Goal: Transaction & Acquisition: Purchase product/service

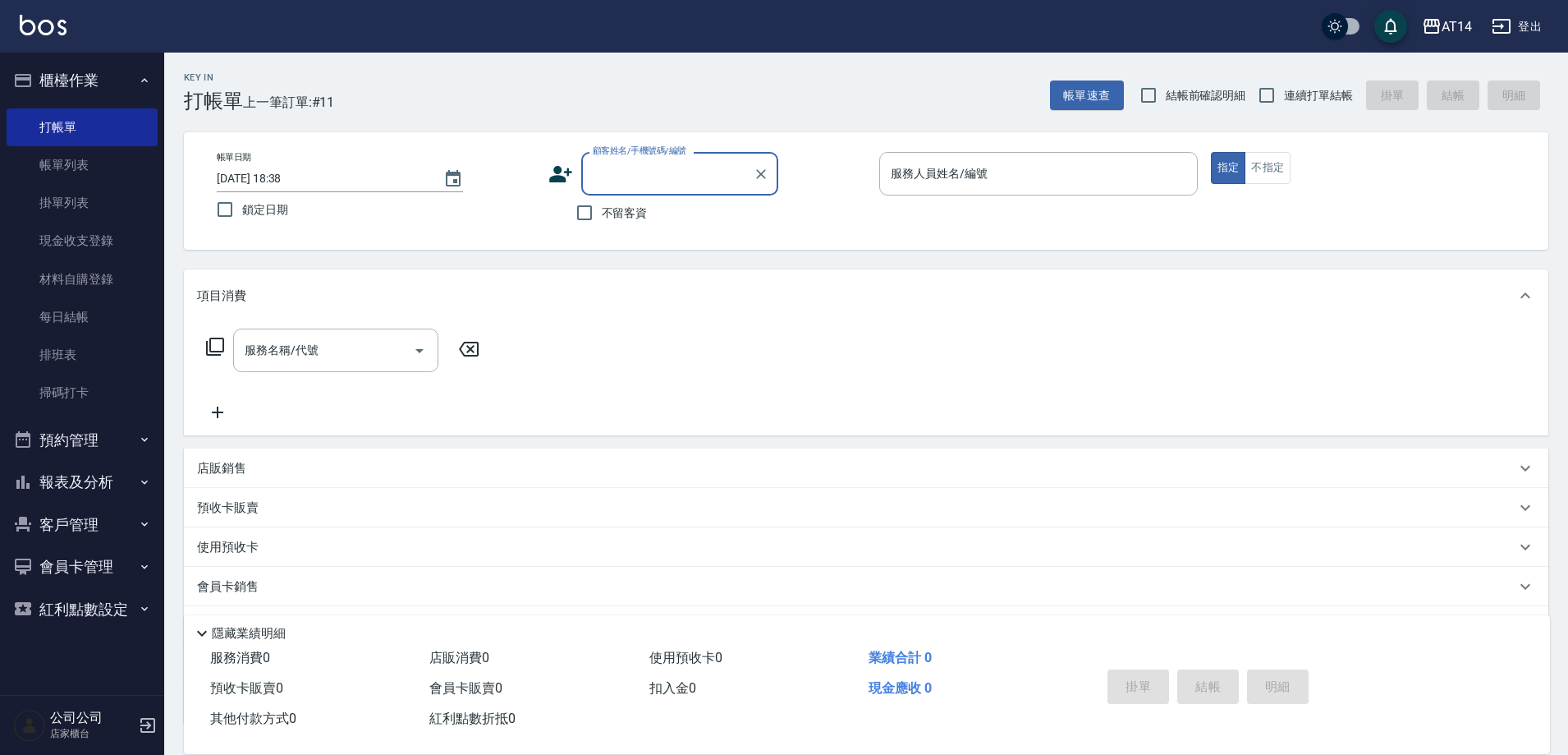
click at [592, 221] on input "不留客資" at bounding box center [585, 213] width 35 height 35
checkbox input "true"
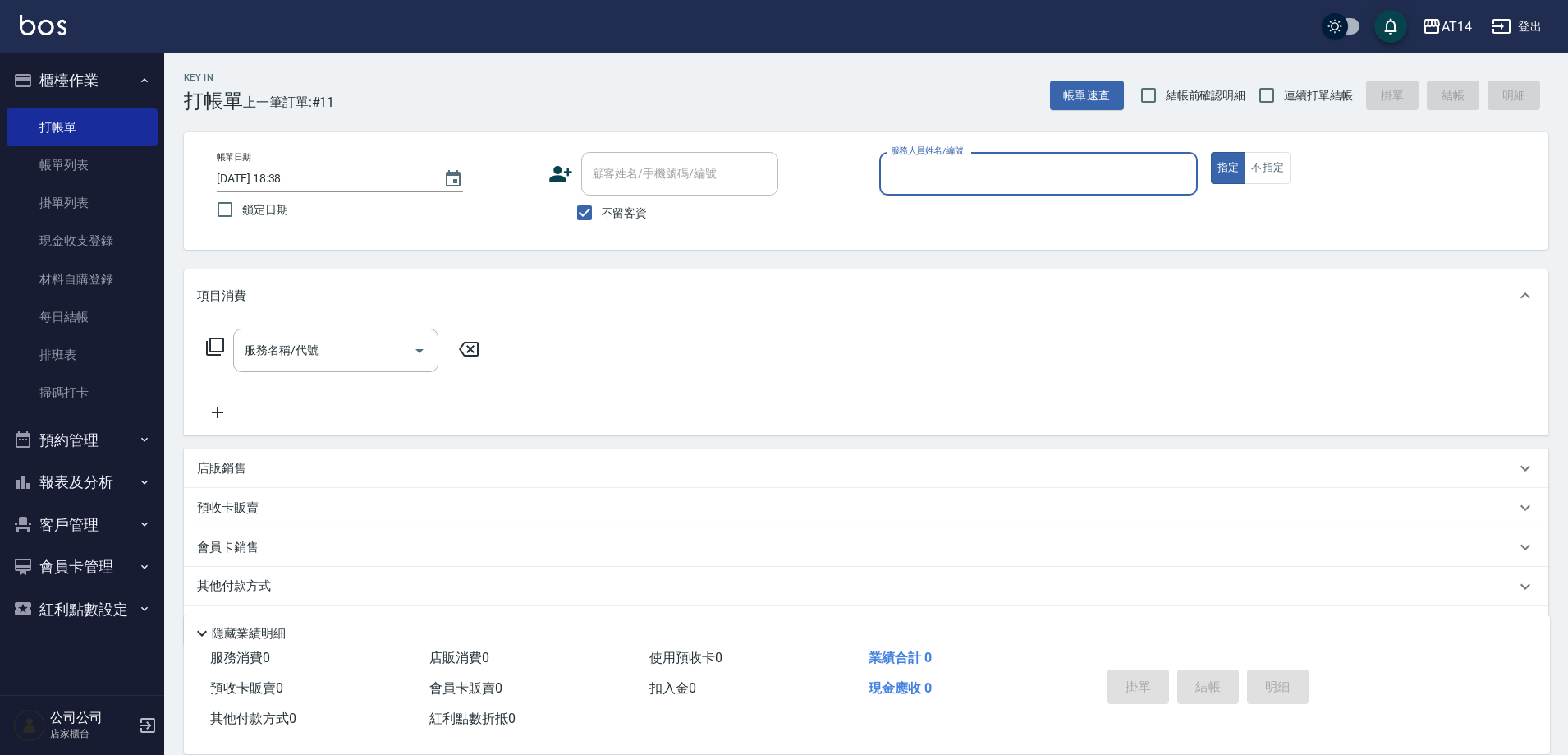
click at [996, 169] on input "服務人員姓名/編號" at bounding box center [1038, 173] width 304 height 29
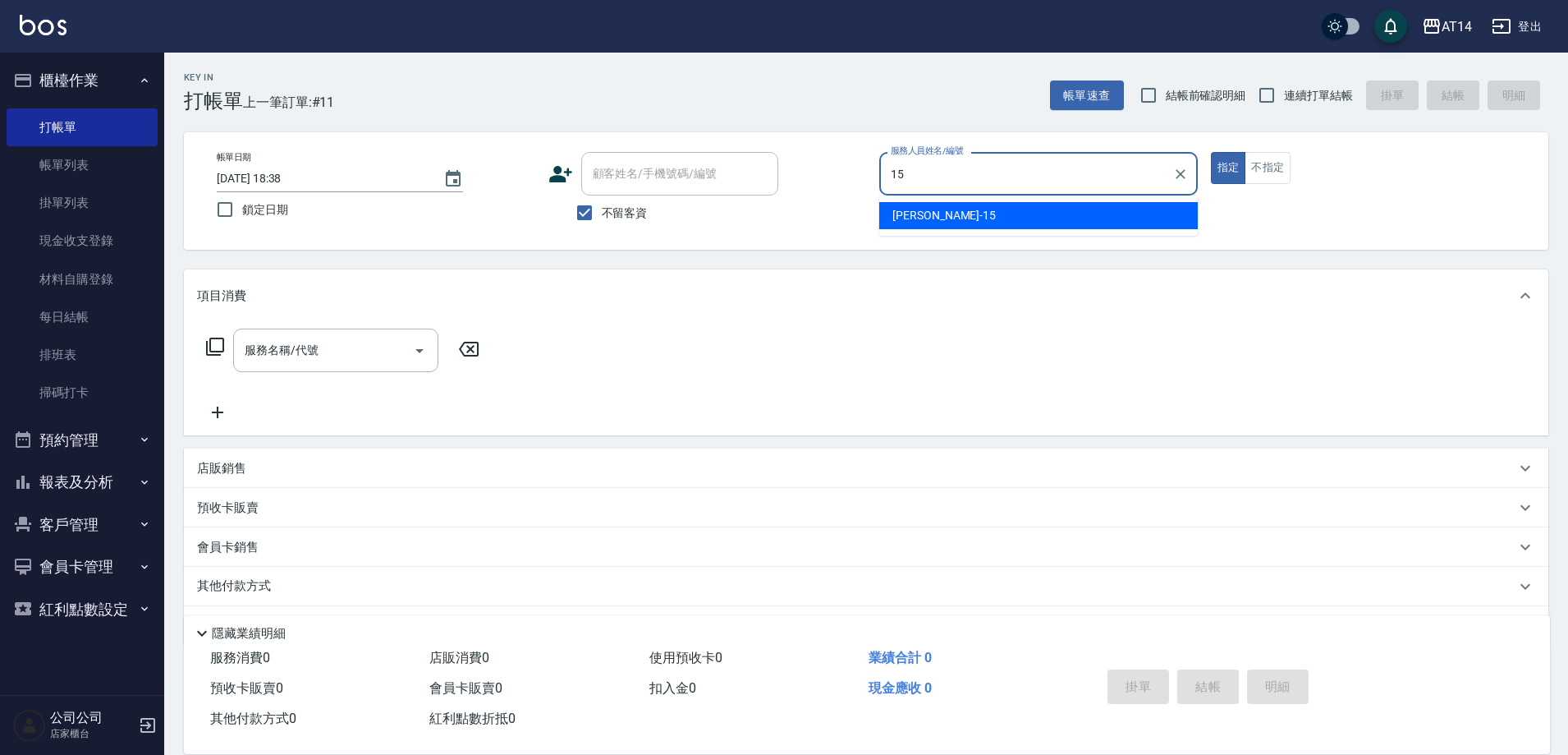
type input "Dora-15"
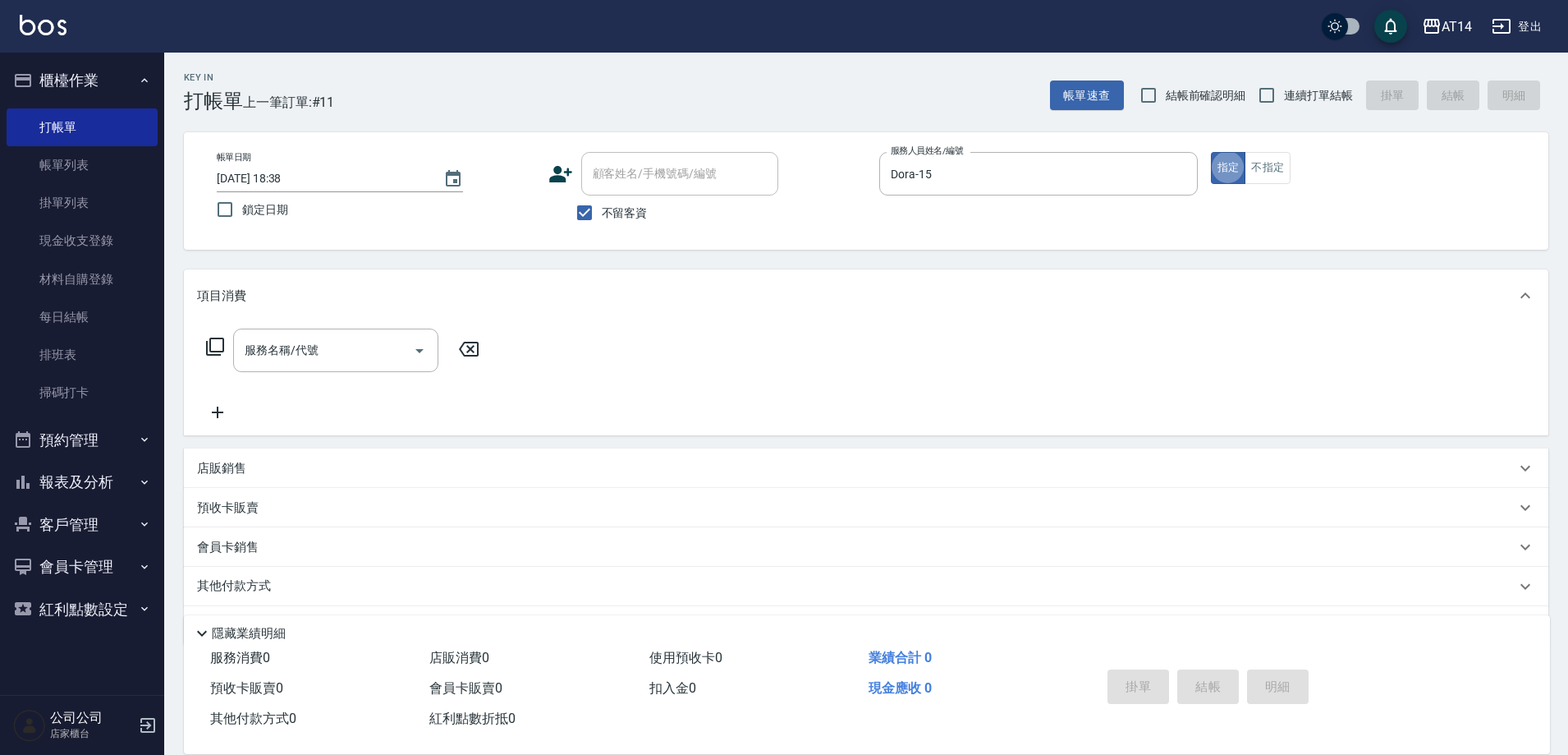
type button "true"
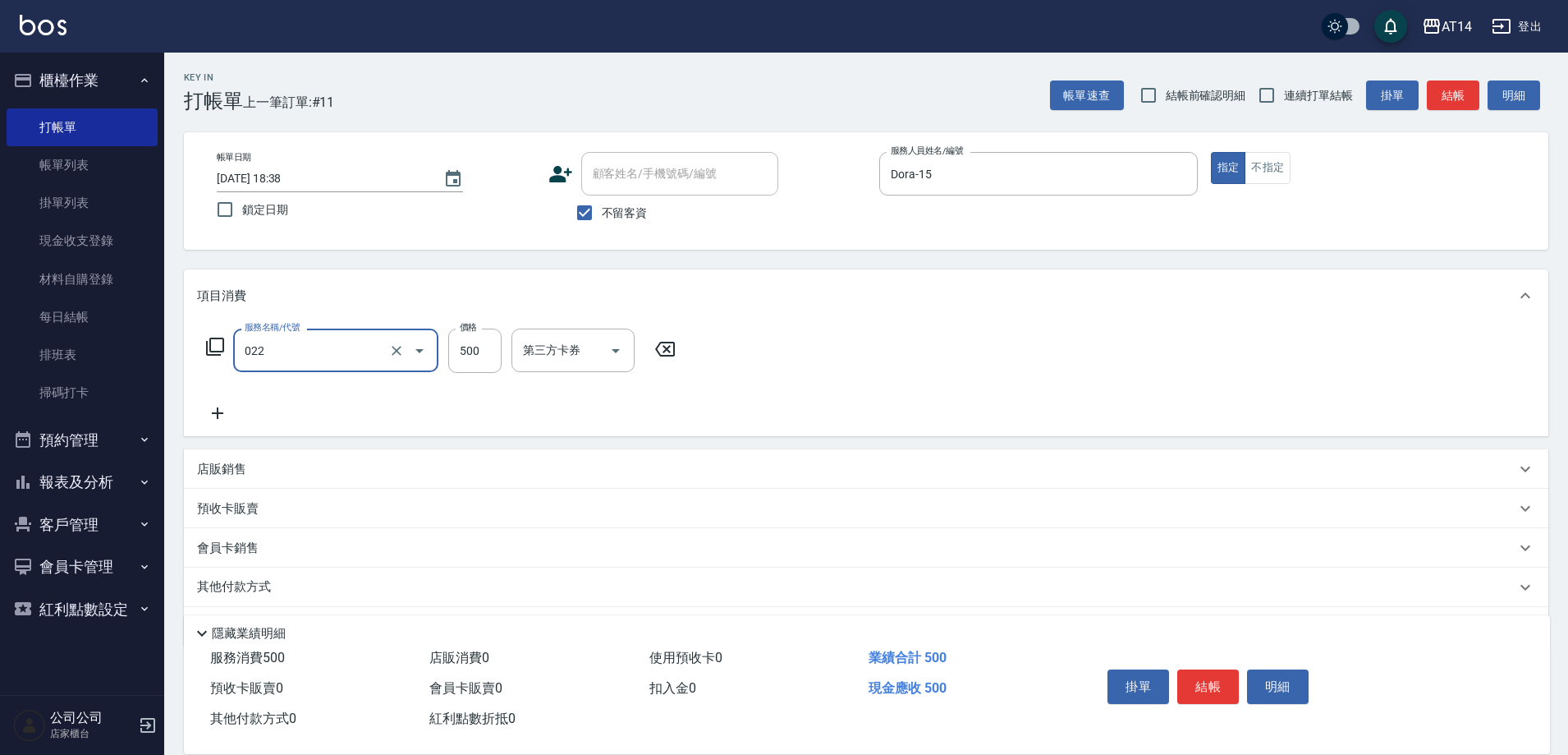
type input "洗髮+剪髮(022)"
type input "650"
click at [1283, 107] on input "連續打單結帳" at bounding box center [1266, 95] width 35 height 35
checkbox input "true"
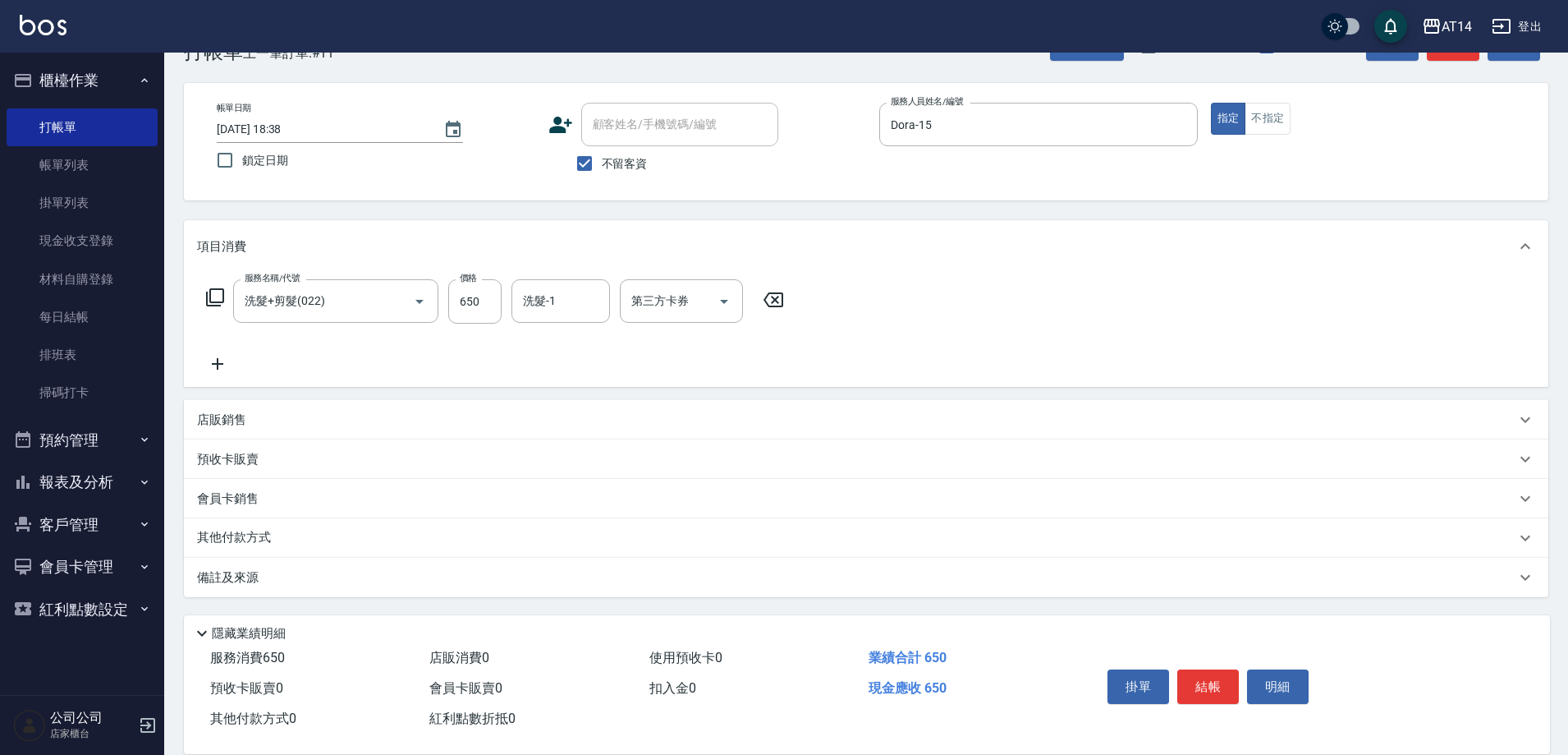
click at [520, 582] on div "備註及來源" at bounding box center [865, 577] width 1364 height 39
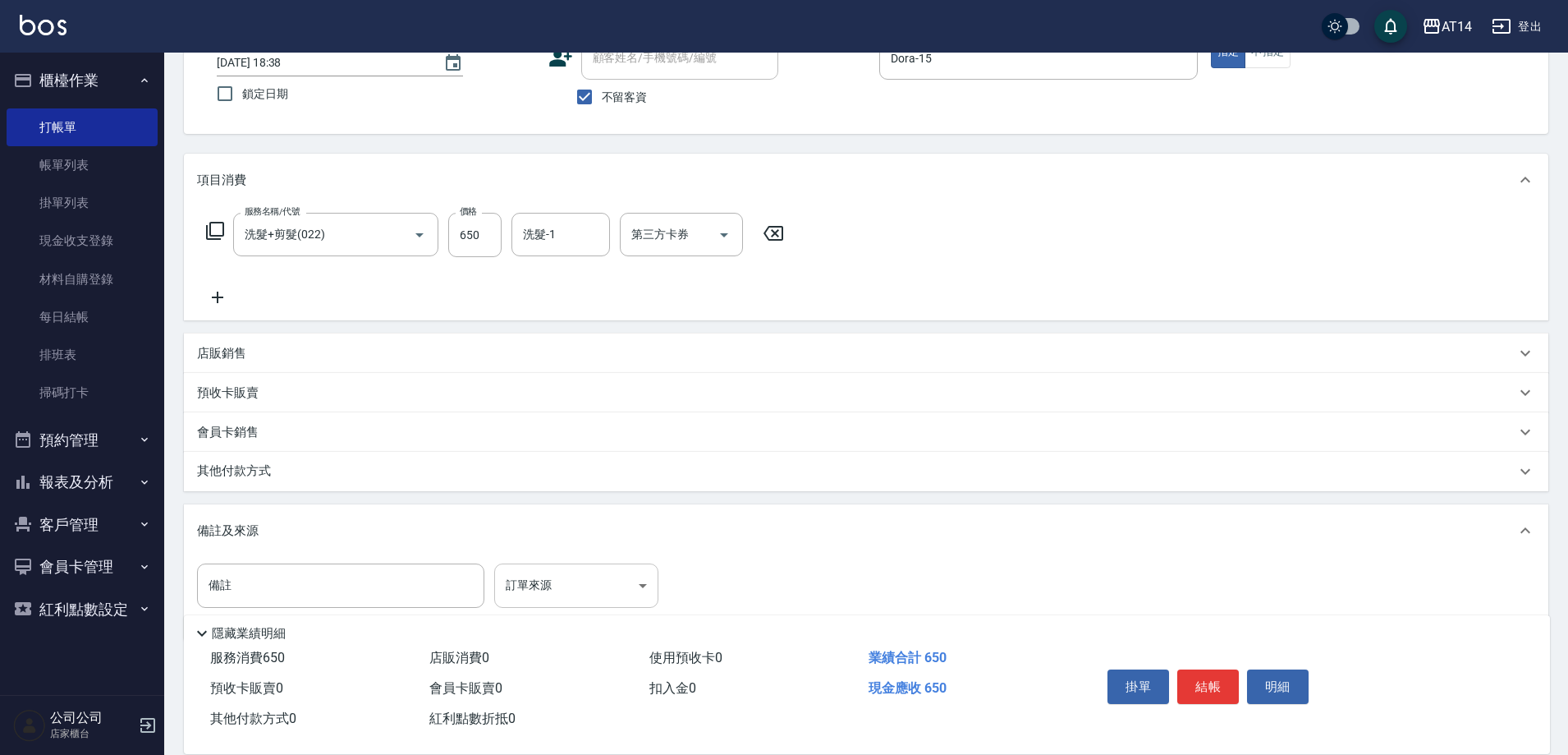
scroll to position [157, 0]
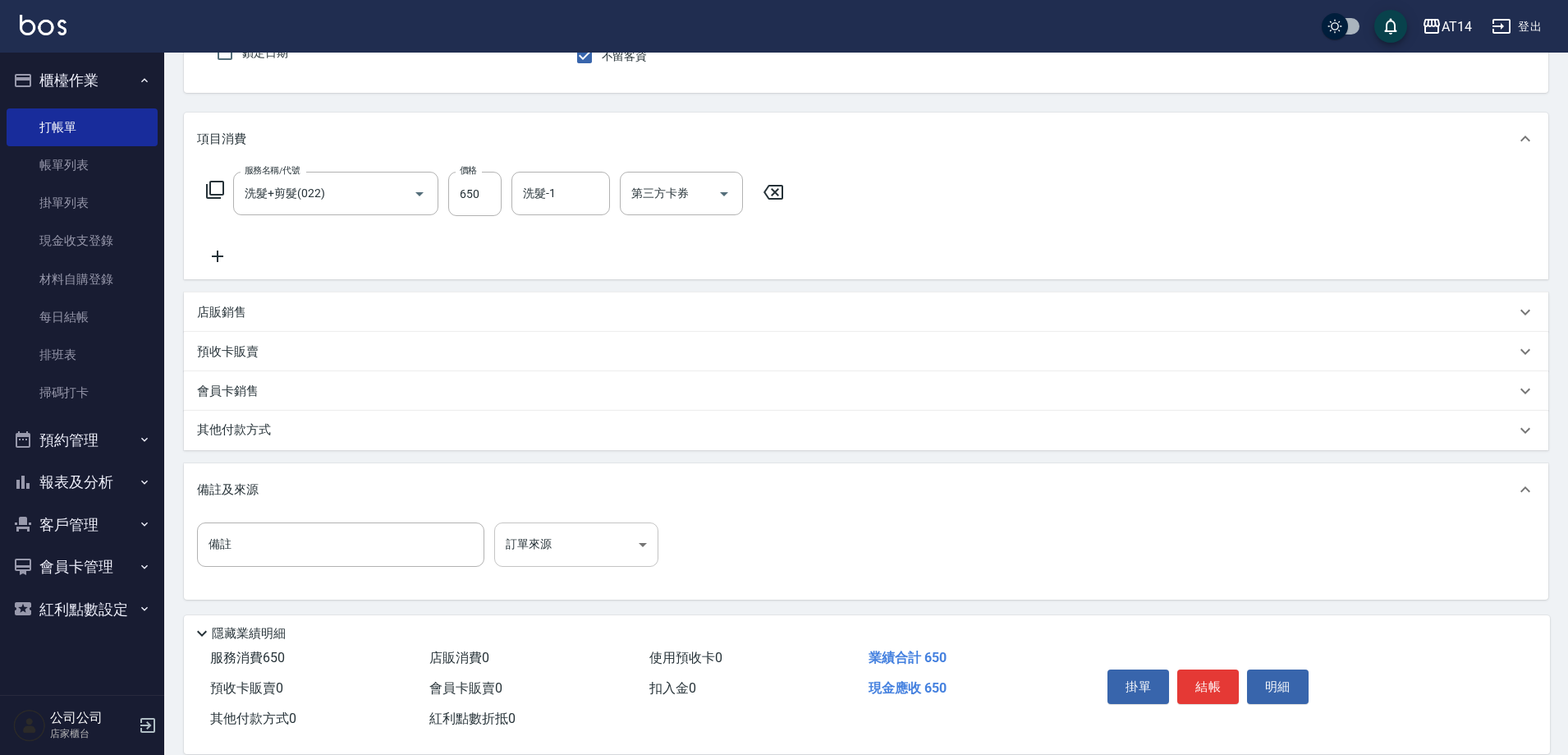
click at [609, 559] on body "AT14 登出 櫃檯作業 打帳單 帳單列表 掛單列表 現金收支登錄 材料自購登錄 每日結帳 排班表 掃碼打卡 預約管理 預約管理 單日預約紀錄 單週預約紀錄 …" at bounding box center [784, 300] width 1568 height 914
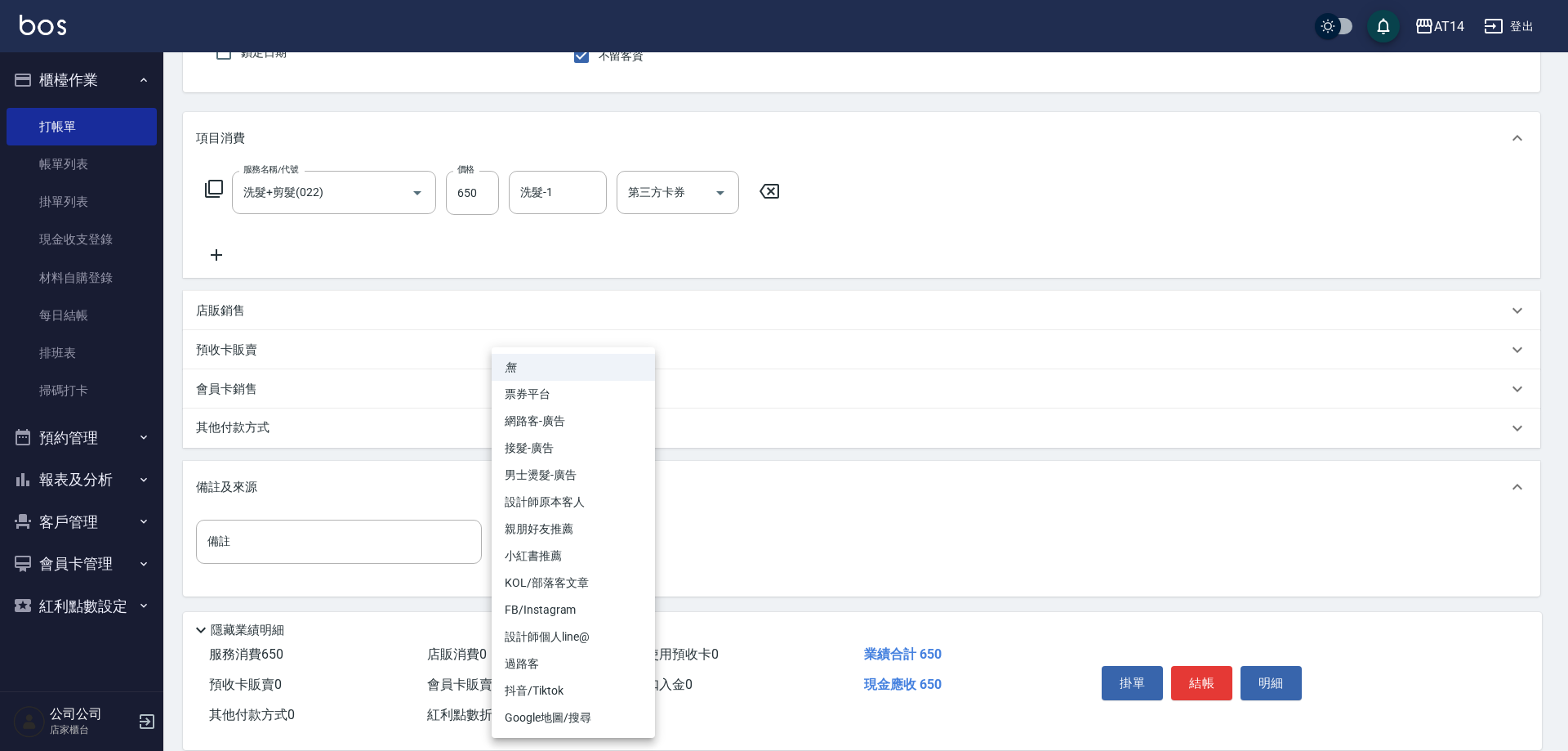
click at [629, 490] on li "設計師原本客人" at bounding box center [574, 501] width 163 height 27
type input "設計師原本客人"
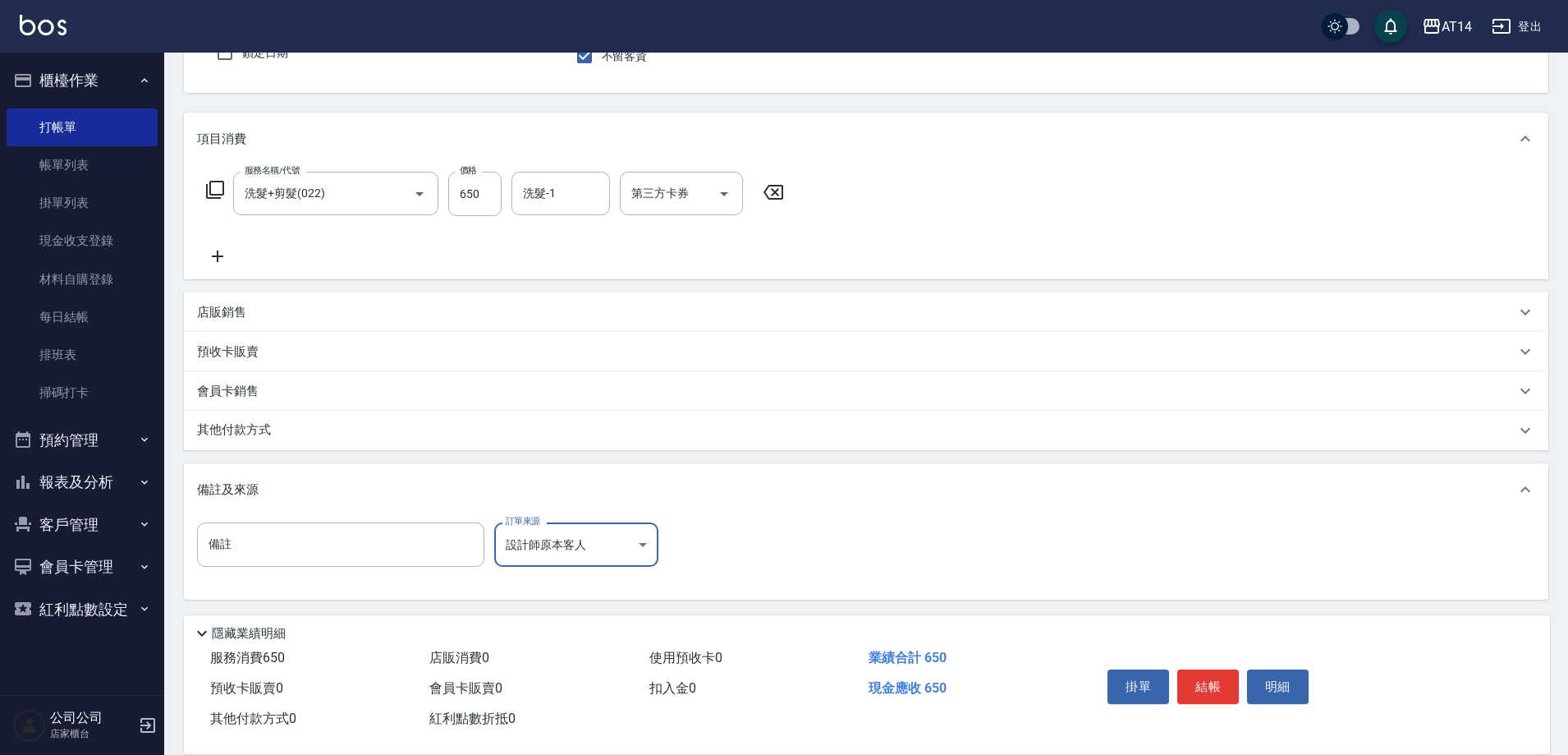
click at [1249, 700] on div "掛單 結帳 明細" at bounding box center [1208, 689] width 214 height 52
click at [1224, 691] on button "結帳" at bounding box center [1208, 687] width 62 height 35
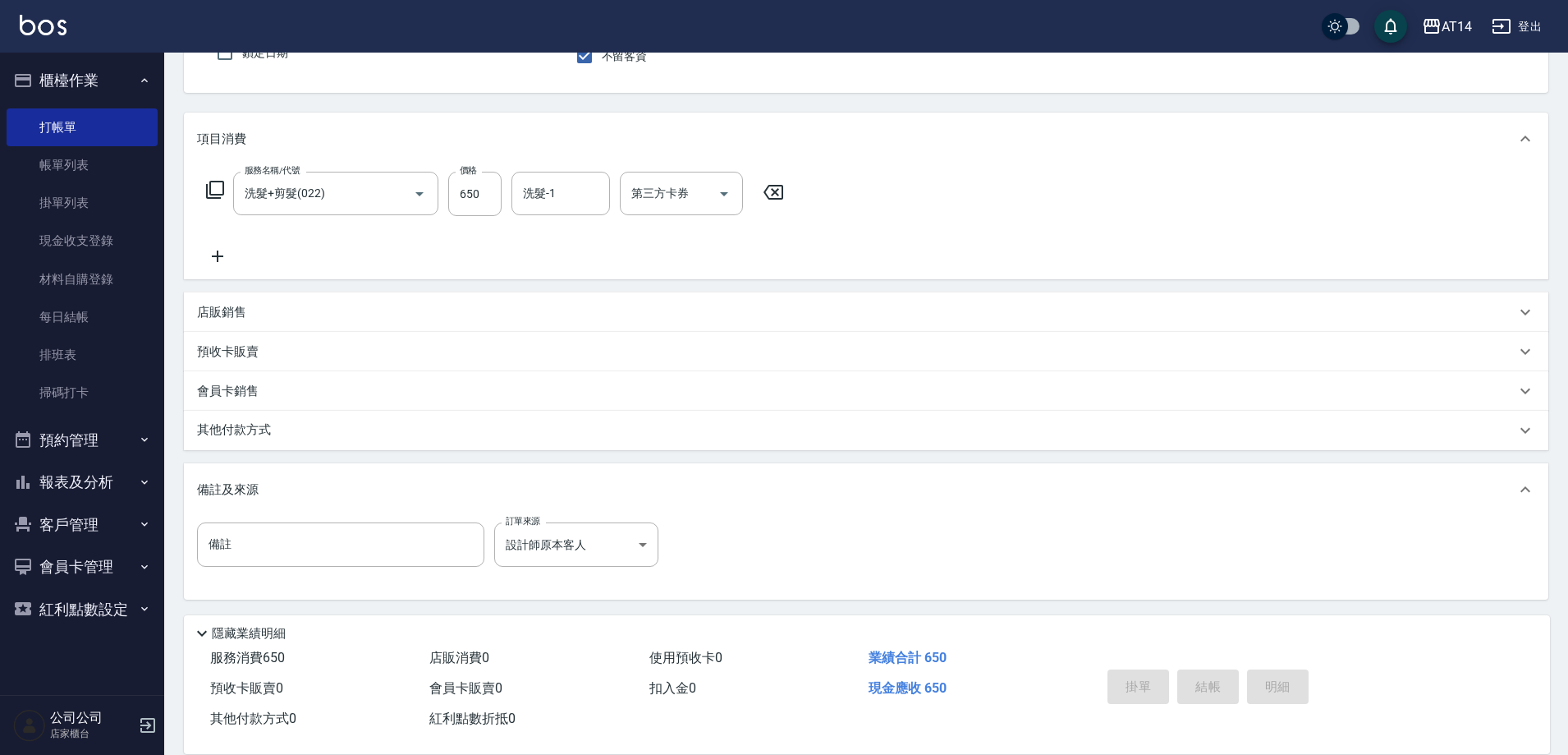
type input "[DATE] 19:32"
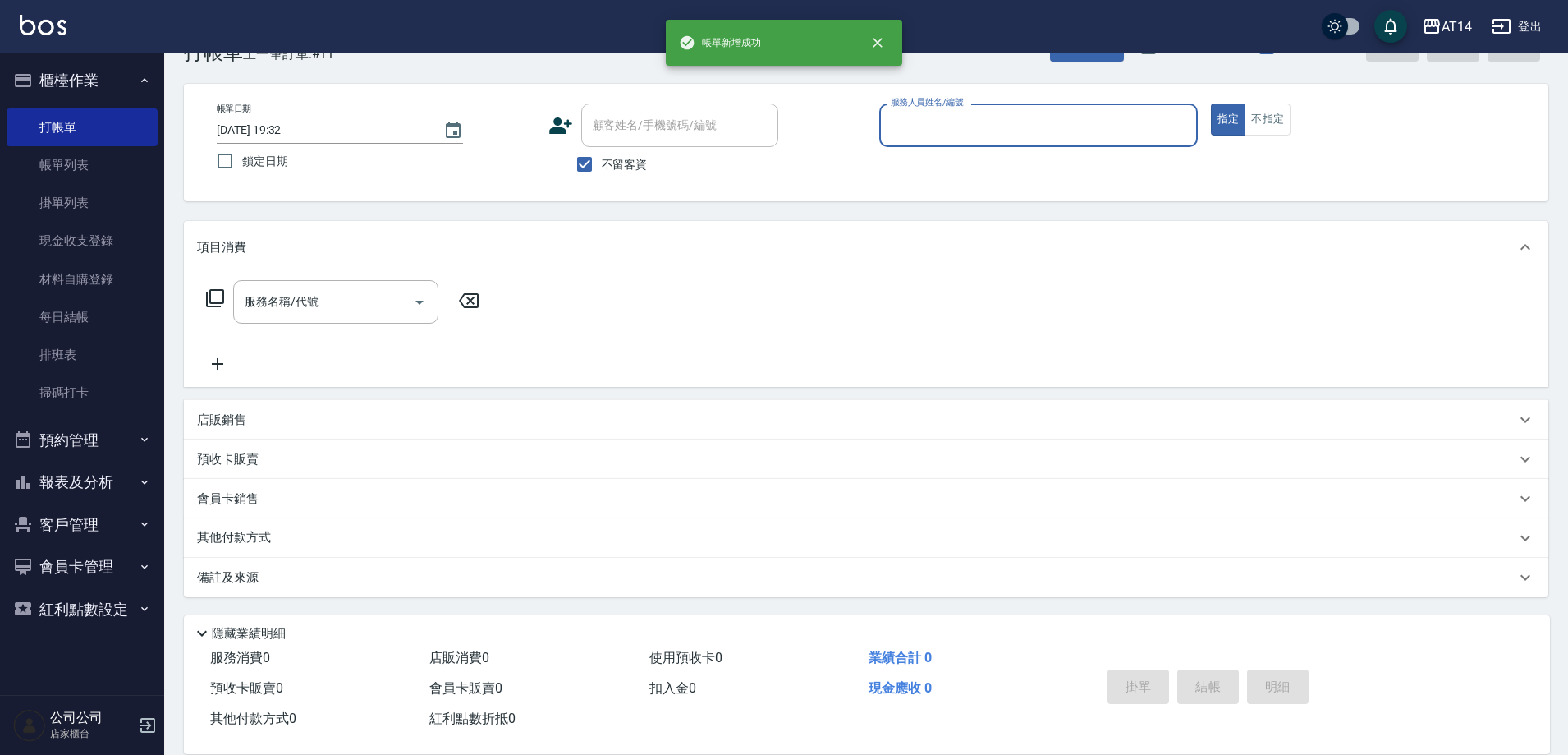
scroll to position [48, 0]
click at [100, 430] on button "預約管理" at bounding box center [82, 440] width 151 height 43
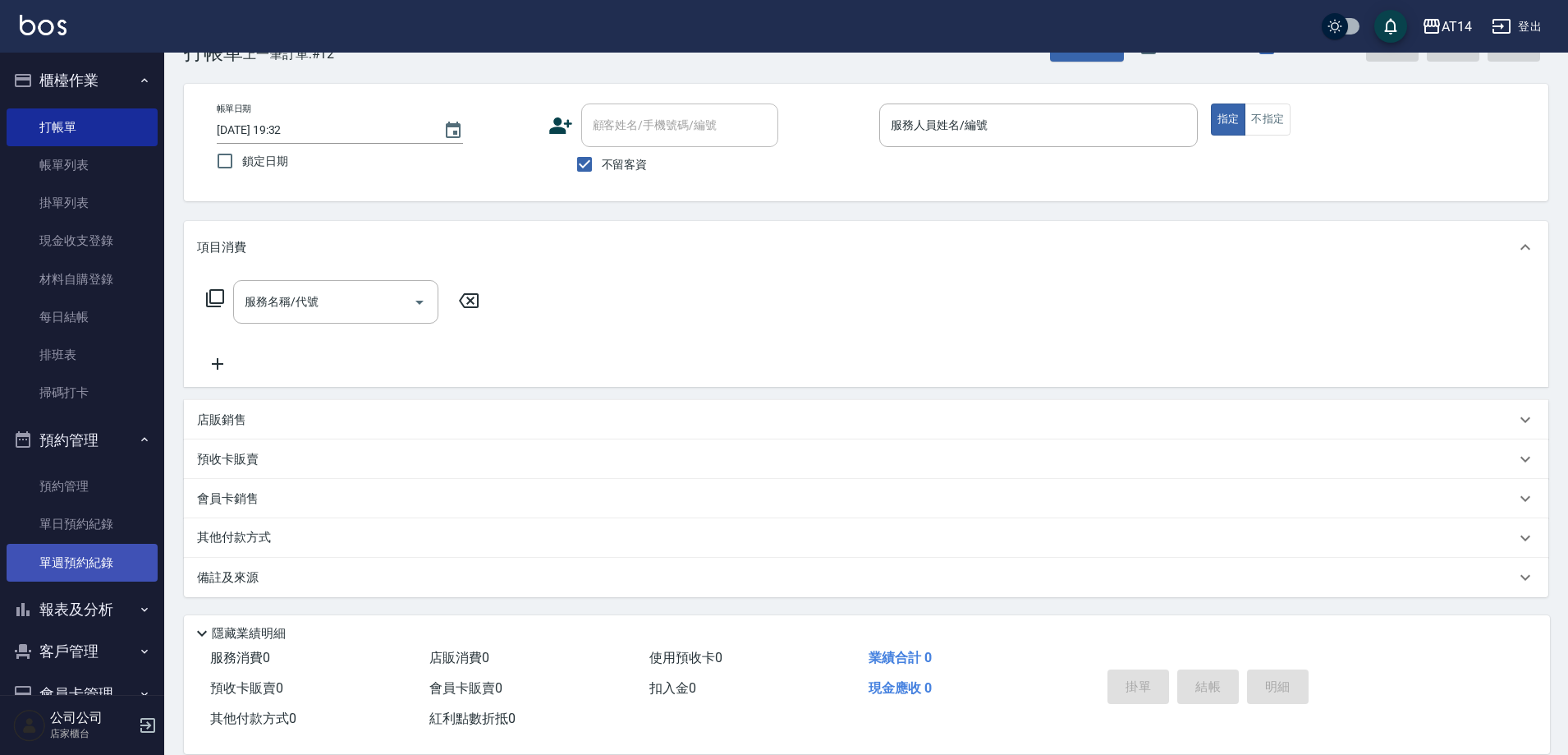
click at [99, 548] on link "單週預約紀錄" at bounding box center [82, 563] width 151 height 38
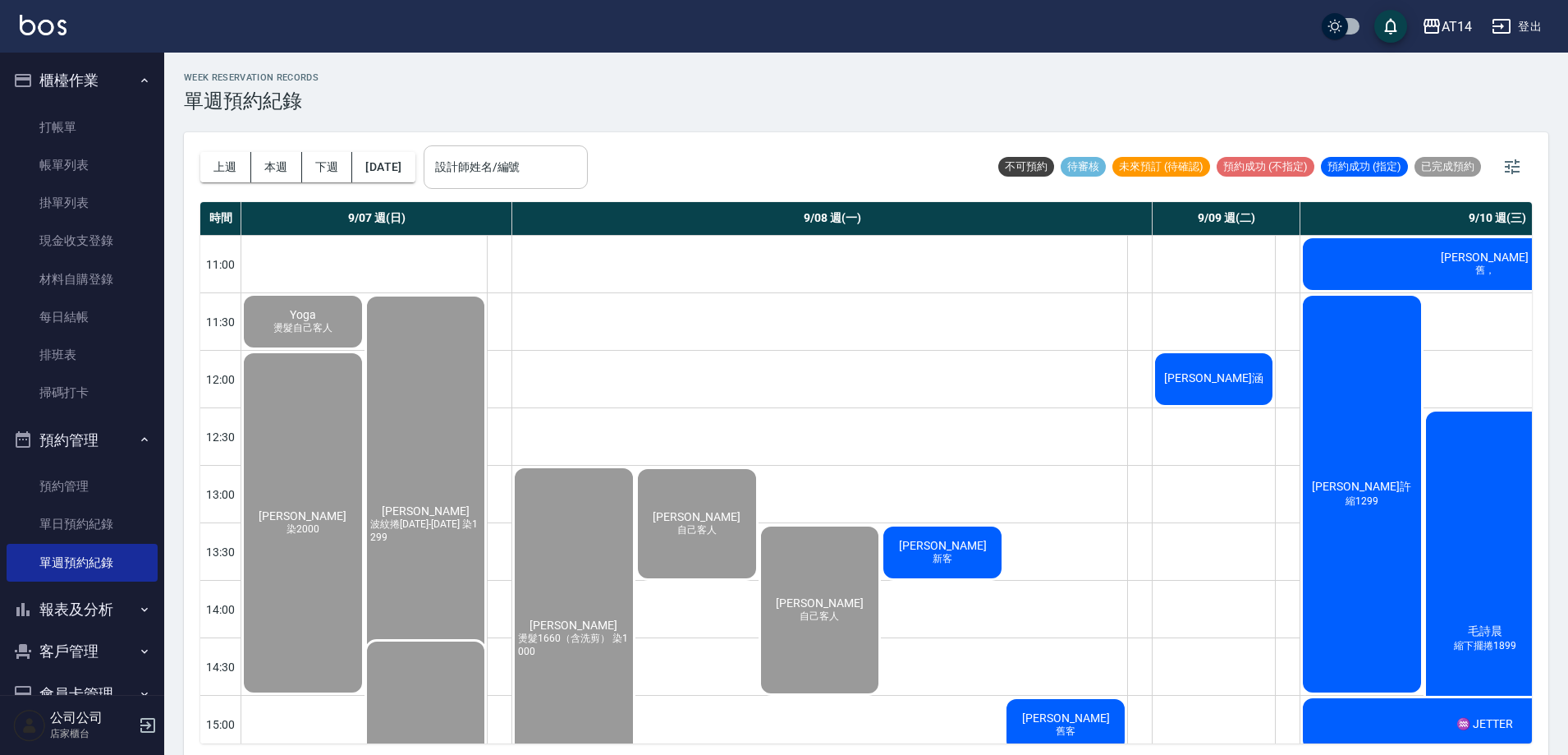
click at [555, 157] on input "設計師姓名/編號" at bounding box center [506, 167] width 150 height 29
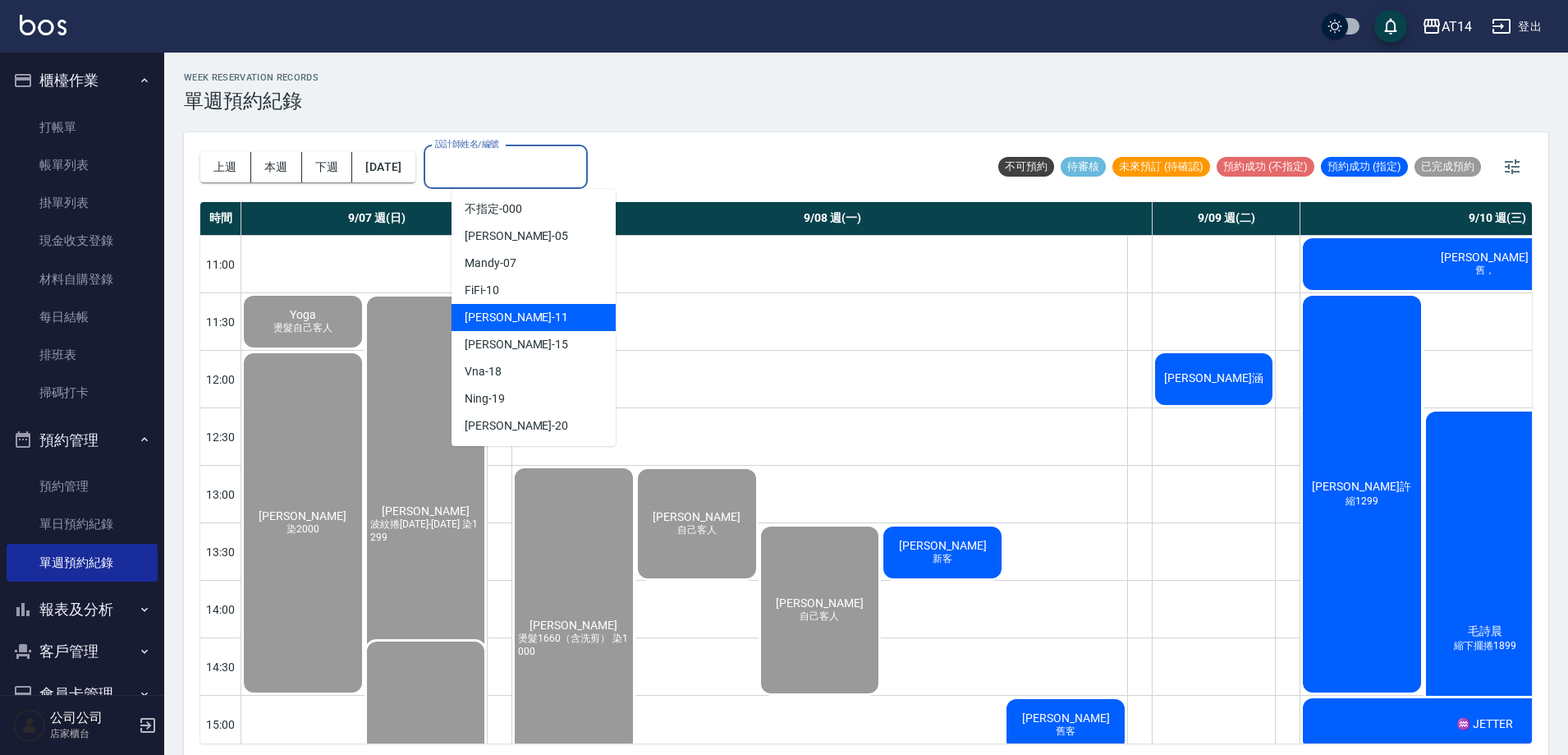
click at [514, 324] on div "Vicky -11" at bounding box center [534, 317] width 164 height 27
type input "Vicky-11"
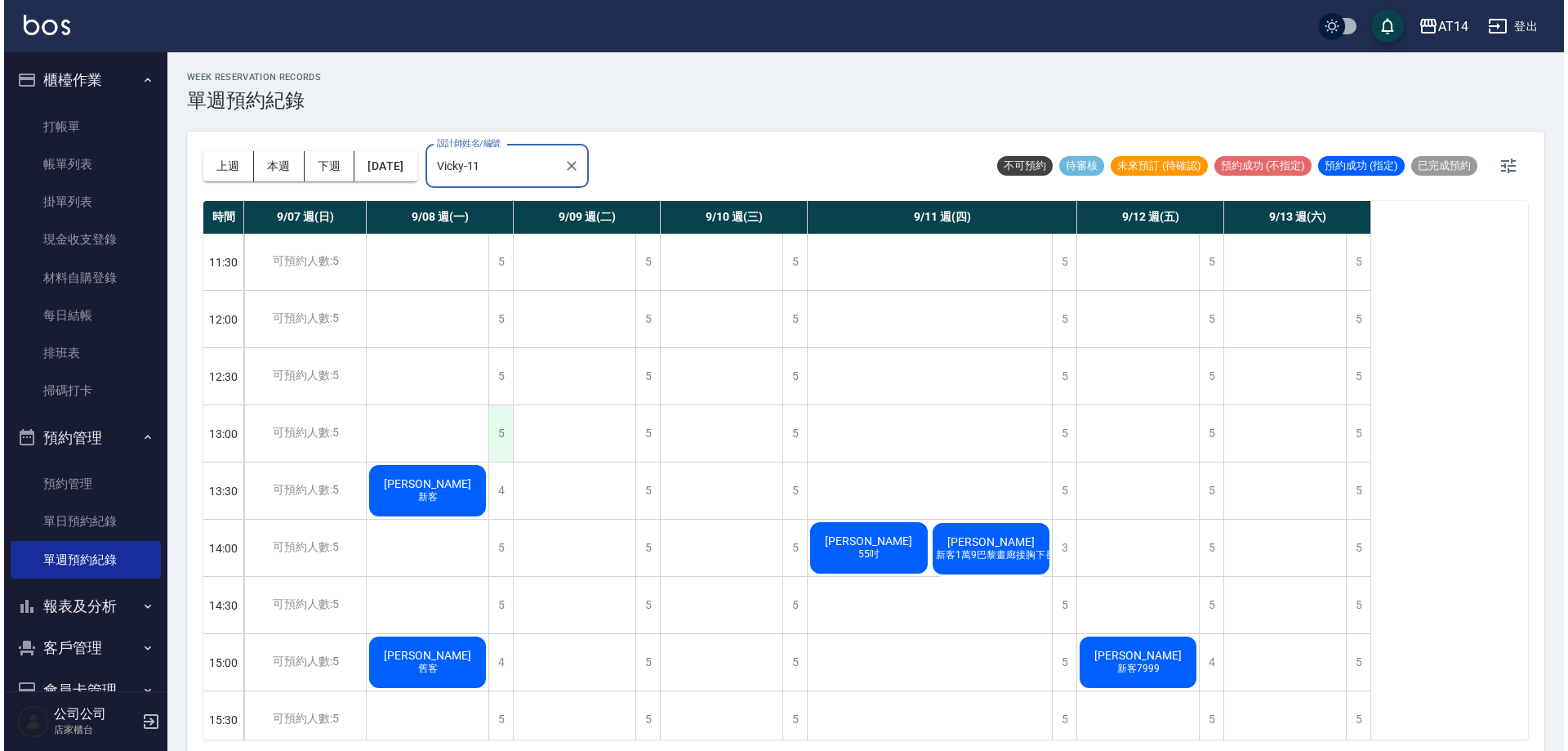
scroll to position [245, 0]
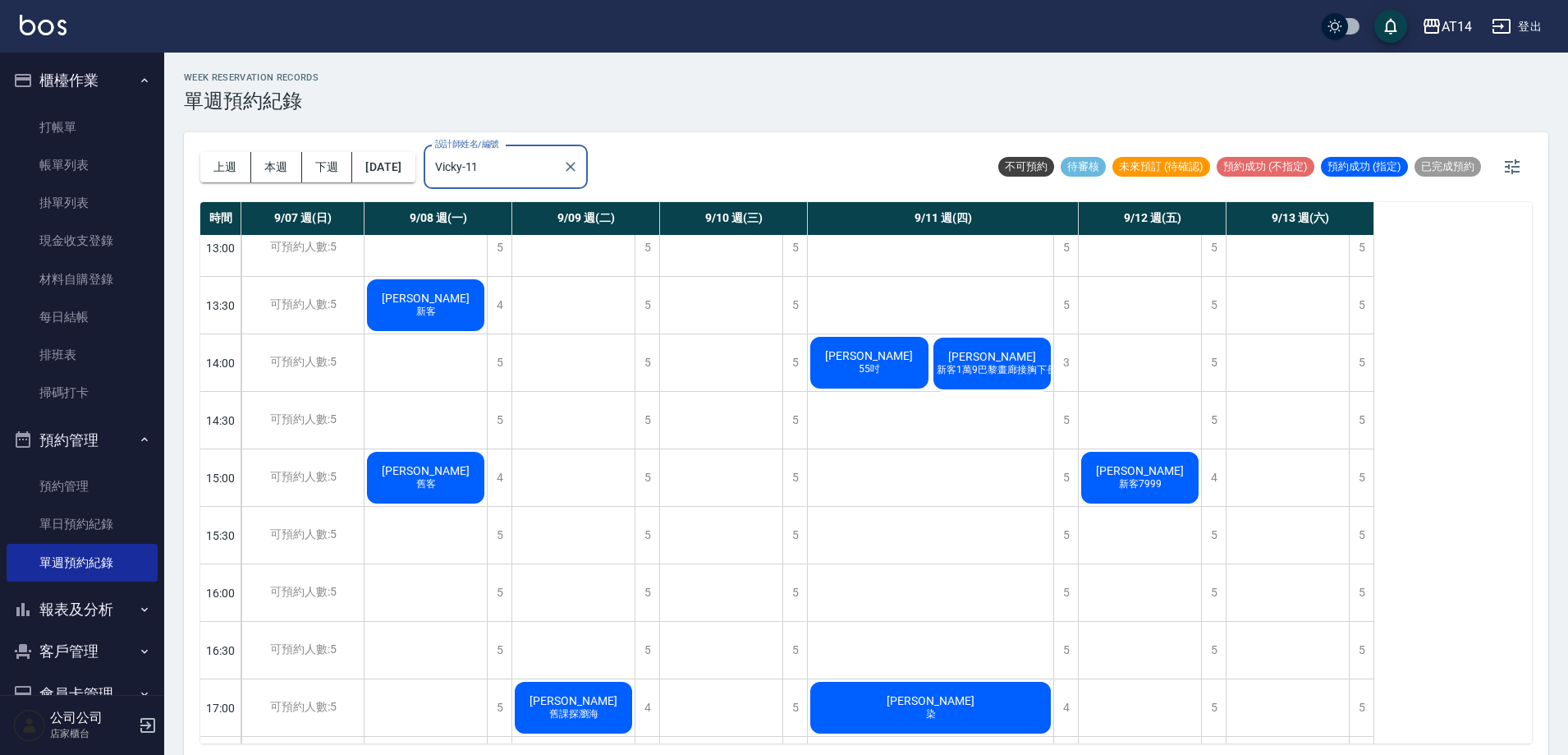
click at [444, 317] on div "[PERSON_NAME] 新客" at bounding box center [426, 305] width 122 height 57
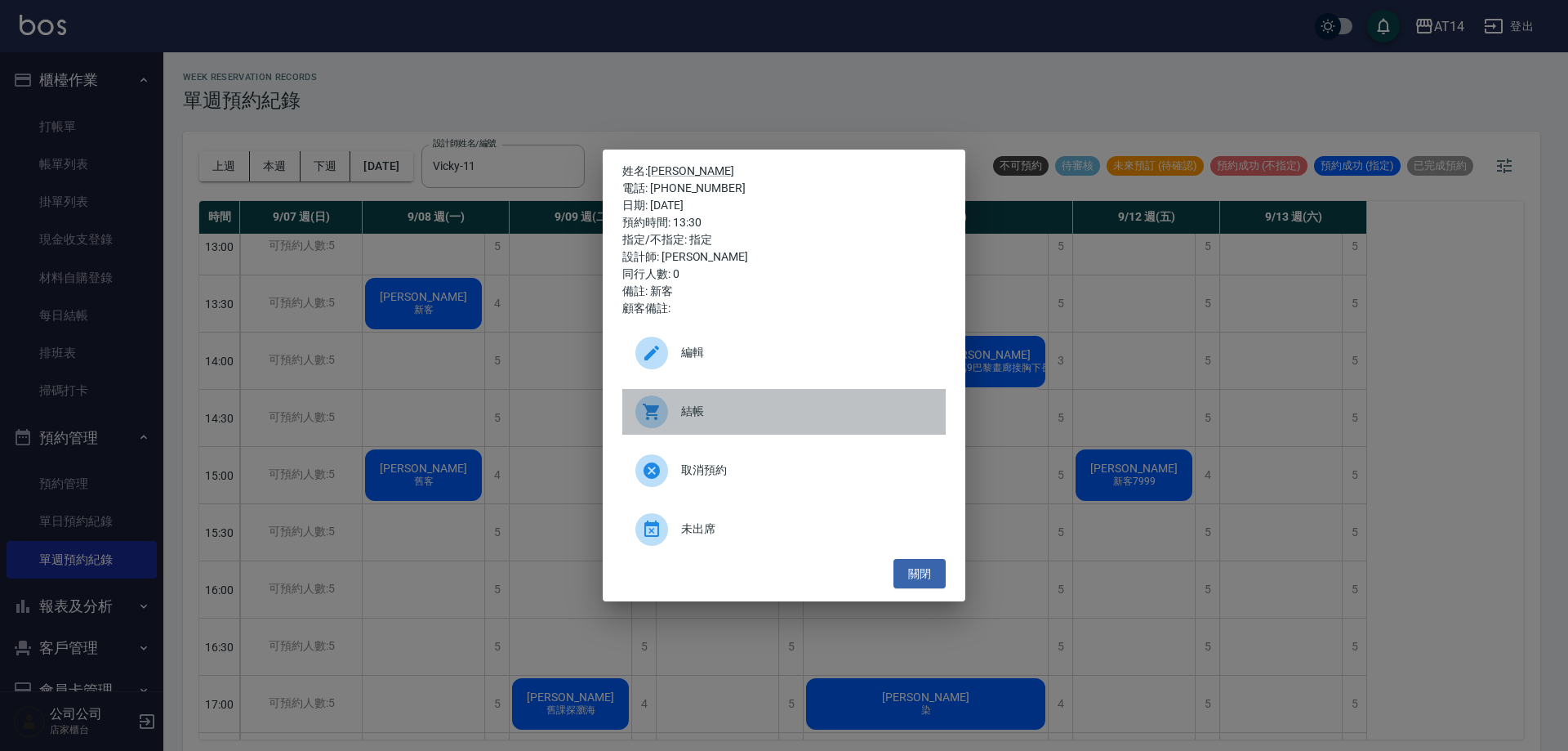
click at [698, 401] on div "結帳" at bounding box center [784, 412] width 323 height 46
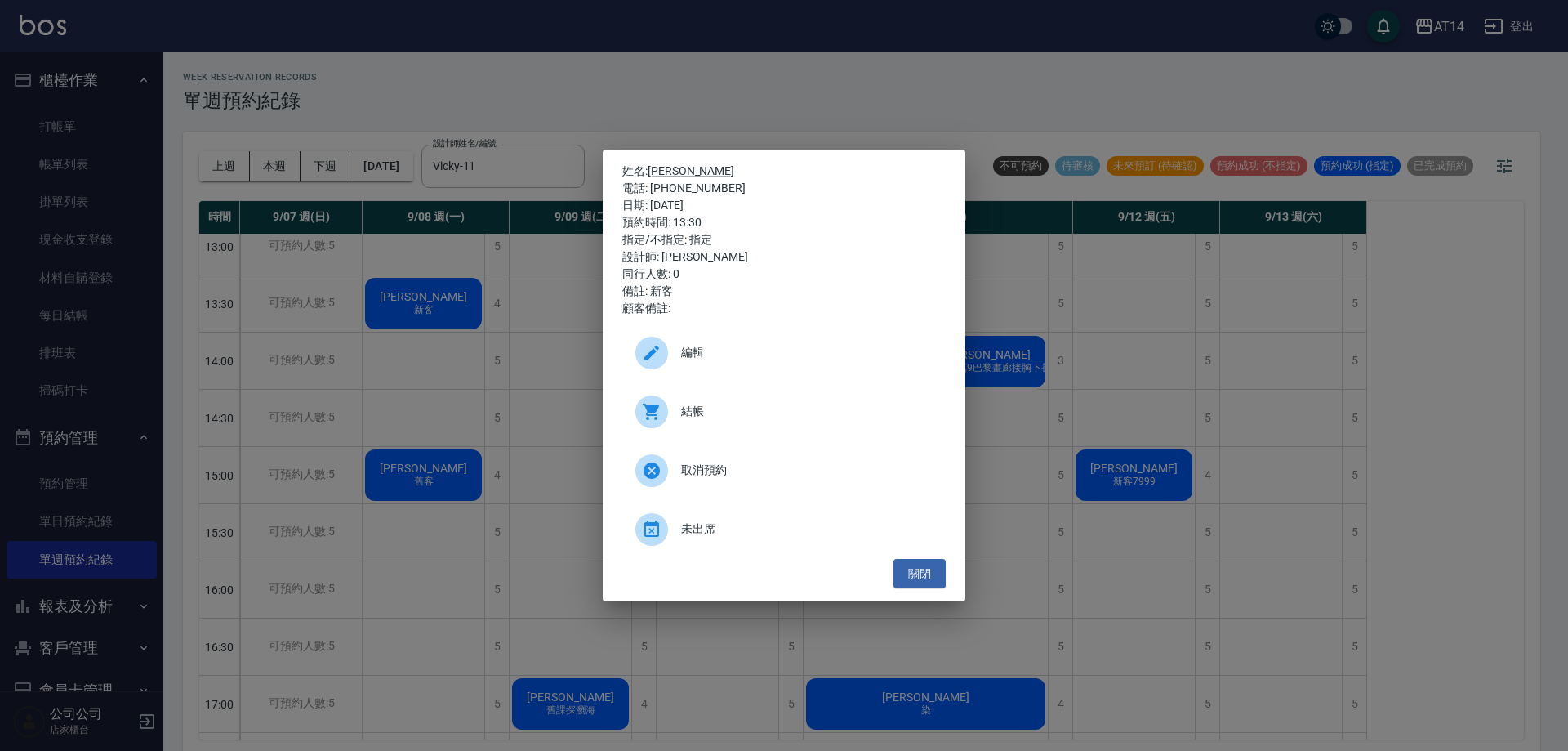
click at [477, 118] on div "姓名: [PERSON_NAME] 電話: [PHONE_NUMBER] 日期: [DATE] 預約時間: 13:30 指定/不指定: 指定 設計師: [PE…" at bounding box center [784, 375] width 1568 height 751
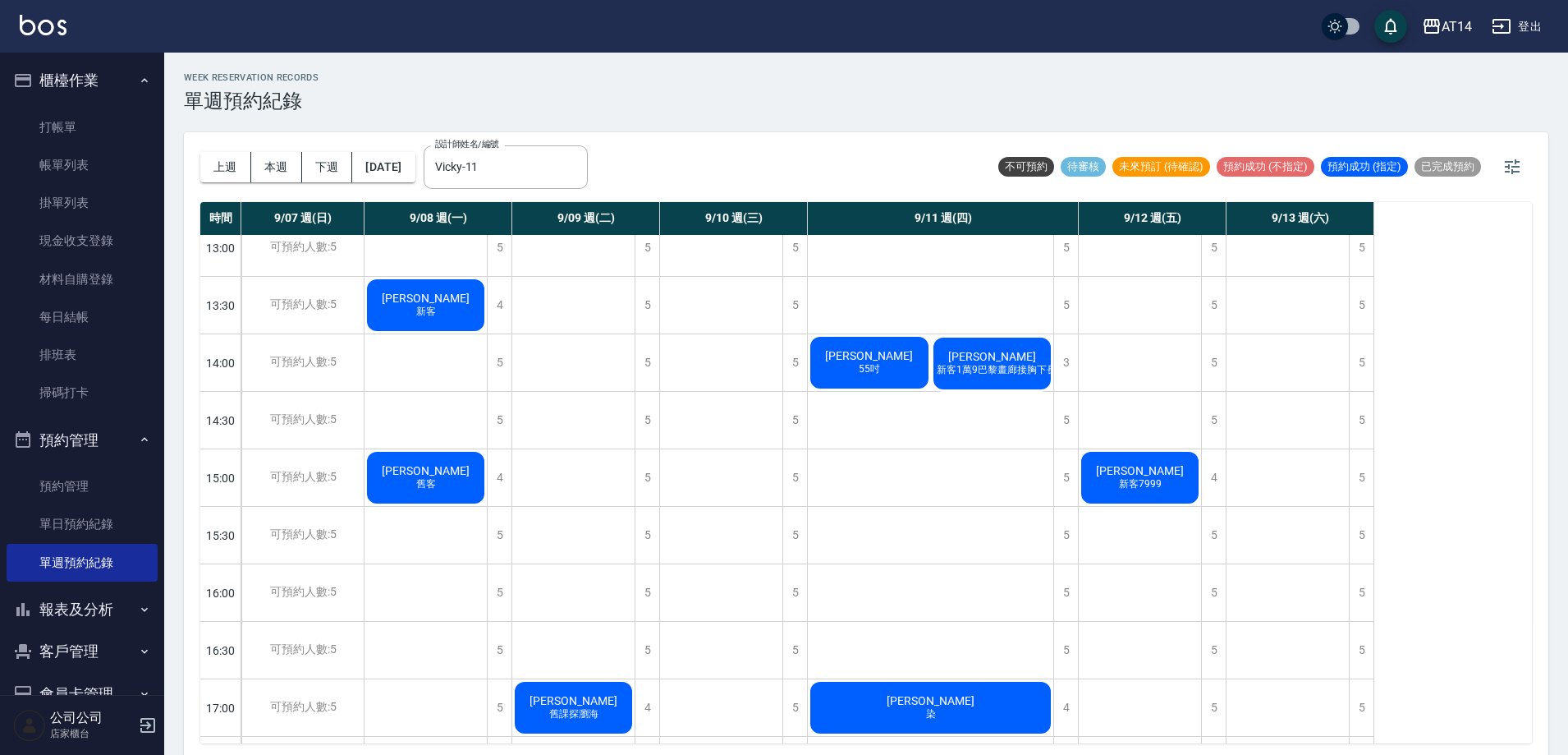
click at [413, 475] on span "[PERSON_NAME]" at bounding box center [426, 470] width 94 height 13
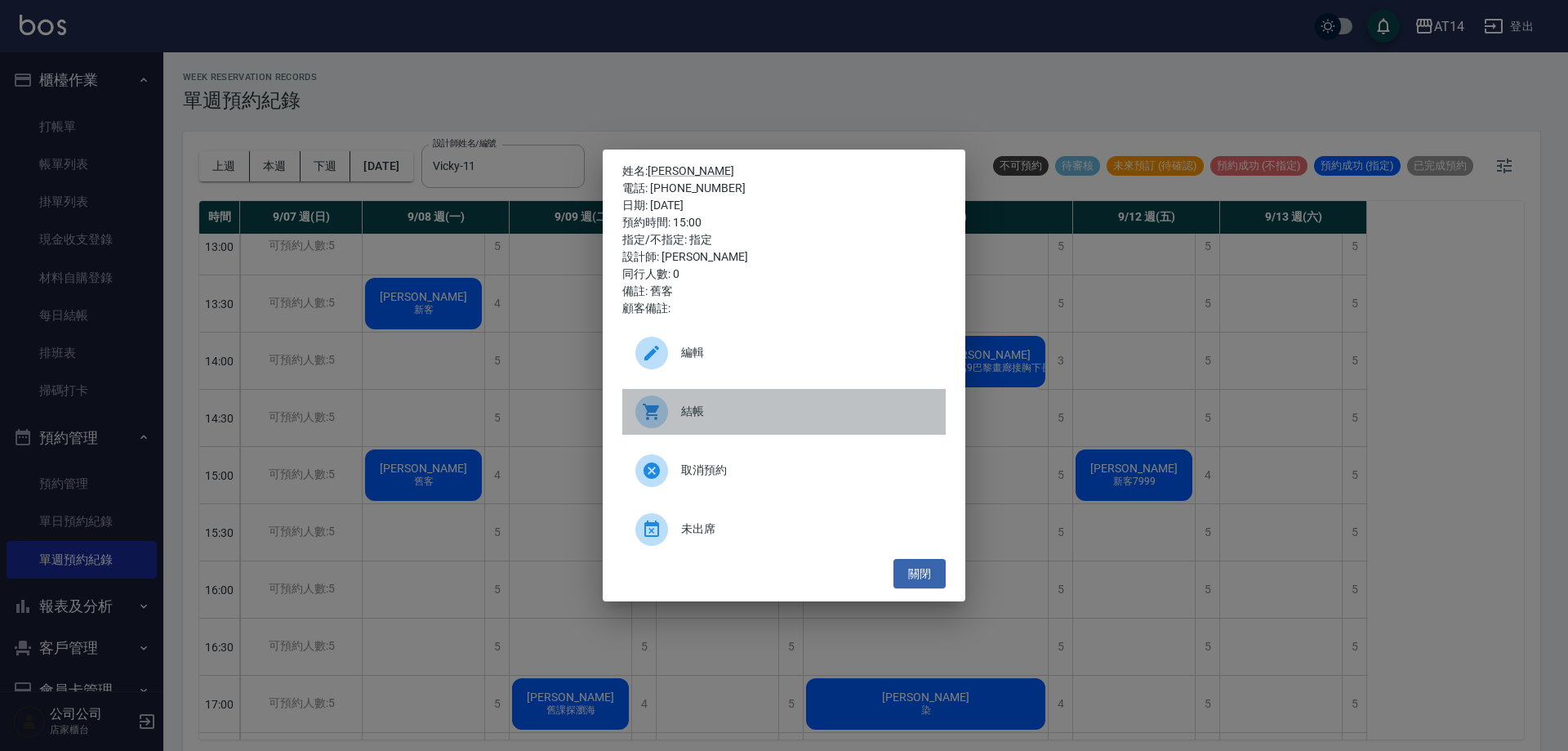
click at [707, 409] on span "結帳" at bounding box center [806, 411] width 252 height 17
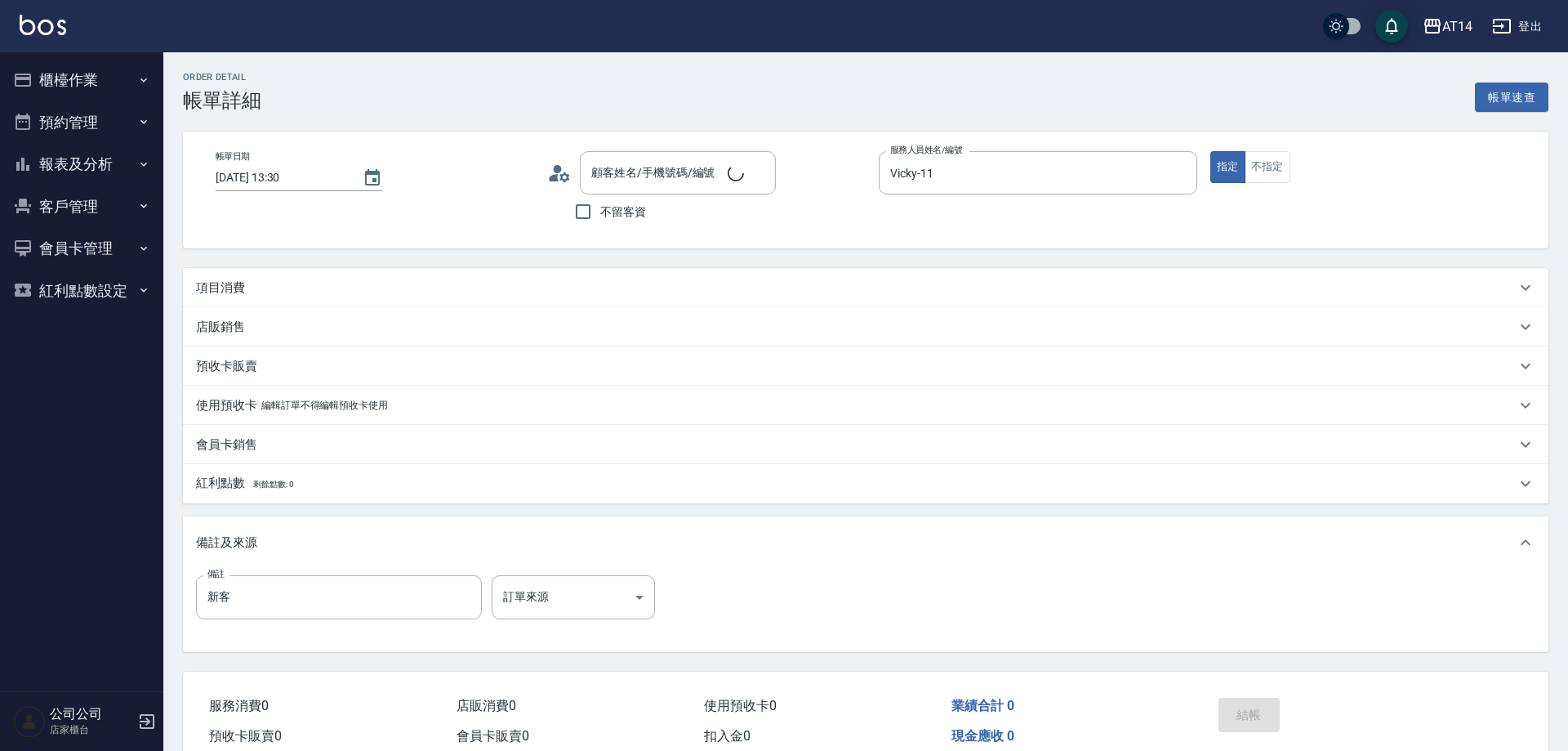
type input "2025/09/08 13:30"
type input "Vicky-11"
type input "新客"
click at [253, 300] on div "項目消費" at bounding box center [866, 286] width 1366 height 39
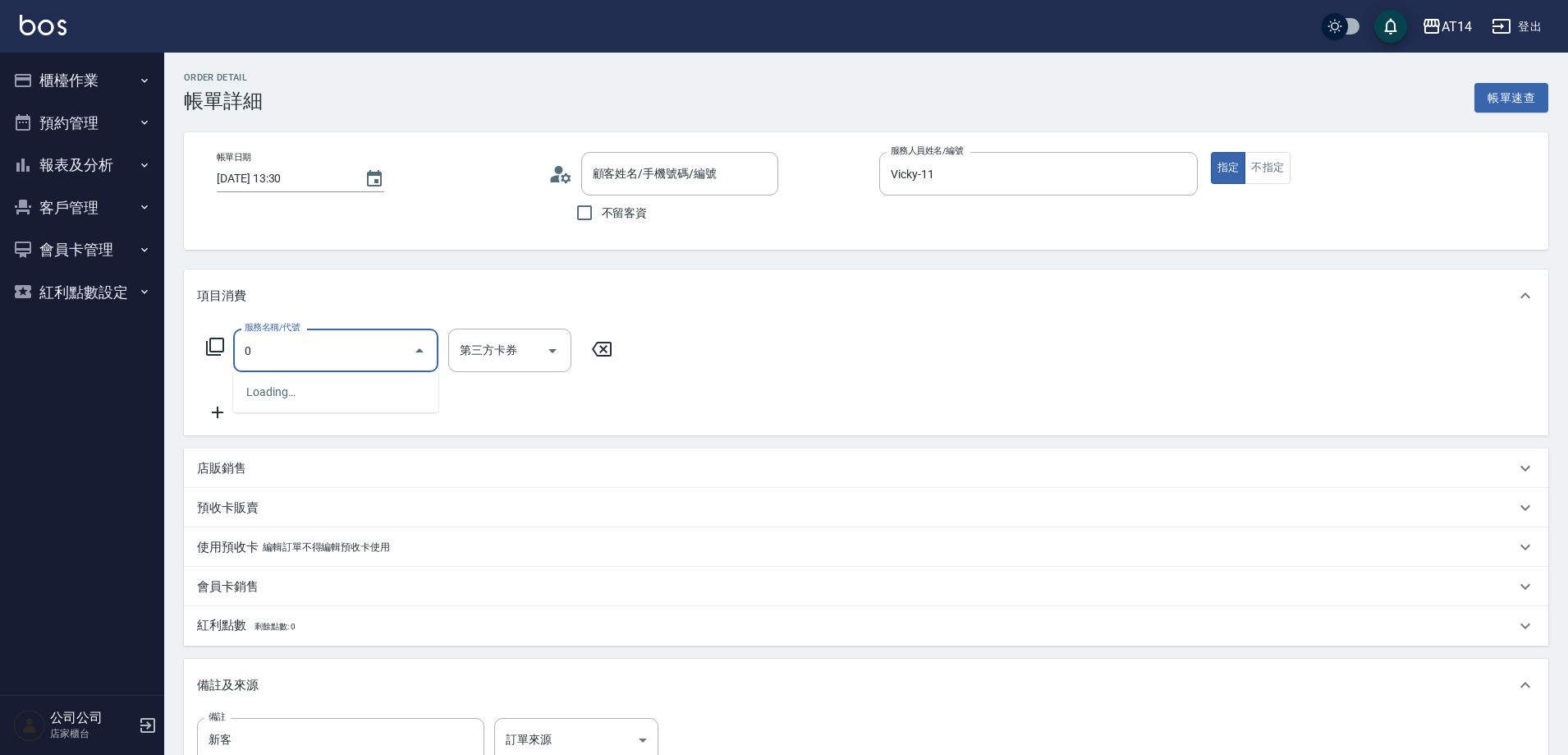
type input "0"
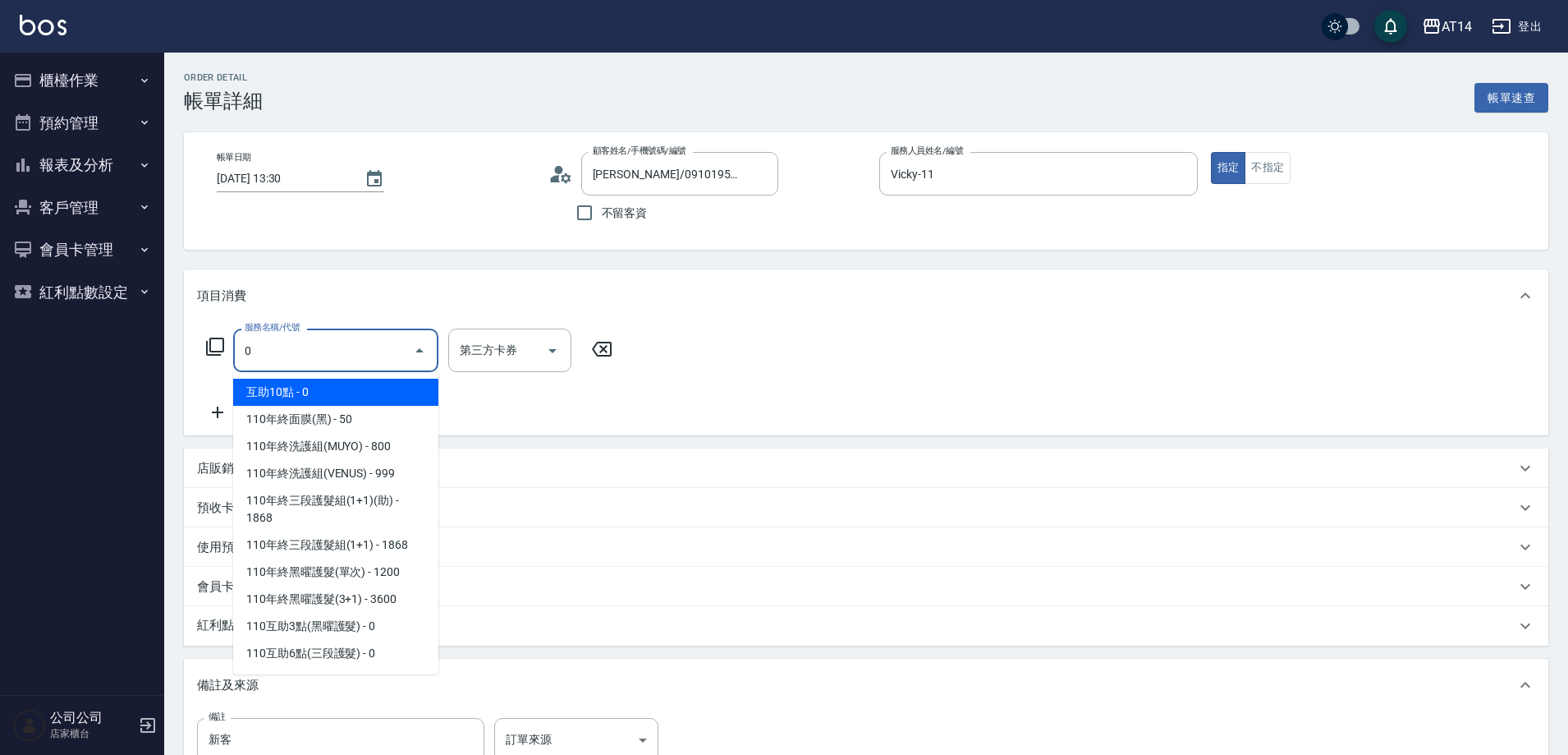
type input "彭渝鈞/0910195143/null"
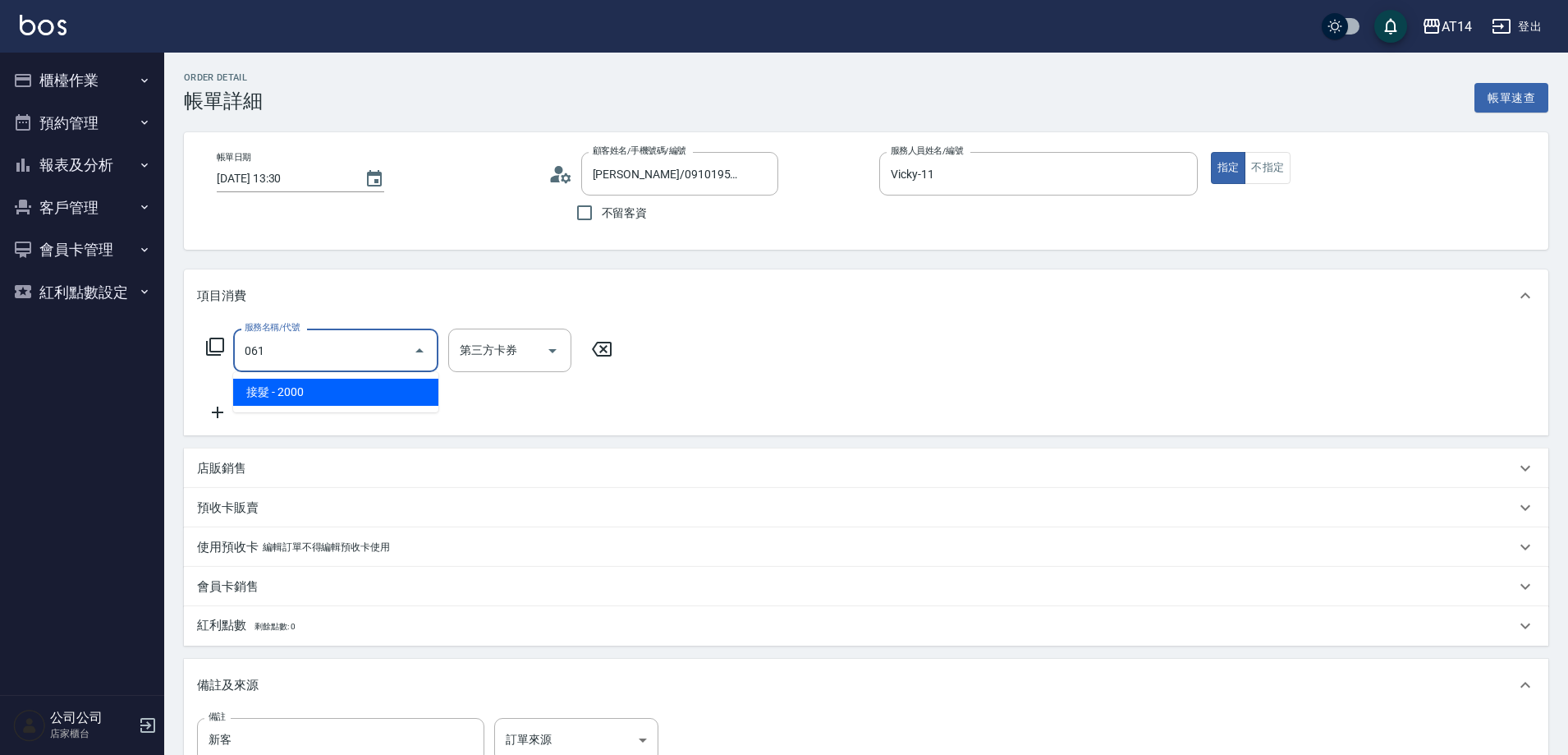
type input "061"
type input "4"
type input "接髮(061)"
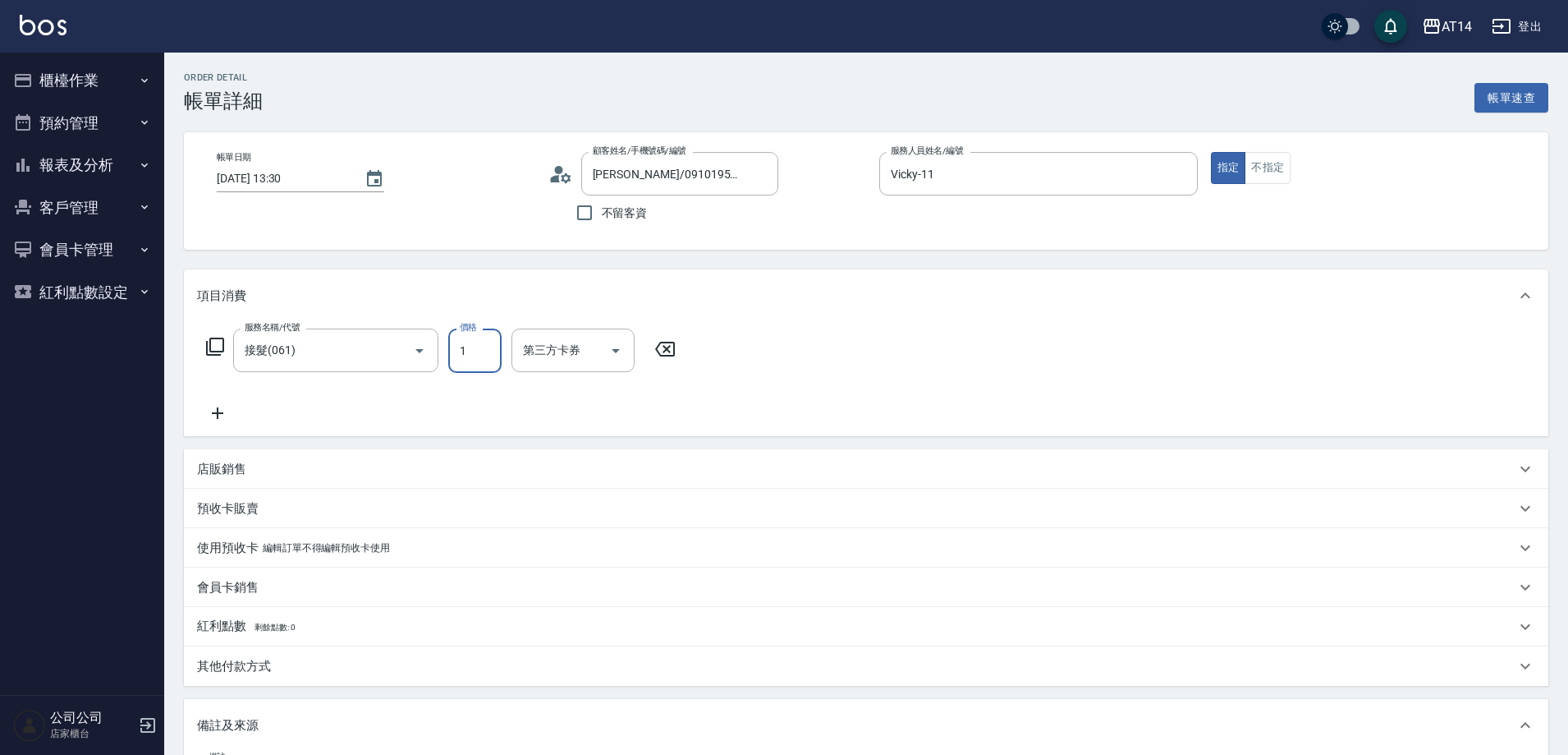
type input "0"
type input "1000"
type input "2"
type input "10000"
type input "20"
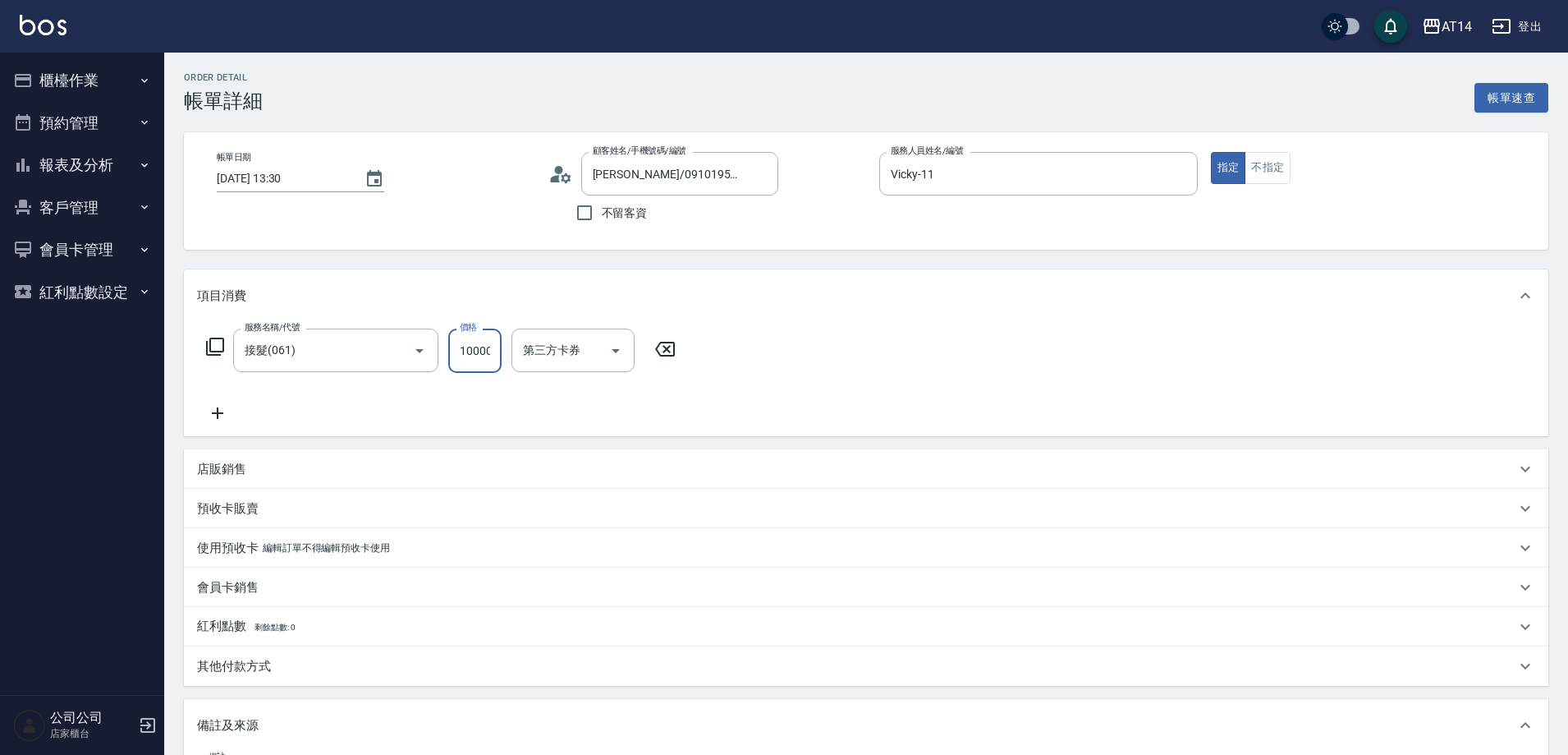
scroll to position [0, 2]
type input "10000"
click at [213, 405] on icon at bounding box center [217, 413] width 41 height 20
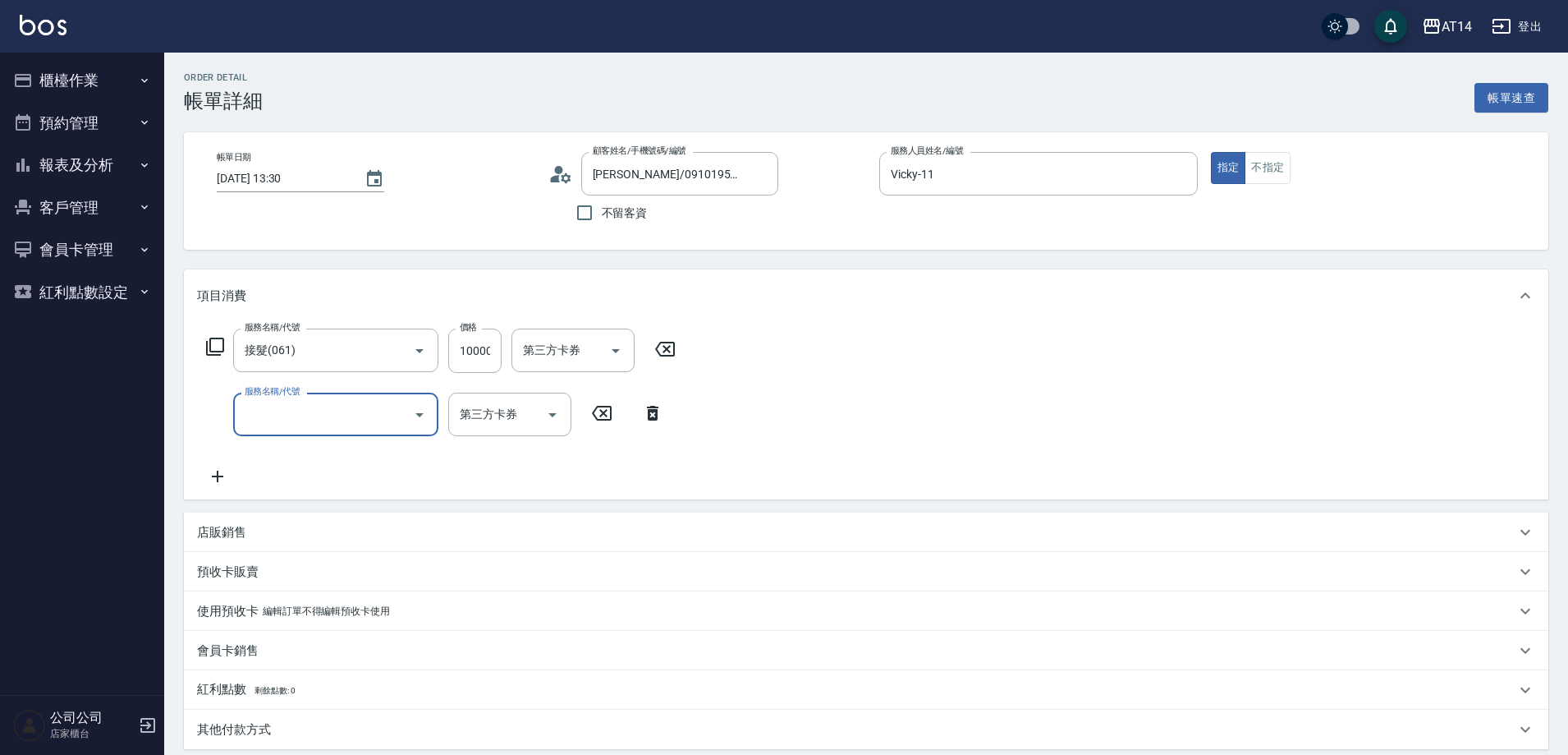
click at [329, 422] on input "服務名稱/代號" at bounding box center [324, 414] width 166 height 29
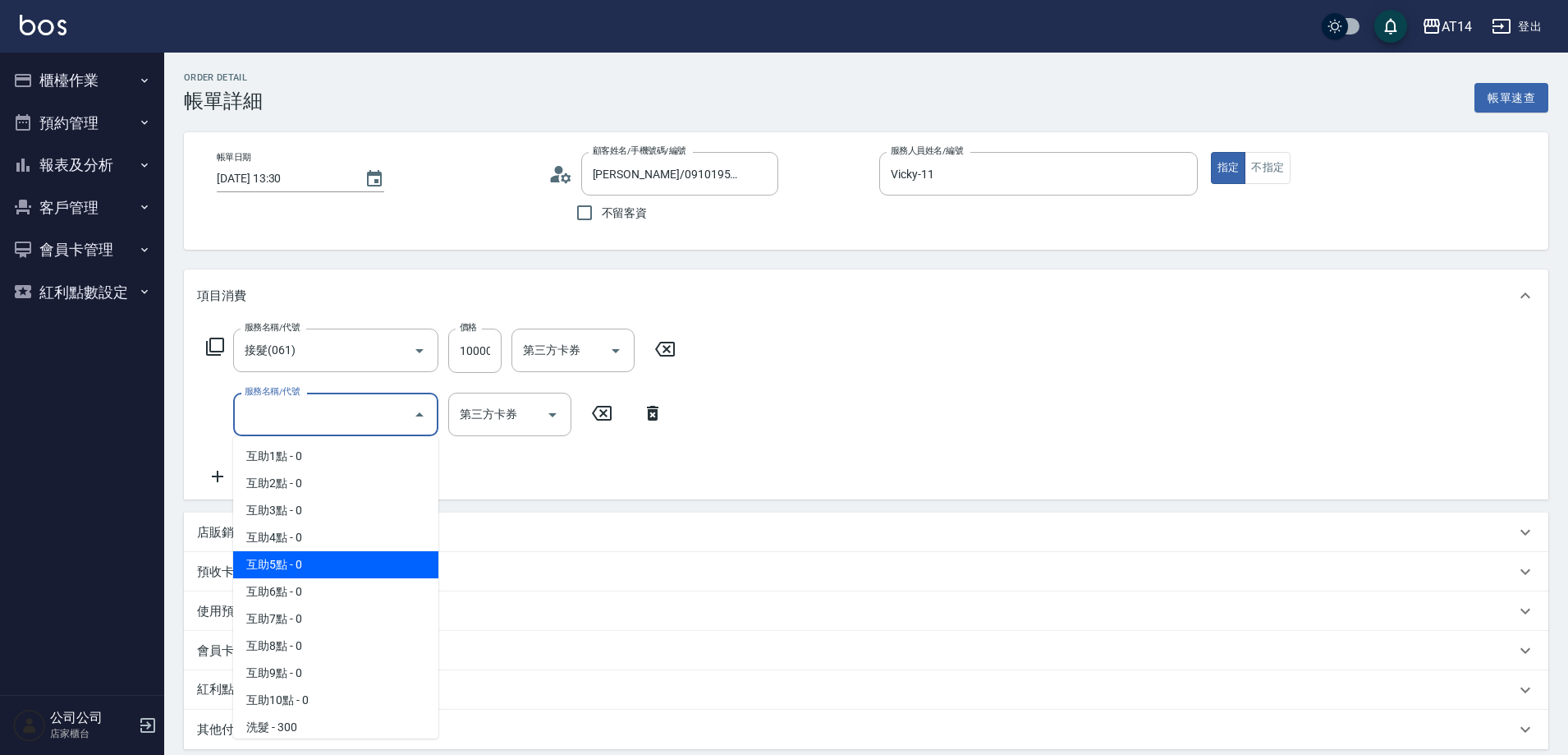
click at [297, 553] on span "互助5點 - 0" at bounding box center [335, 564] width 205 height 27
type input "互助5點(005)"
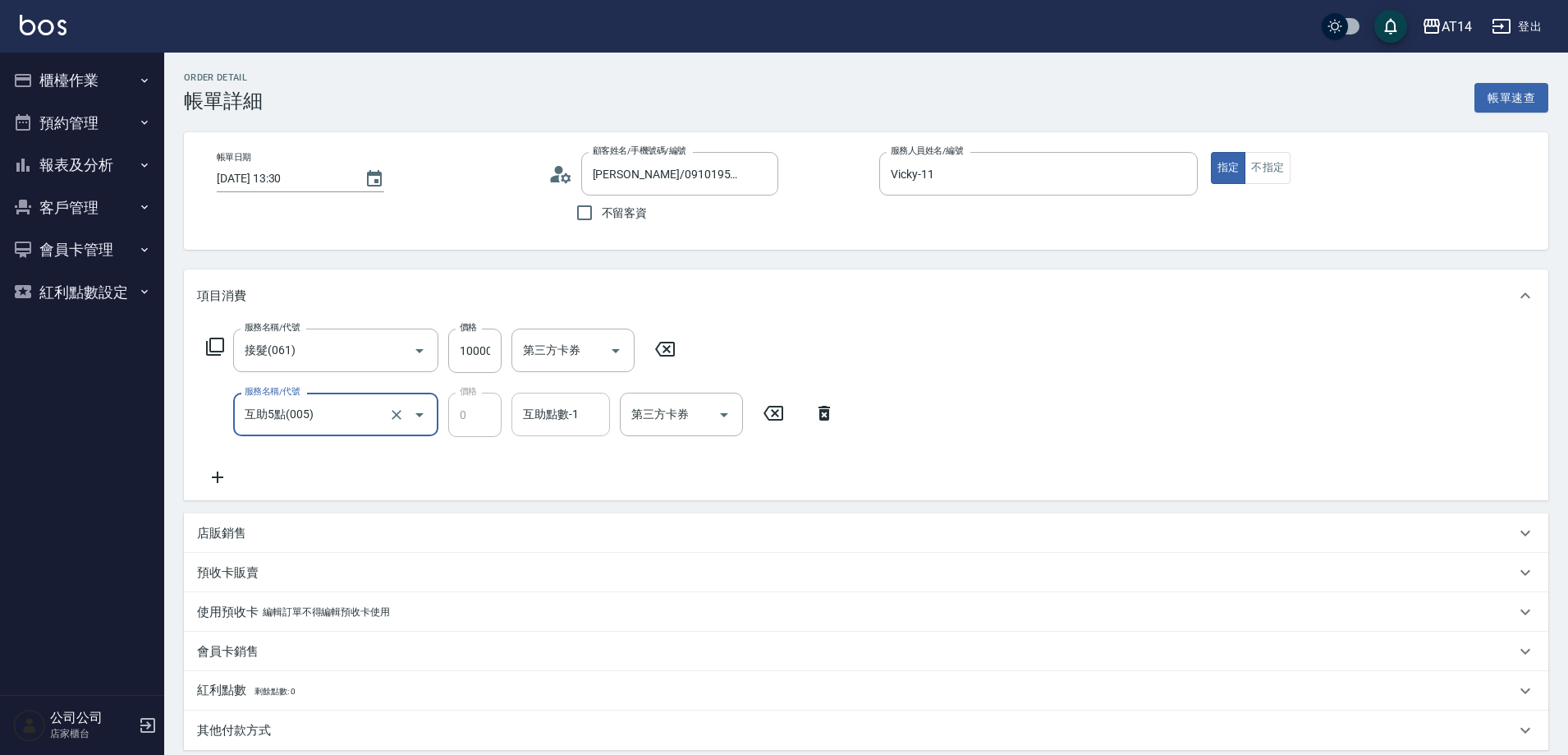
click at [585, 403] on input "互助點數-1" at bounding box center [561, 414] width 84 height 29
type input "蘇逸婕-66"
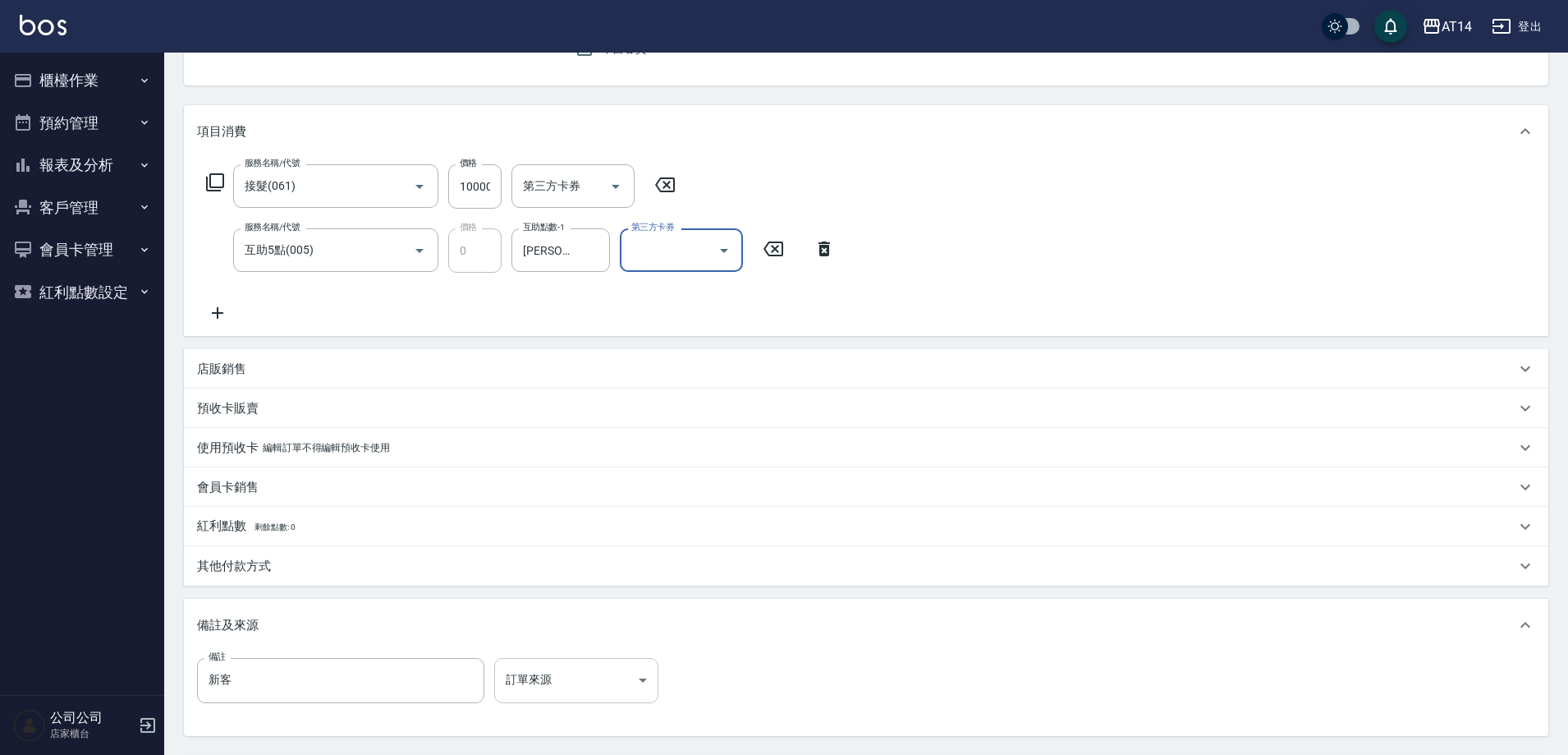
click at [542, 674] on body "AT14 登出 櫃檯作業 打帳單 帳單列表 掛單列表 現金收支登錄 材料自購登錄 每日結帳 排班表 掃碼打卡 預約管理 預約管理 單日預約紀錄 單週預約紀錄 …" at bounding box center [784, 371] width 1568 height 1070
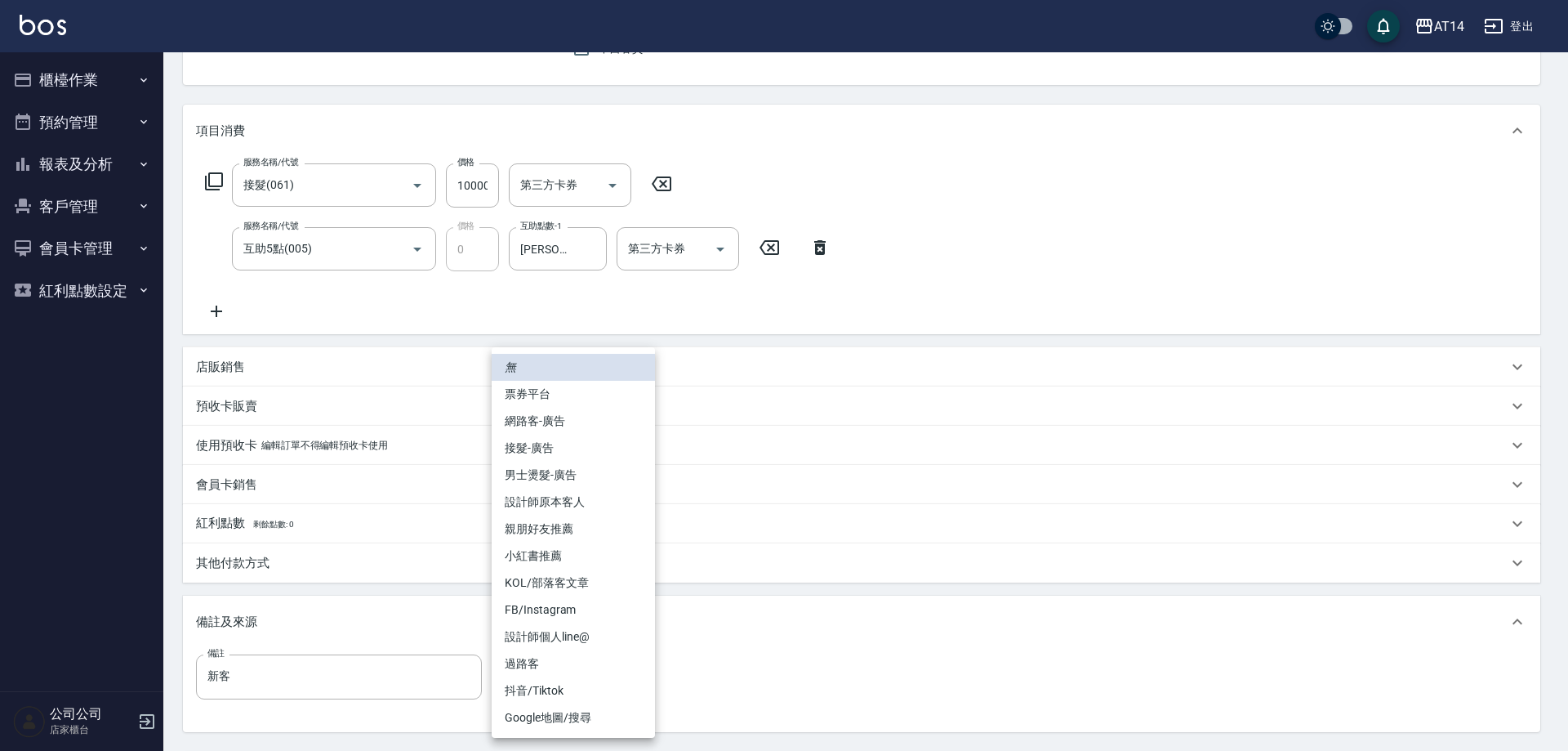
click at [589, 435] on li "接髮-廣告" at bounding box center [574, 448] width 163 height 27
type input "接髮-廣告"
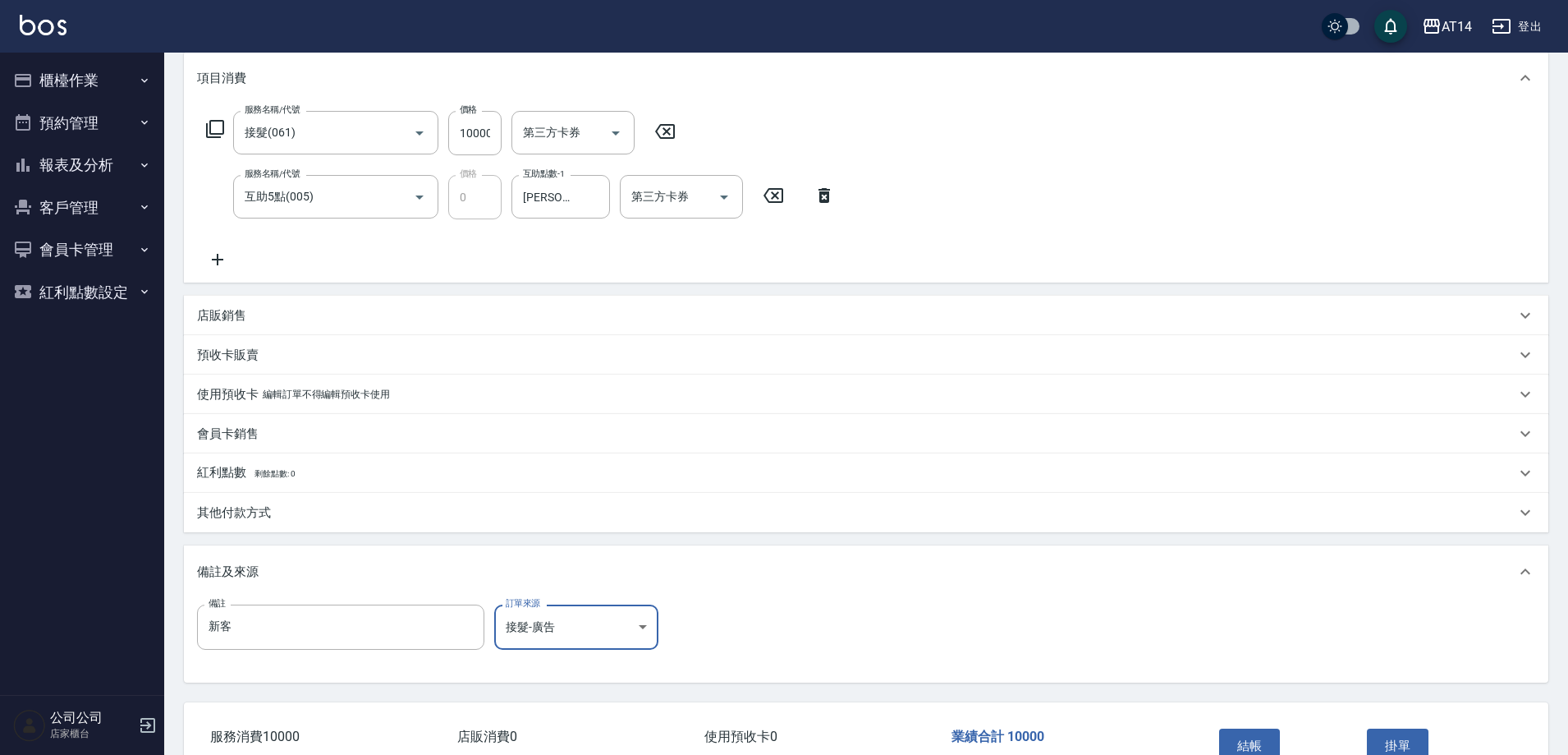
scroll to position [246, 0]
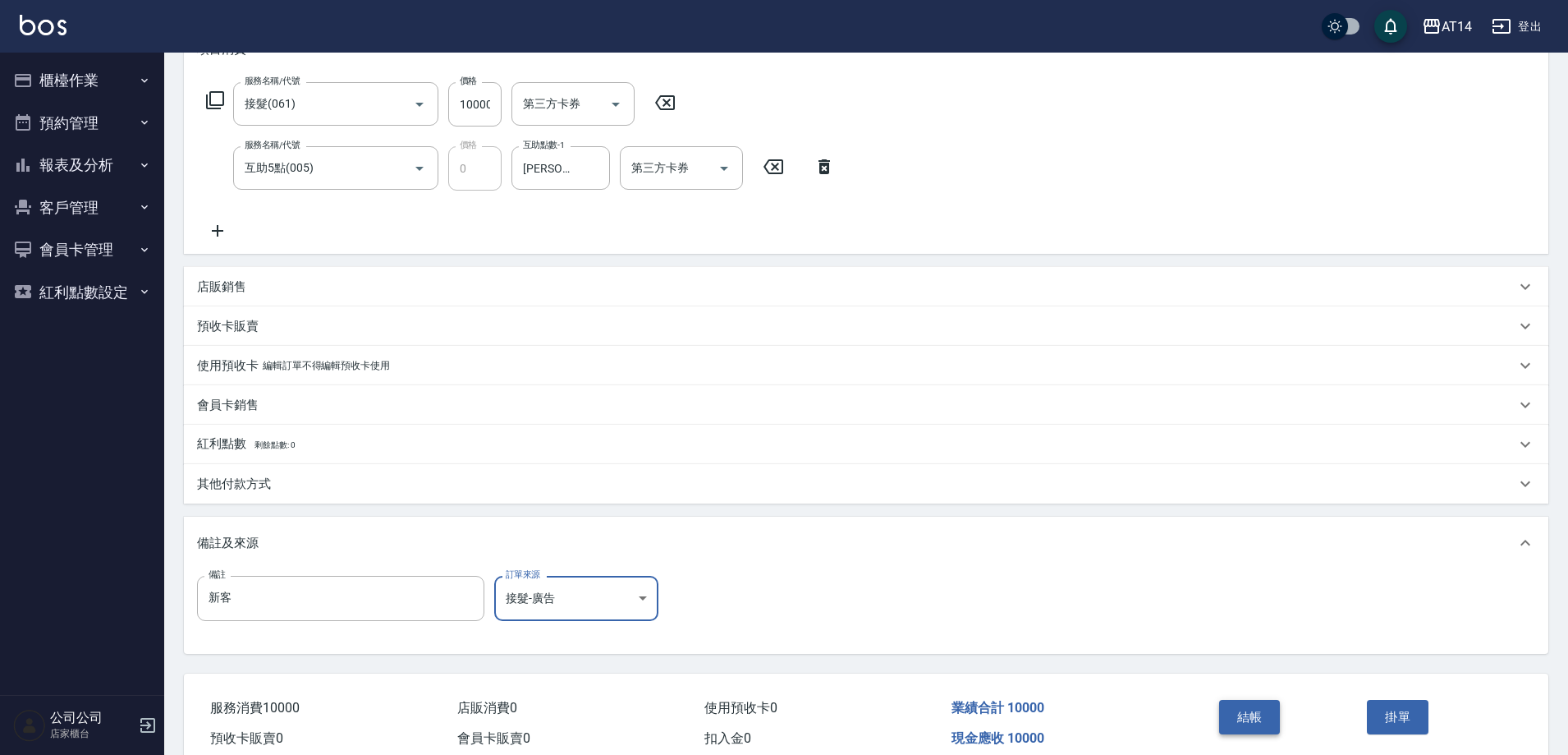
click at [1236, 721] on button "結帳" at bounding box center [1250, 717] width 62 height 35
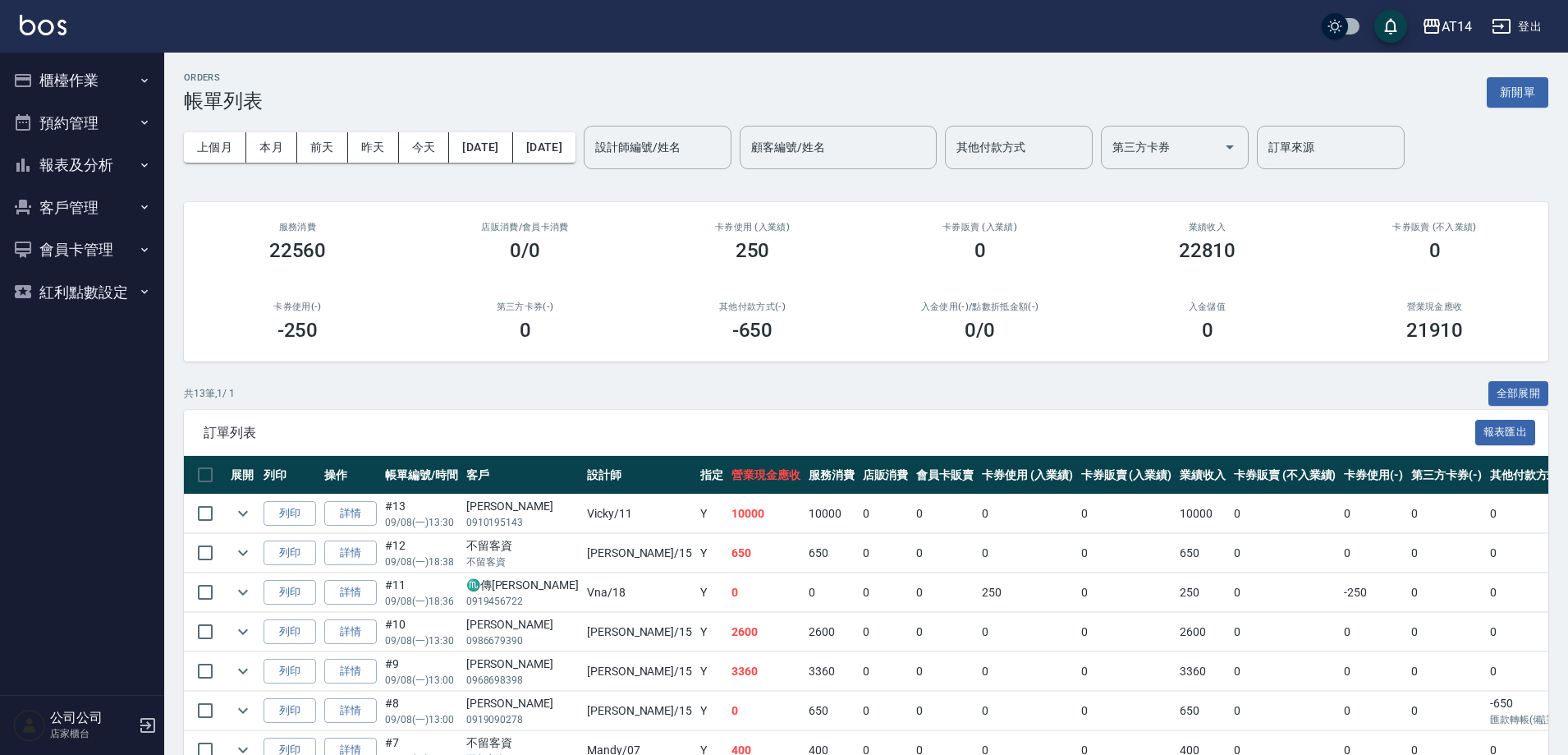
click at [115, 169] on button "報表及分析" at bounding box center [82, 165] width 151 height 43
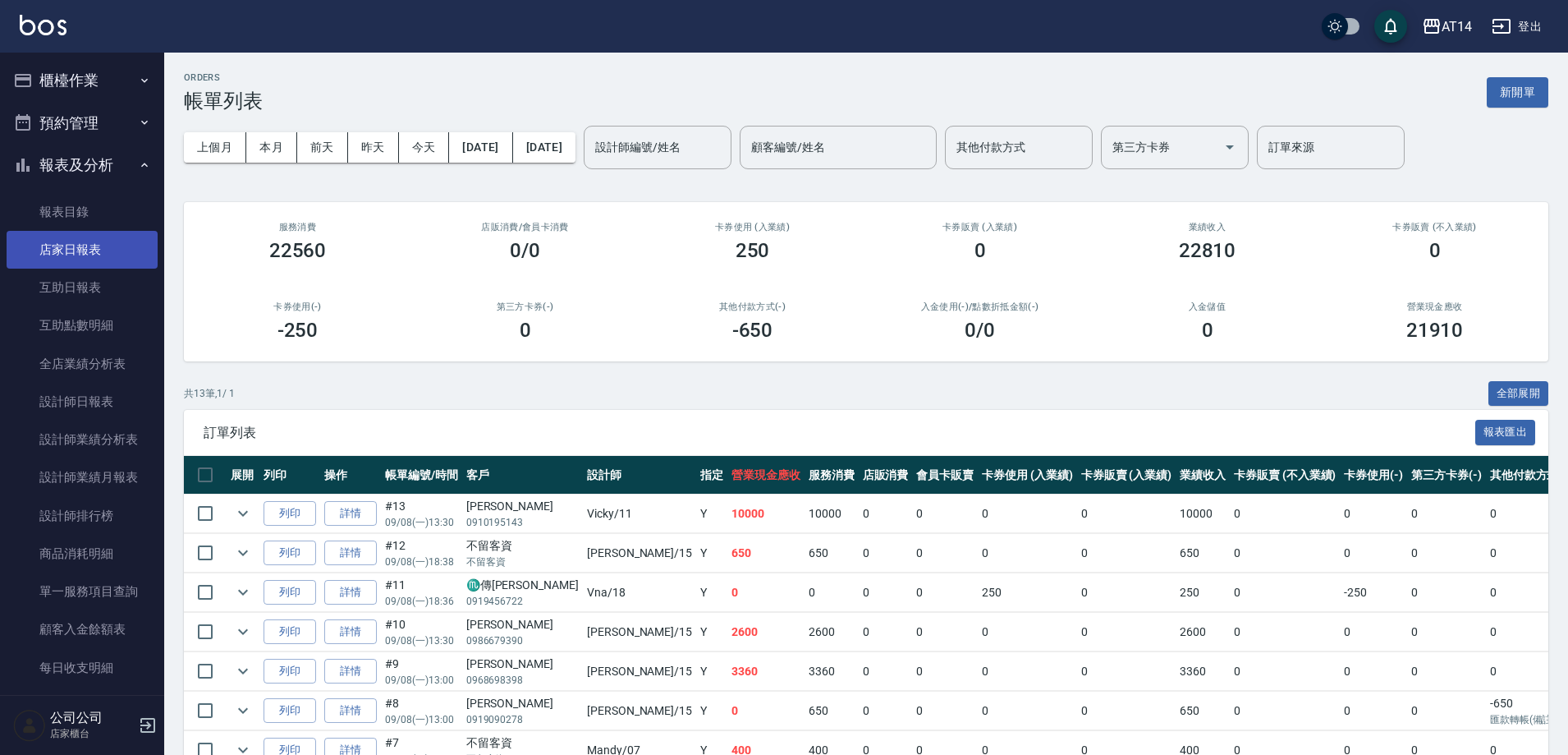
click at [108, 265] on link "店家日報表" at bounding box center [82, 250] width 151 height 38
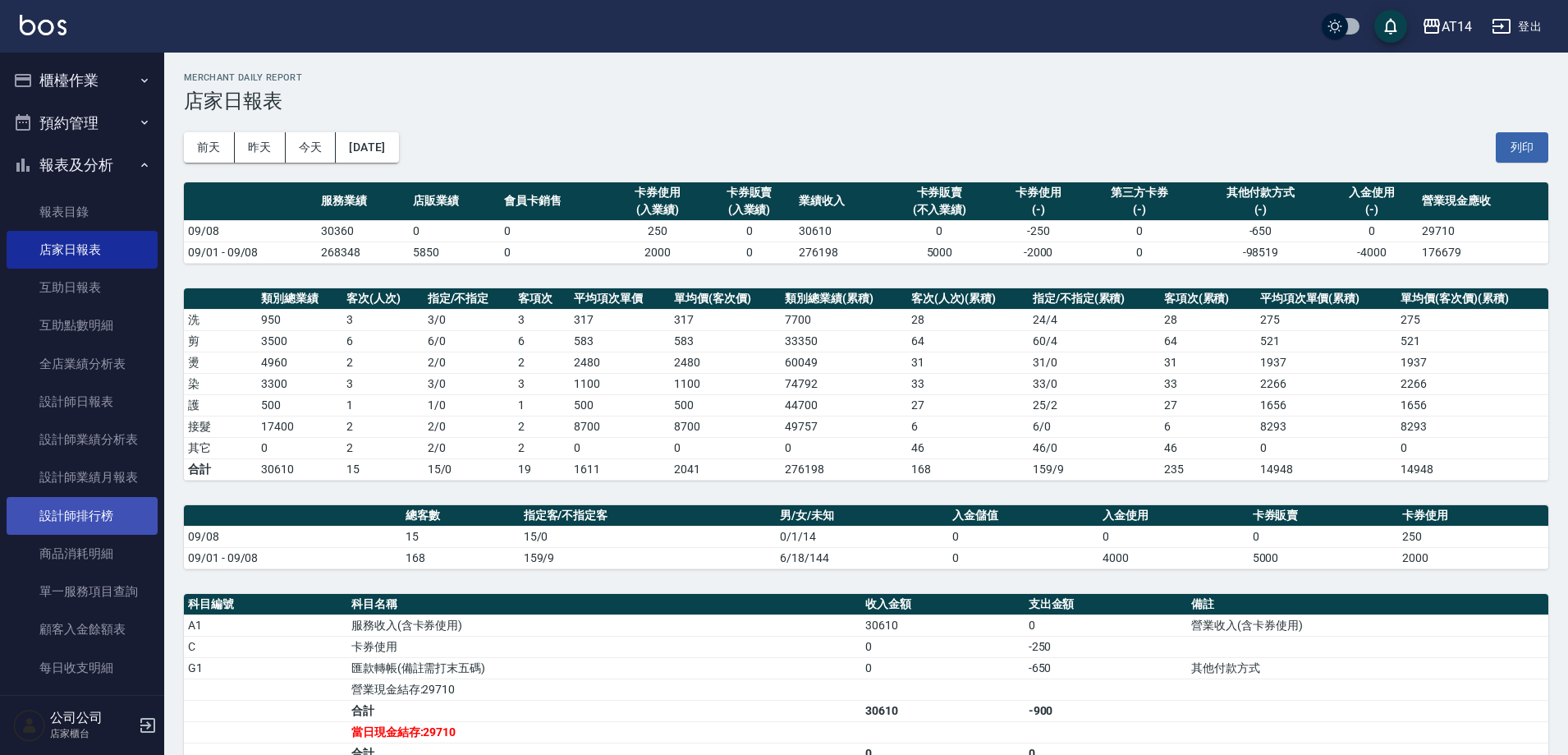
click at [112, 521] on link "設計師排行榜" at bounding box center [82, 516] width 151 height 38
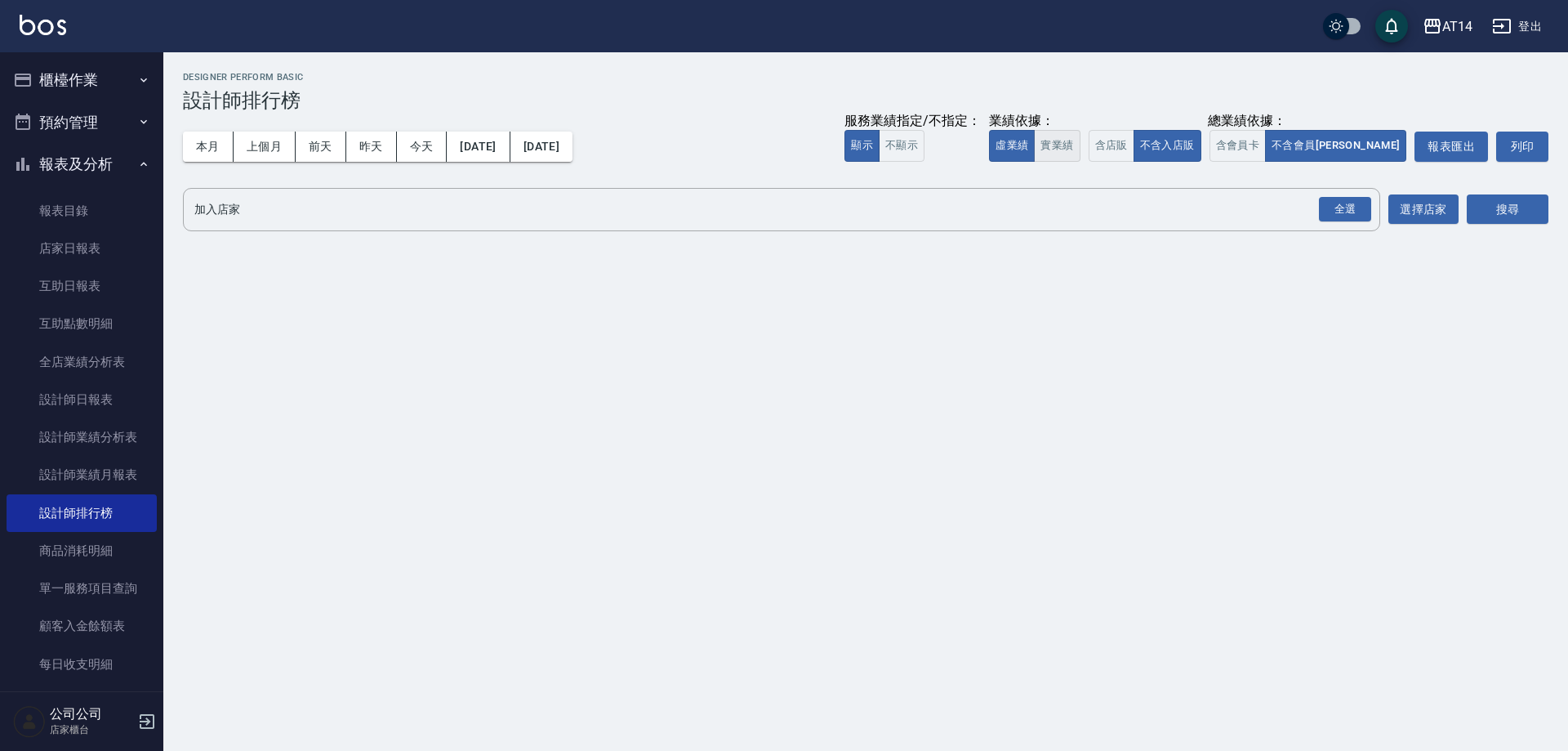
click at [1080, 151] on button "實業績" at bounding box center [1057, 146] width 46 height 32
click at [1134, 149] on button "含店販" at bounding box center [1112, 146] width 46 height 32
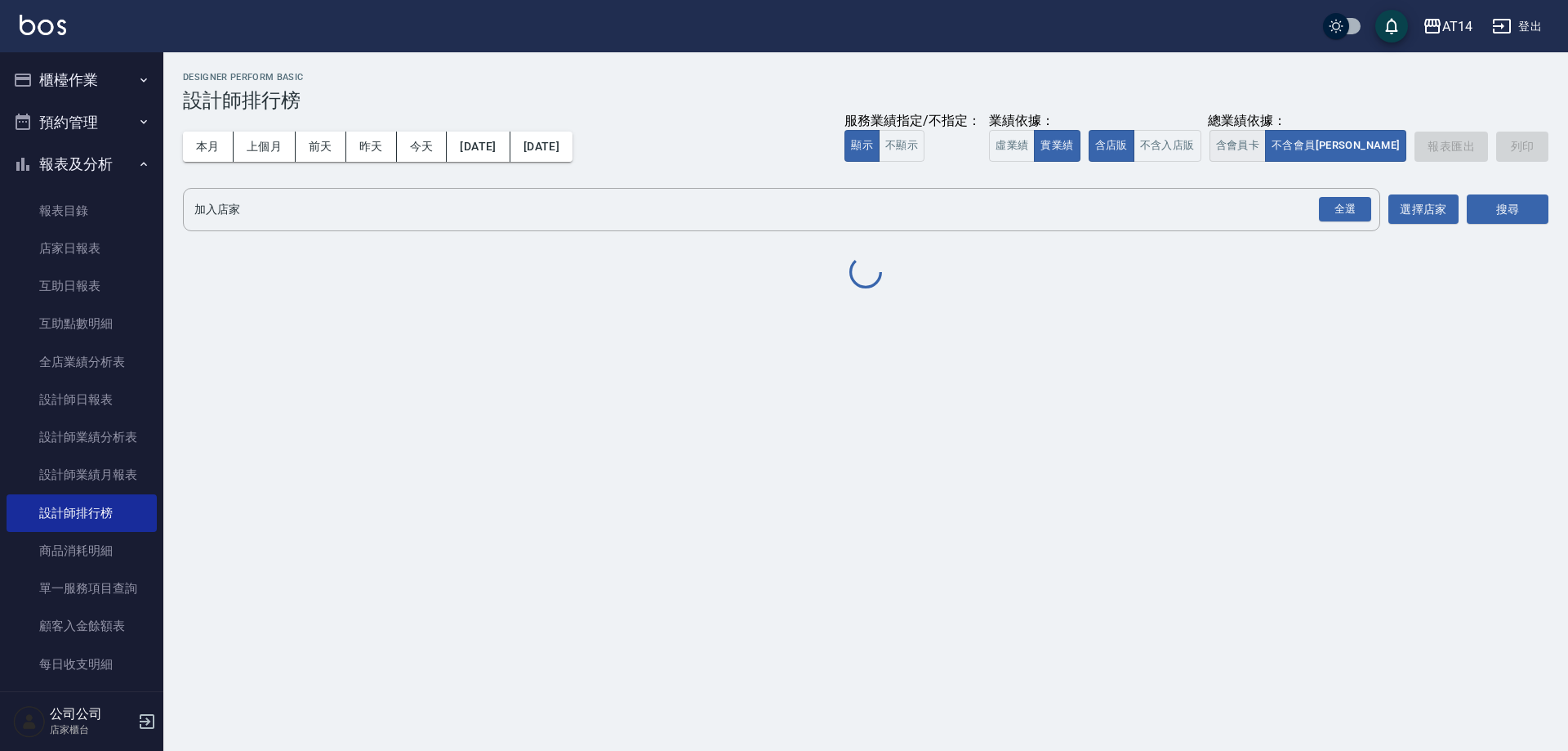
drag, startPoint x: 1296, startPoint y: 144, endPoint x: 1328, endPoint y: 162, distance: 36.7
click at [1267, 144] on button "含會員卡" at bounding box center [1239, 146] width 58 height 32
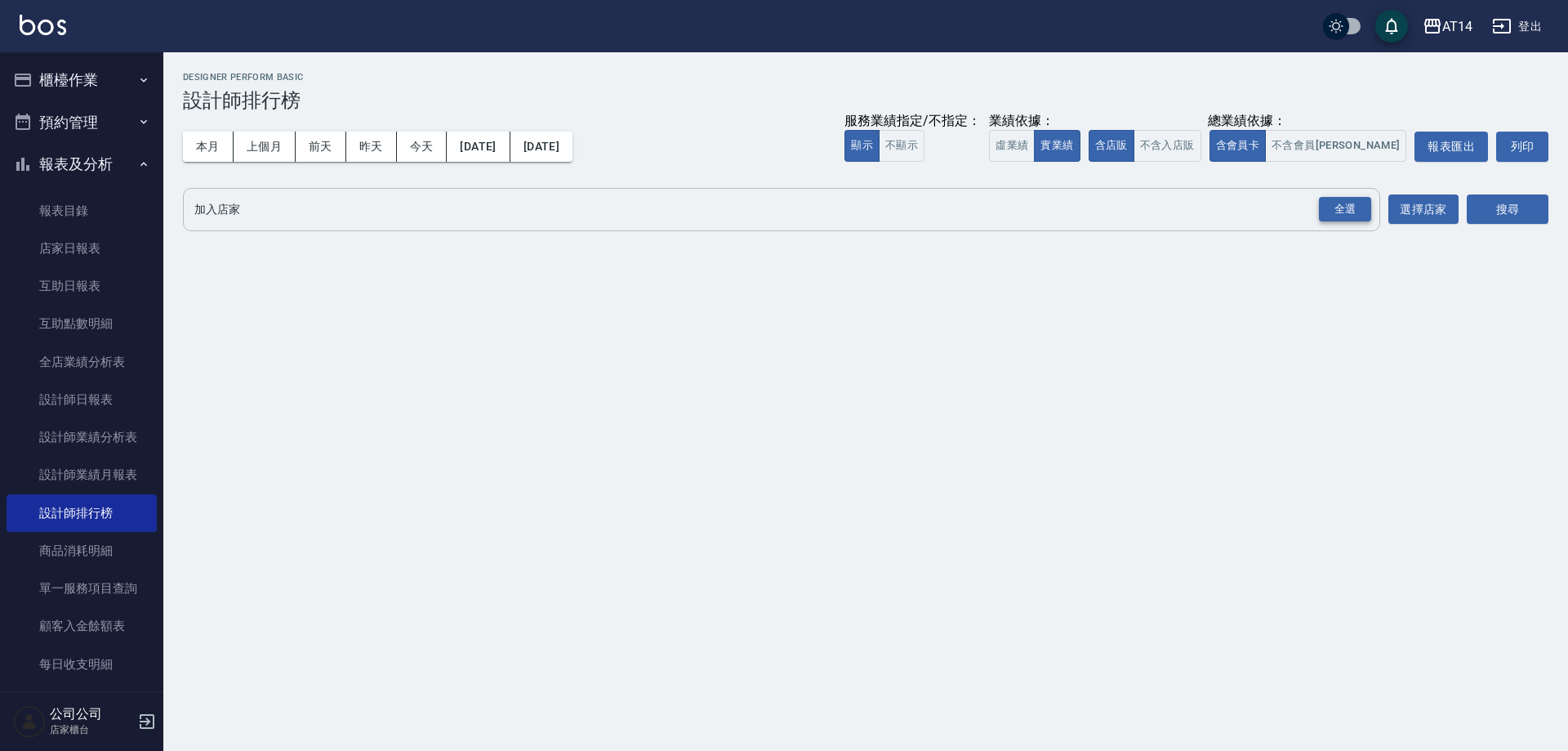
click at [1367, 213] on div "全選" at bounding box center [1345, 209] width 53 height 25
click at [1477, 218] on button "搜尋" at bounding box center [1507, 210] width 82 height 30
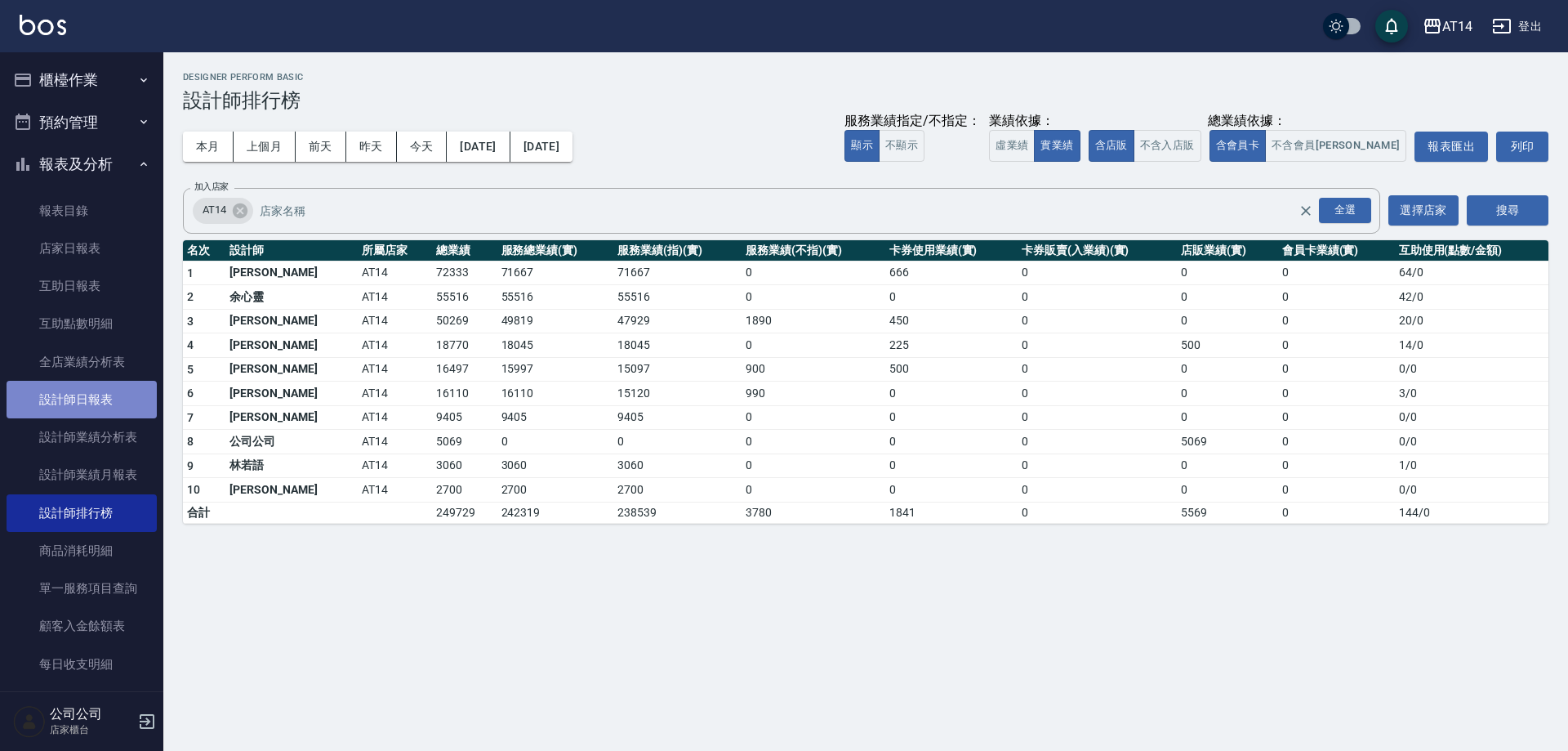
click at [108, 400] on link "設計師日報表" at bounding box center [82, 400] width 150 height 38
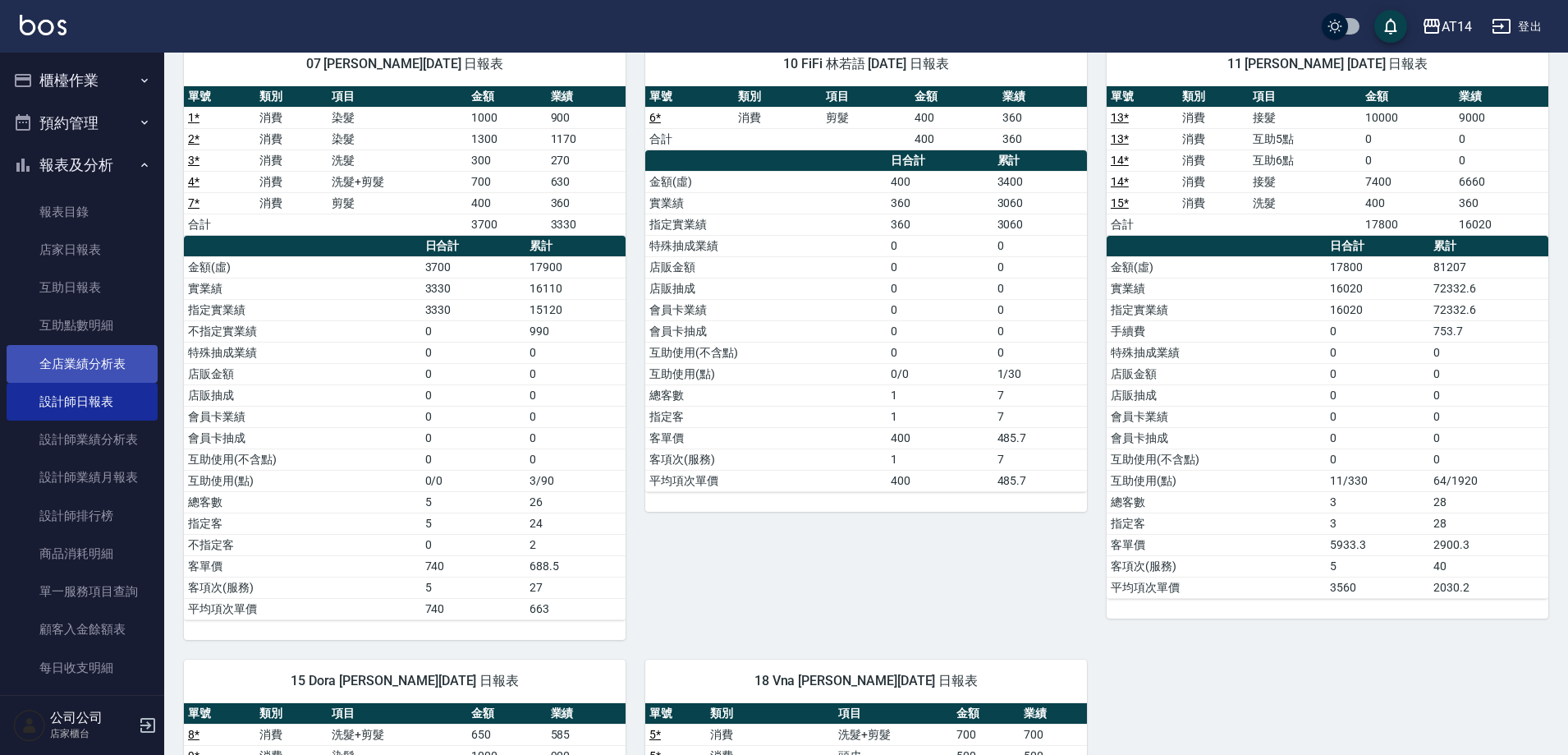
scroll to position [82, 0]
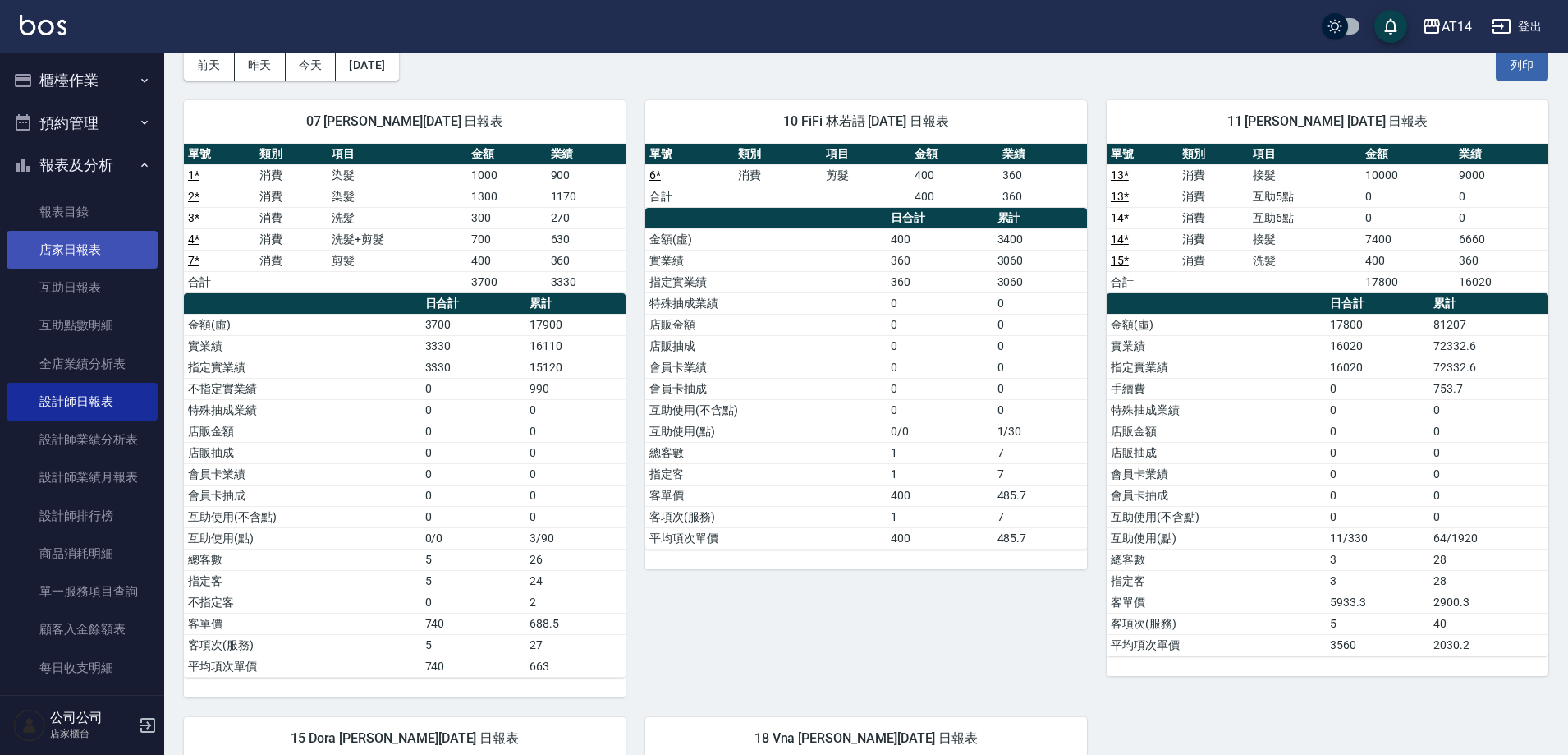
click at [98, 258] on link "店家日報表" at bounding box center [82, 250] width 151 height 38
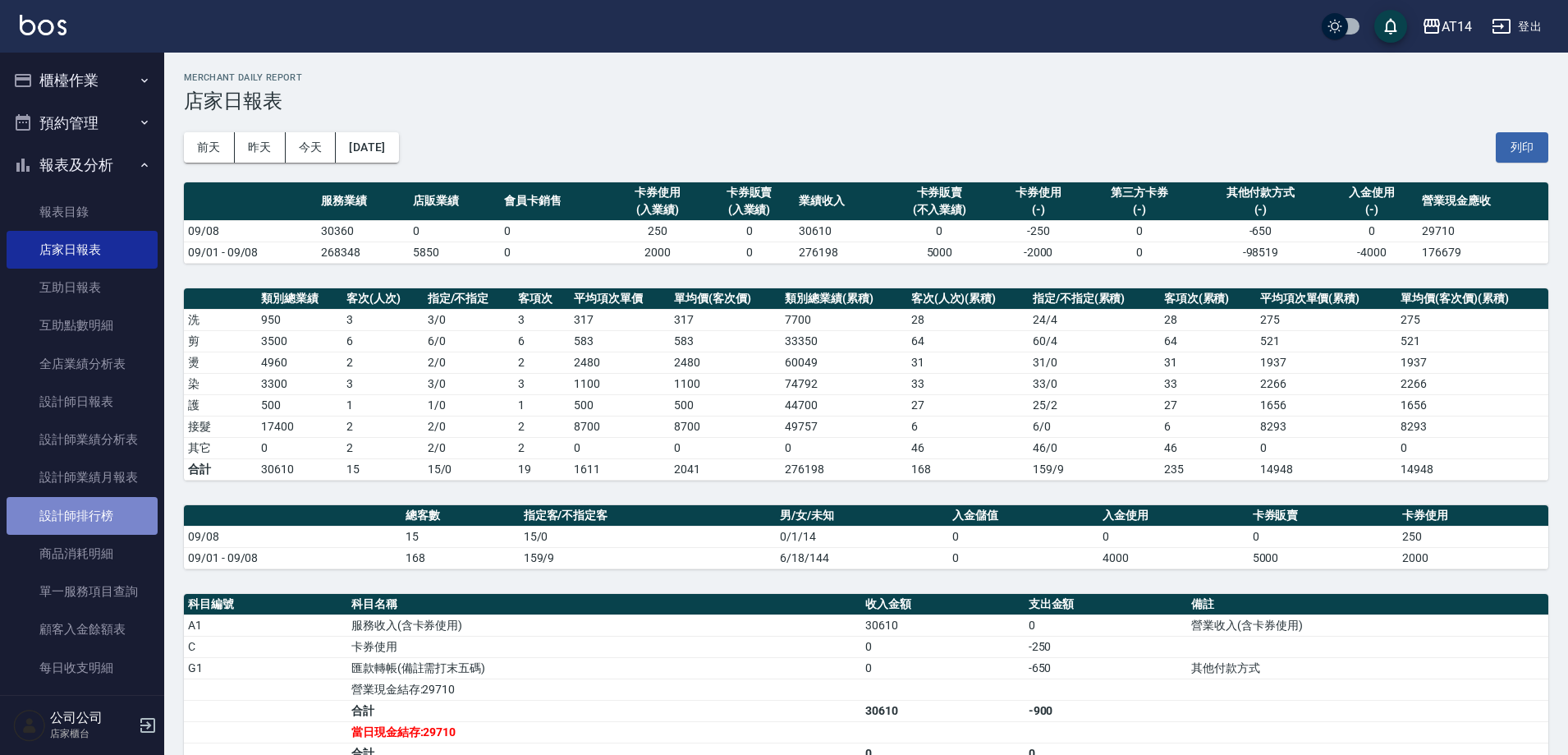
click at [117, 514] on link "設計師排行榜" at bounding box center [82, 516] width 151 height 38
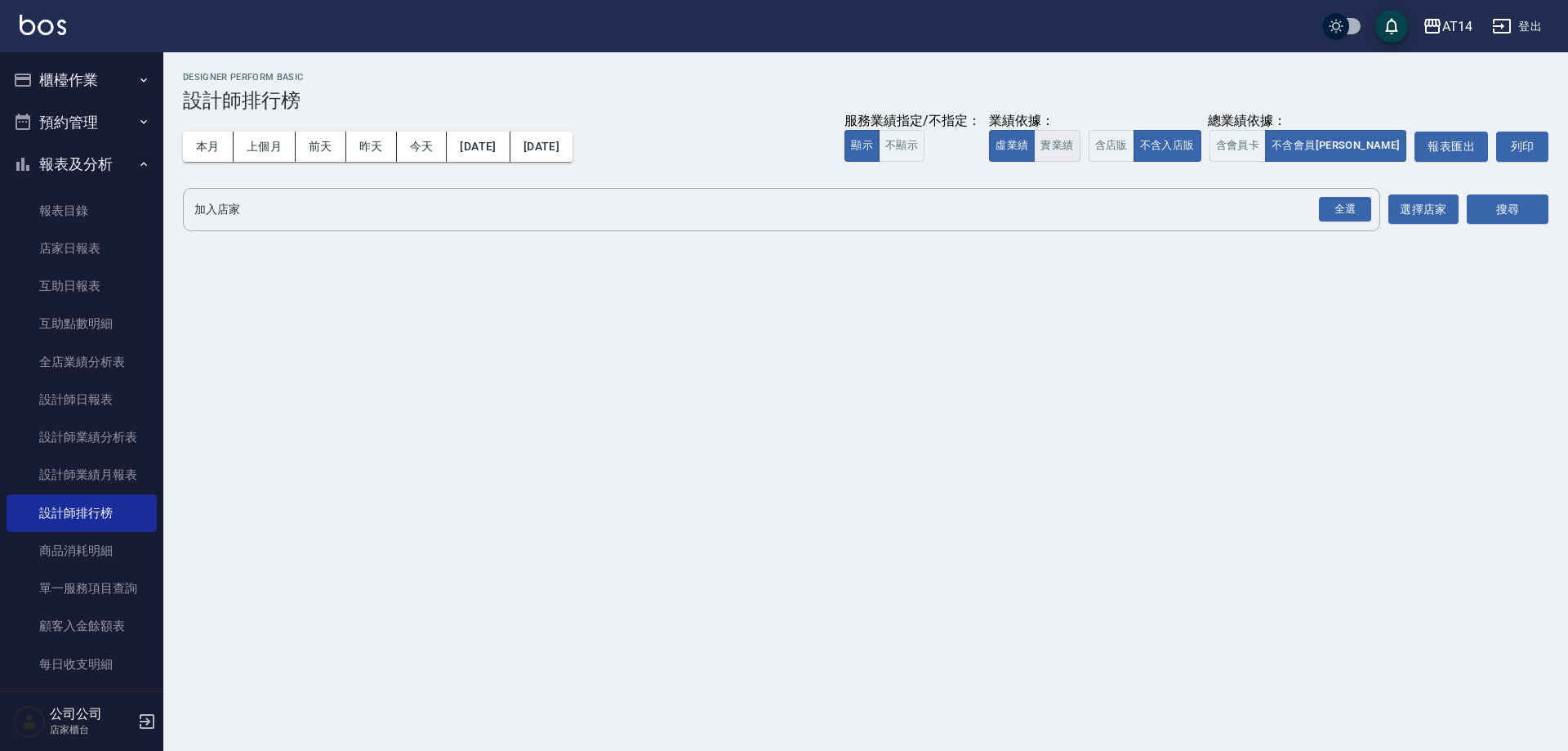
drag, startPoint x: 1106, startPoint y: 165, endPoint x: 1124, endPoint y: 156, distance: 20.1
click at [1111, 162] on div "本月 上個月 前天 昨天 今天 2025/09/01 2025/09/08 服務業績指定/不指定： 顯示 不顯示 業績依據： 虛業績 實業績 總業績依據： 含…" at bounding box center [866, 147] width 1366 height 70
click at [1156, 143] on div "服務業績指定/不指定： 顯示 不顯示 業績依據： 虛業績 實業績 總業績依據： 含店販 不含入店販 含會員卡 不含會員卡 報表匯出 列印" at bounding box center [1196, 146] width 704 height 30
click at [1201, 155] on button "不含入店販" at bounding box center [1167, 146] width 68 height 32
click at [1134, 151] on button "含店販" at bounding box center [1112, 146] width 46 height 32
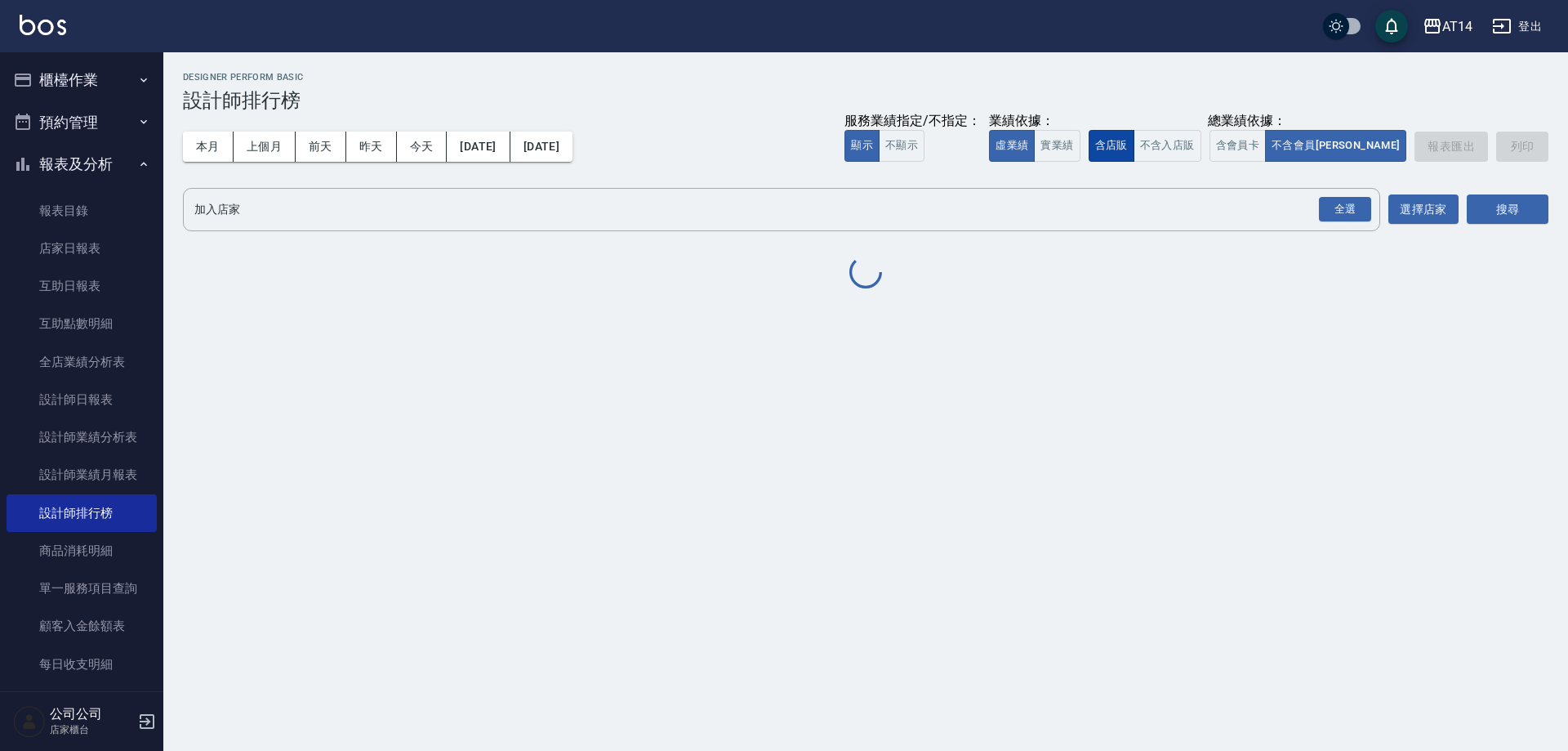
drag, startPoint x: 1109, startPoint y: 146, endPoint x: 1183, endPoint y: 156, distance: 74.7
click at [1080, 146] on button "實業績" at bounding box center [1057, 146] width 46 height 32
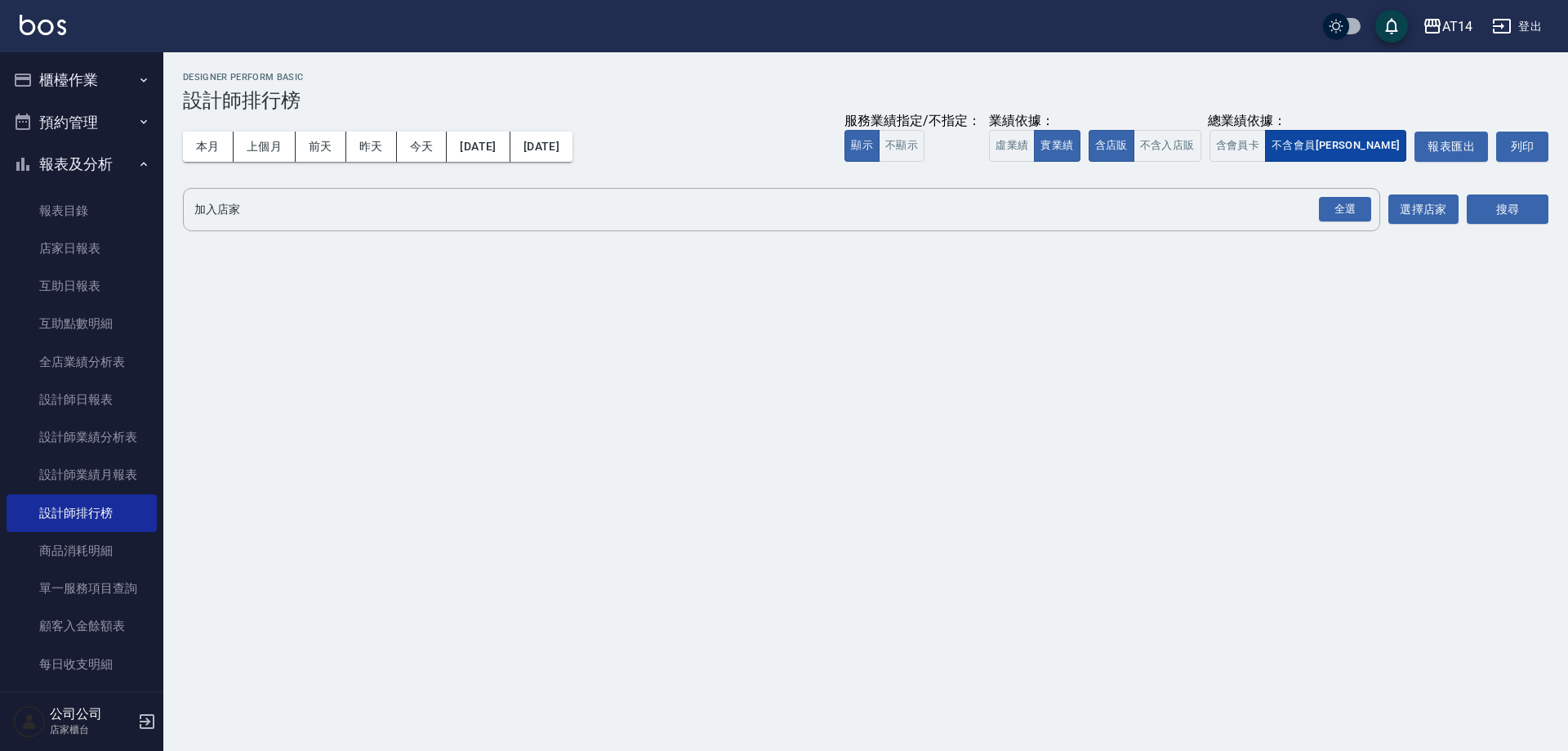
click at [1338, 153] on button "不含會員卡" at bounding box center [1336, 146] width 141 height 32
drag, startPoint x: 1303, startPoint y: 150, endPoint x: 1313, endPoint y: 162, distance: 15.6
click at [1267, 154] on button "含會員卡" at bounding box center [1239, 146] width 58 height 32
drag, startPoint x: 1332, startPoint y: 204, endPoint x: 1508, endPoint y: 219, distance: 176.6
click at [1336, 204] on div "全選" at bounding box center [1345, 209] width 53 height 25
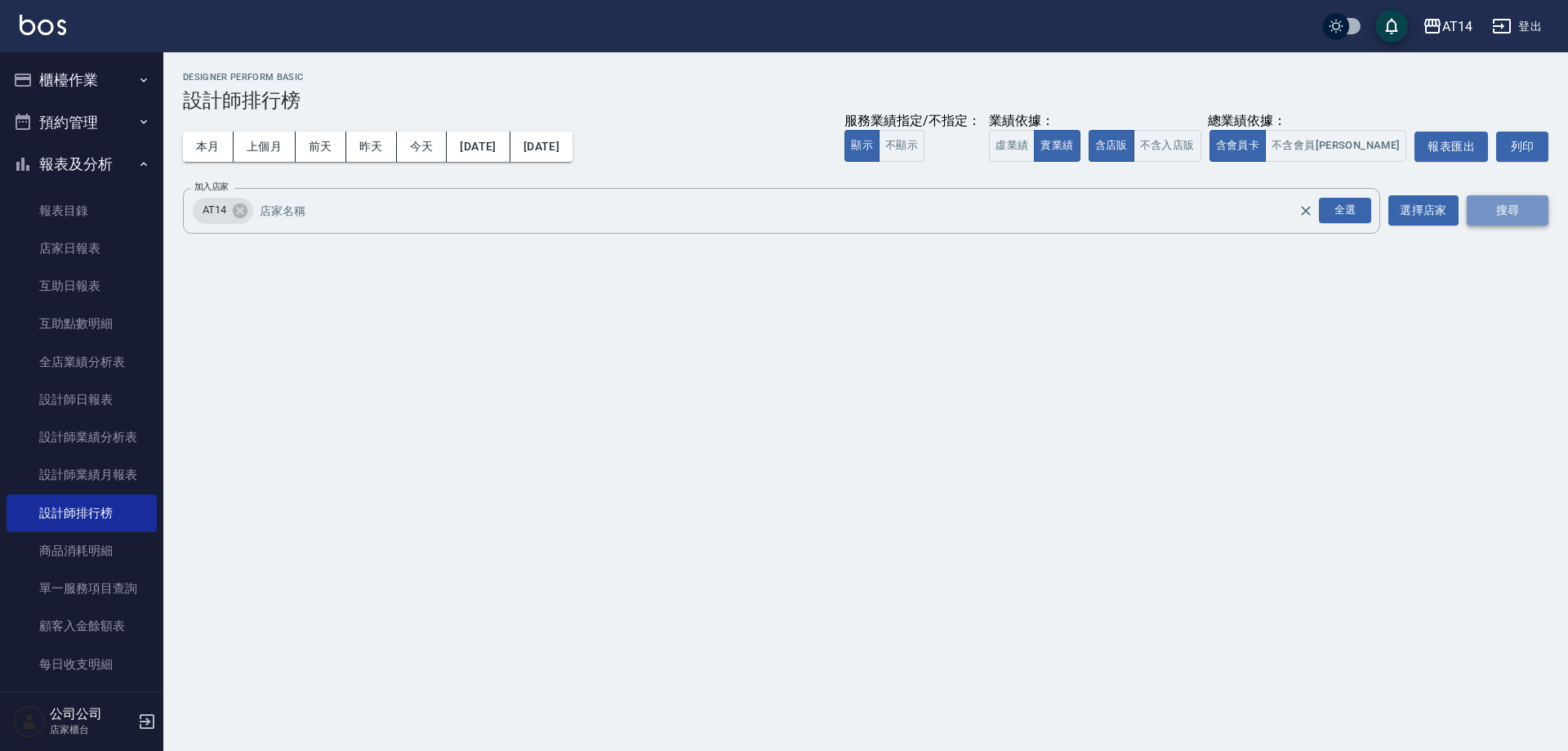
click at [1526, 219] on button "搜尋" at bounding box center [1507, 210] width 82 height 30
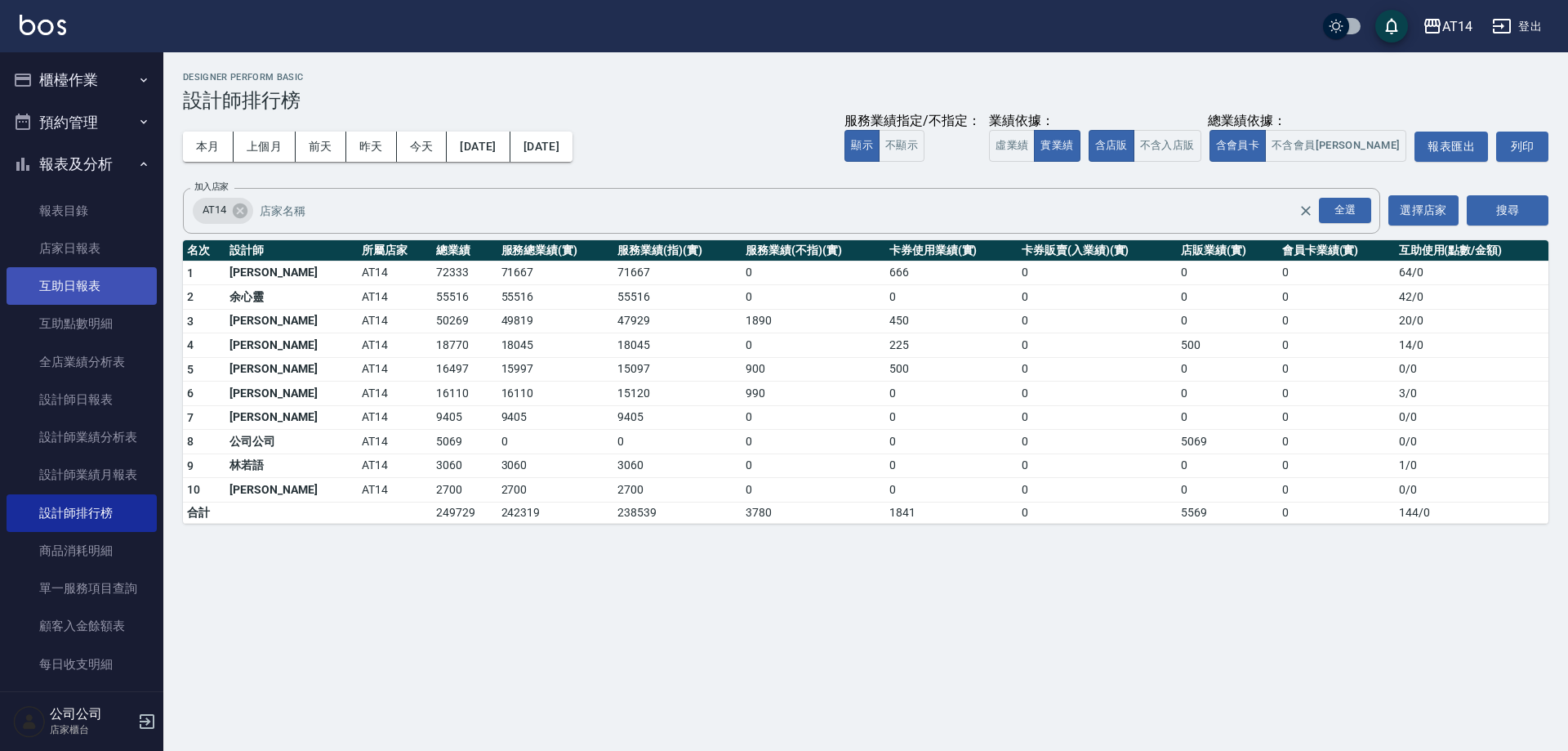
click at [71, 285] on link "互助日報表" at bounding box center [82, 286] width 150 height 38
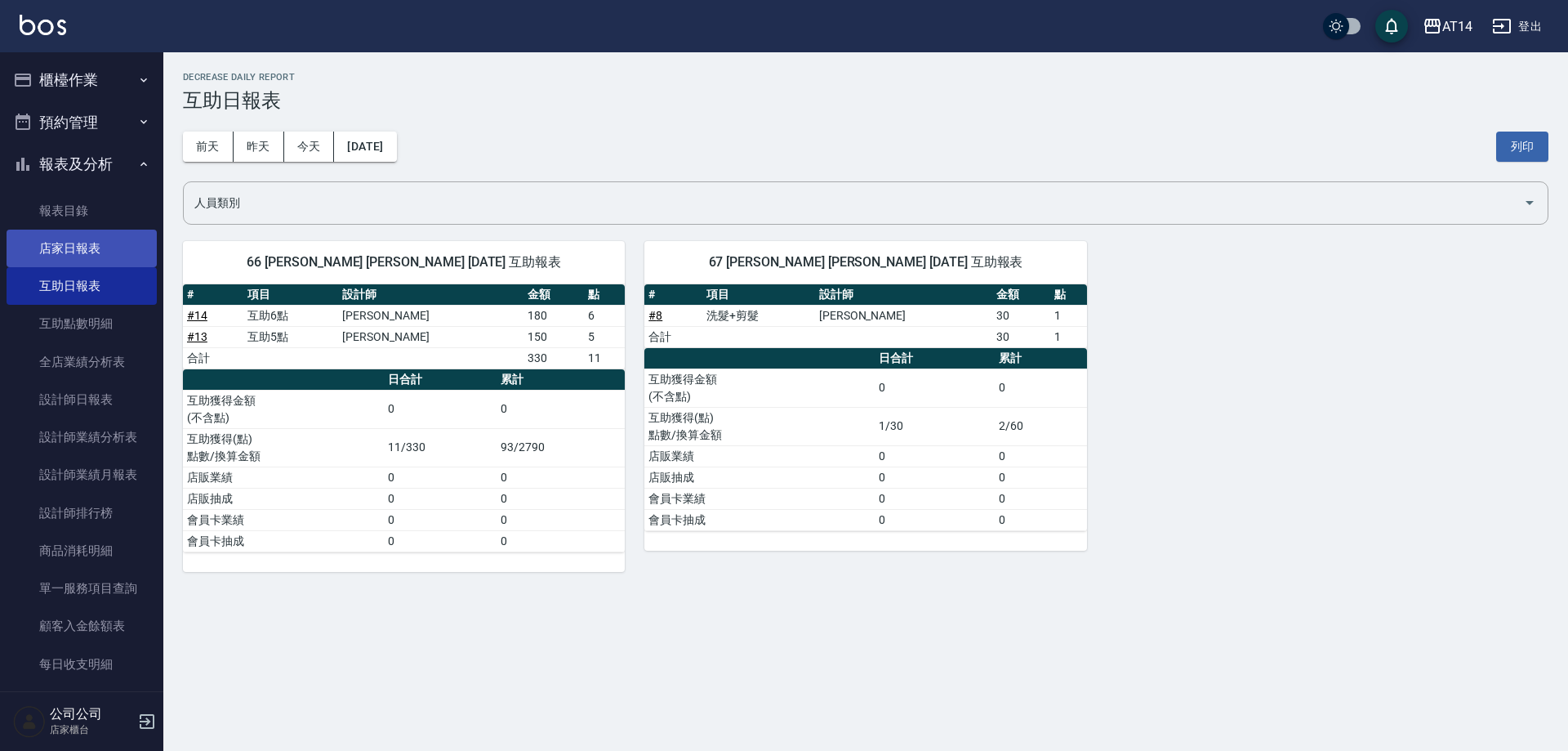
click at [97, 247] on link "店家日報表" at bounding box center [82, 249] width 150 height 38
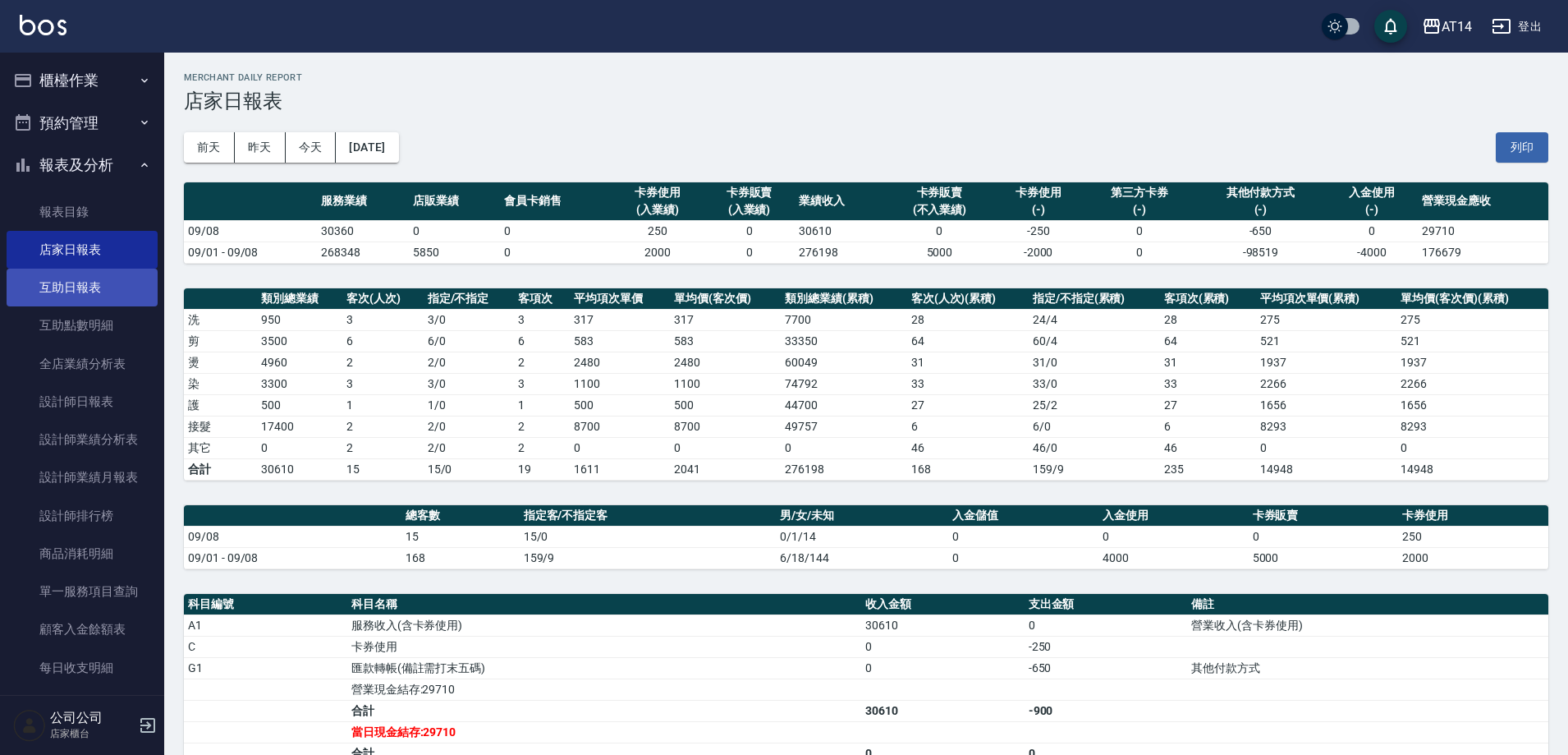
click at [75, 281] on link "互助日報表" at bounding box center [82, 288] width 151 height 38
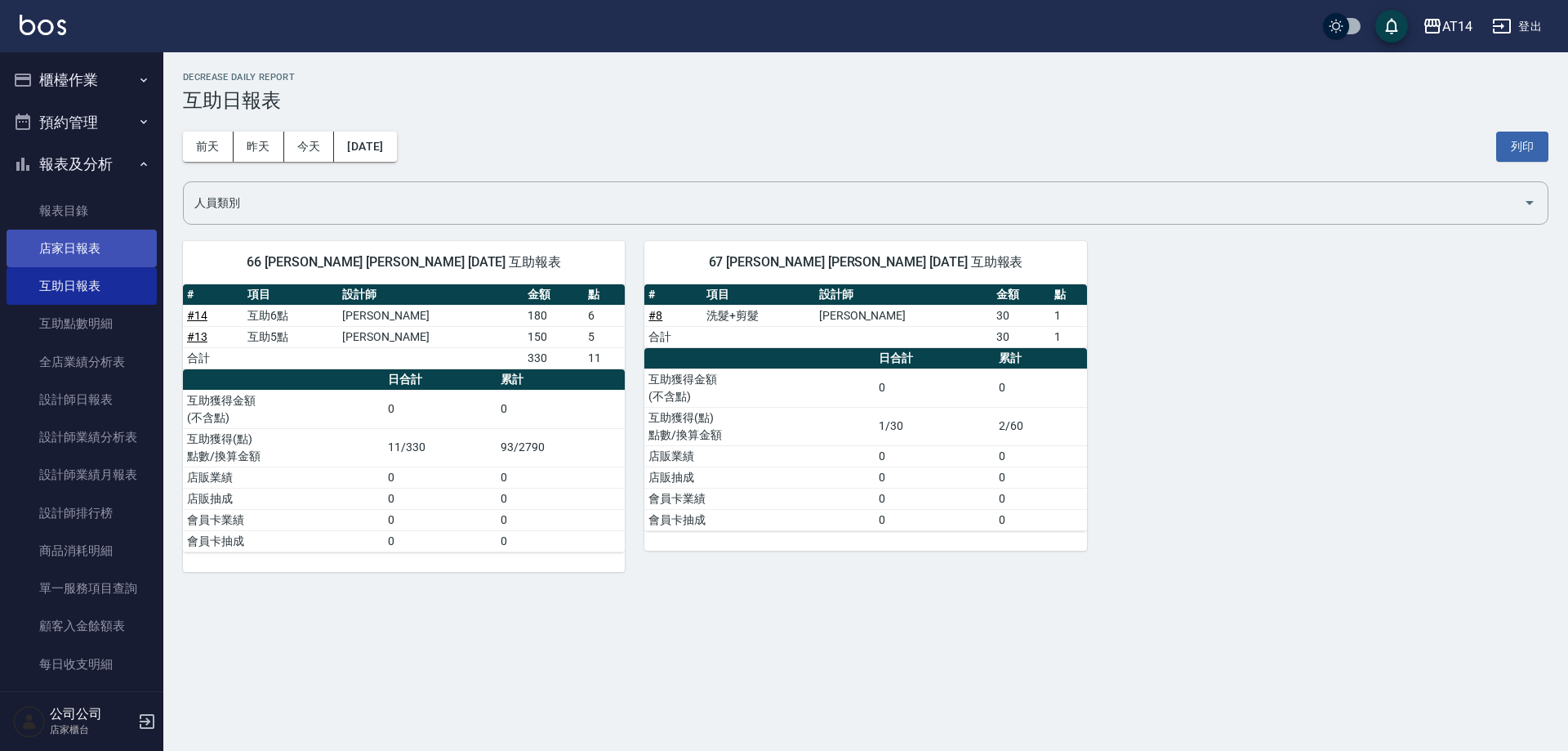
click at [85, 238] on link "店家日報表" at bounding box center [82, 249] width 150 height 38
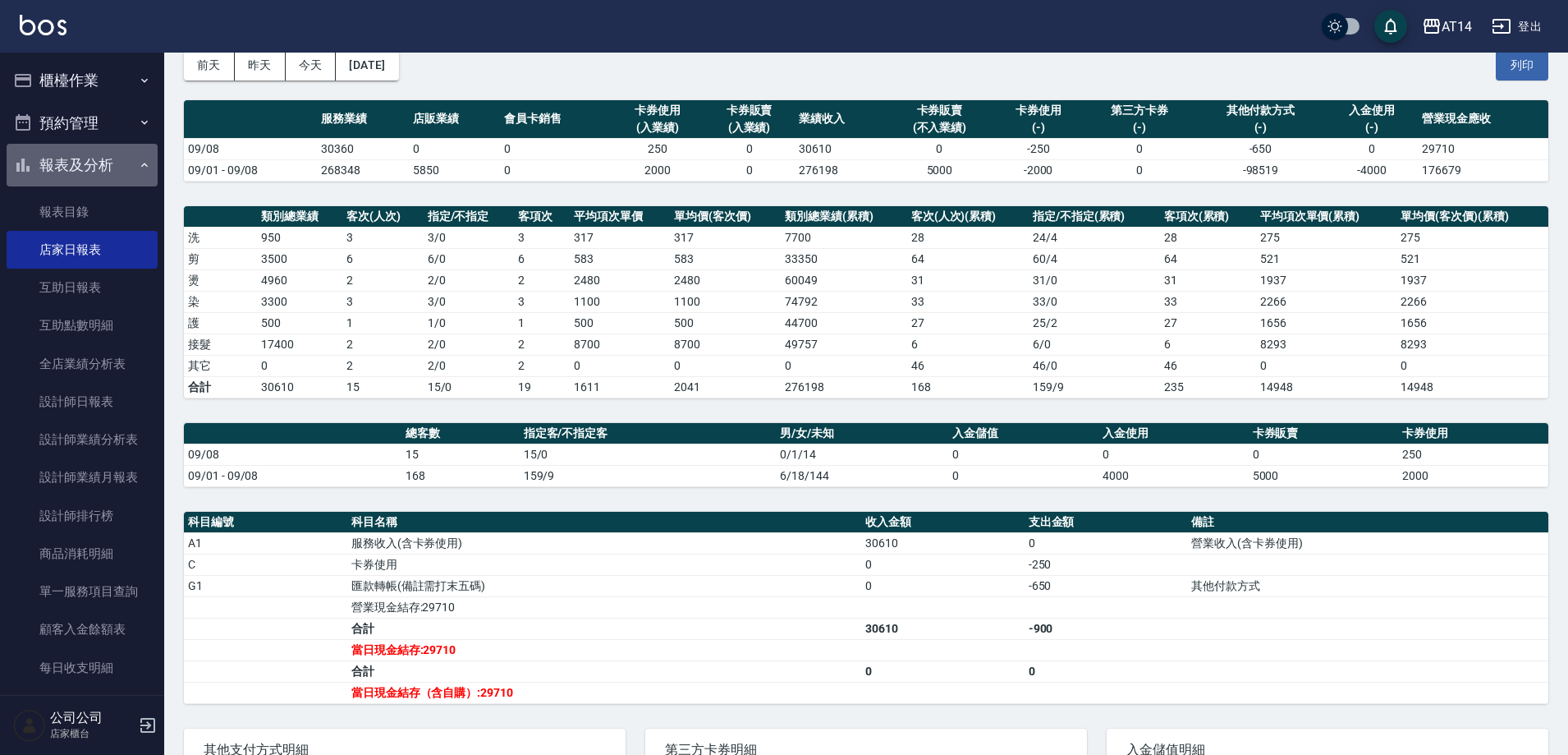
click at [114, 160] on button "報表及分析" at bounding box center [82, 165] width 151 height 43
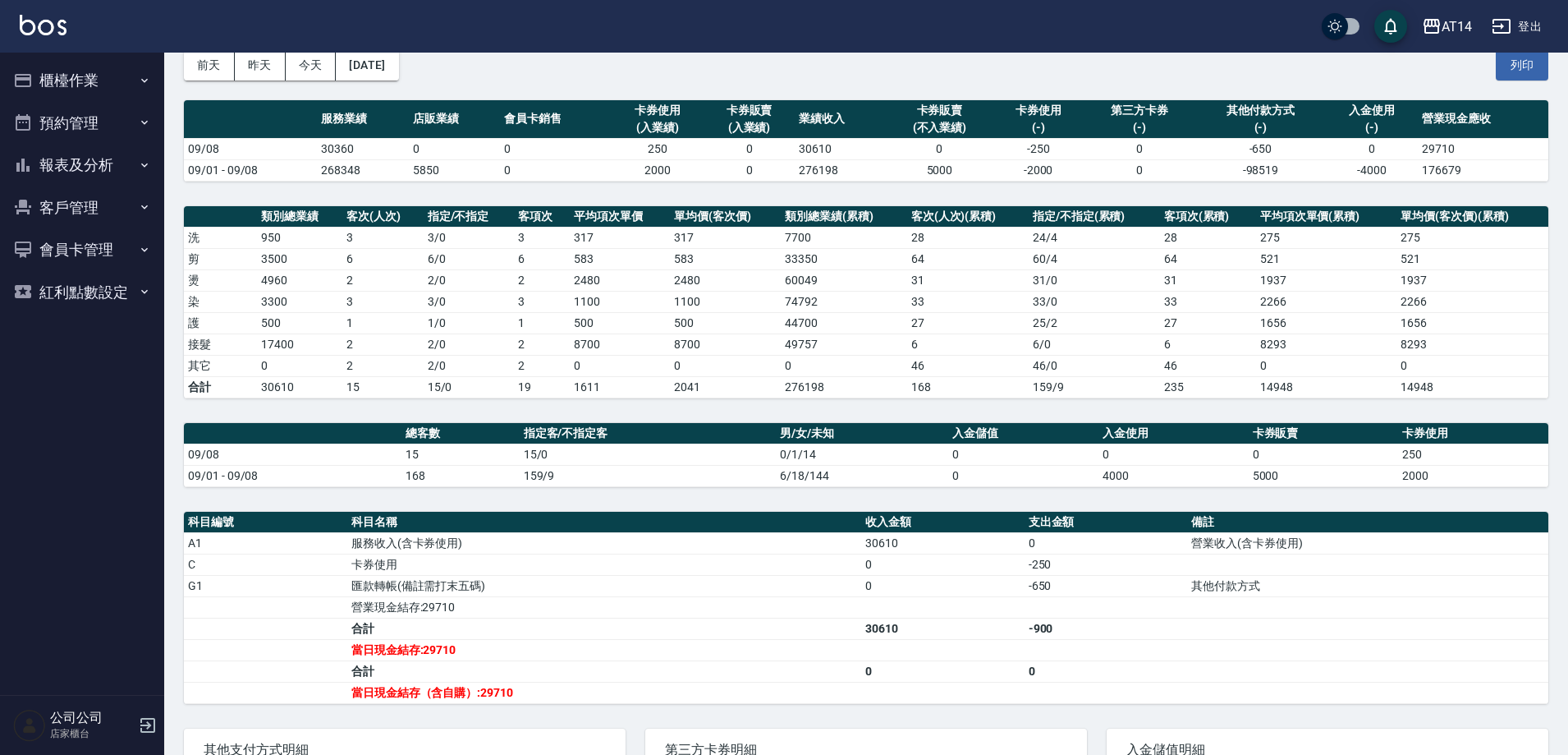
click at [124, 128] on button "預約管理" at bounding box center [82, 123] width 151 height 43
click at [127, 126] on button "預約管理" at bounding box center [82, 123] width 151 height 43
click at [131, 73] on button "櫃檯作業" at bounding box center [82, 80] width 151 height 43
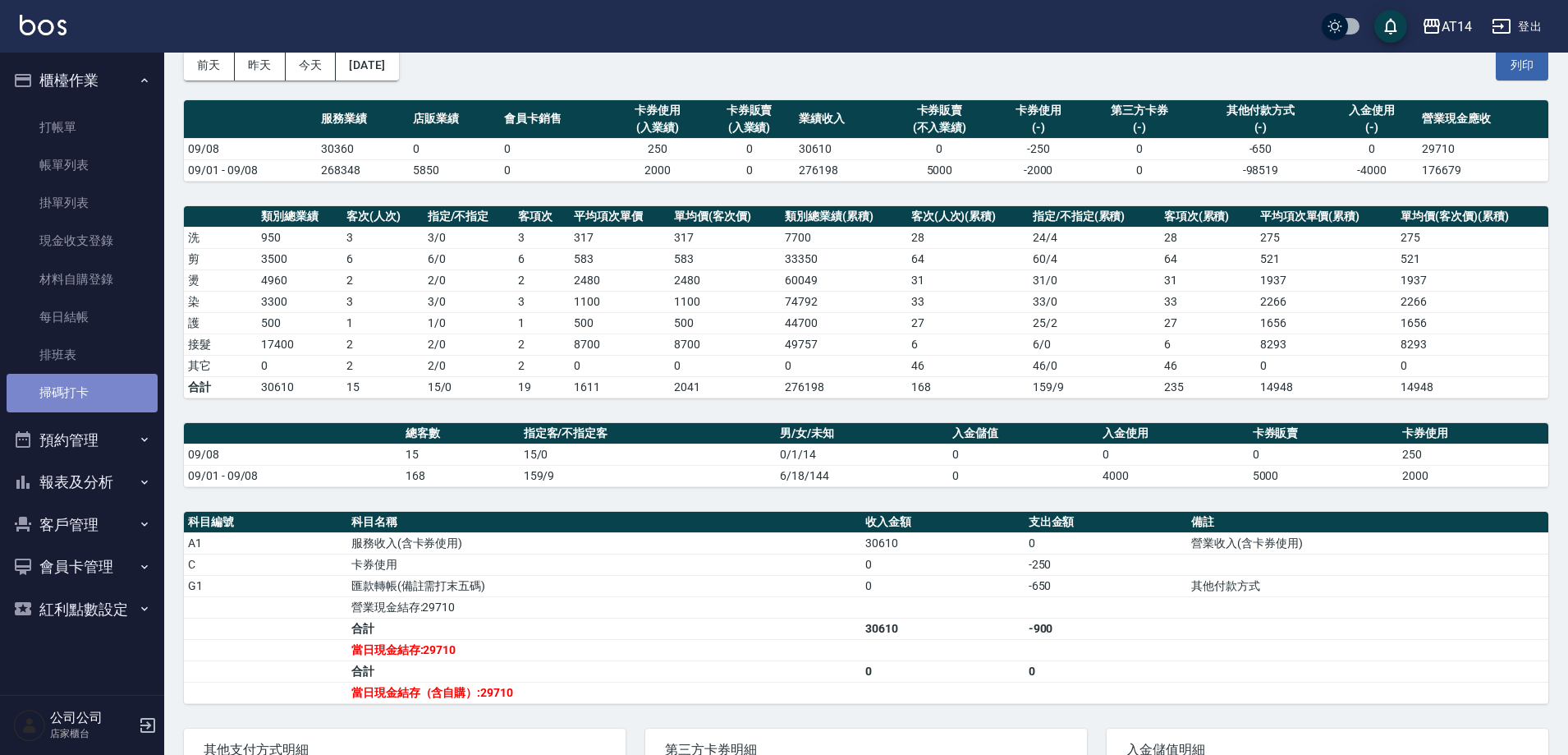
click at [90, 392] on link "掃碼打卡" at bounding box center [82, 393] width 151 height 38
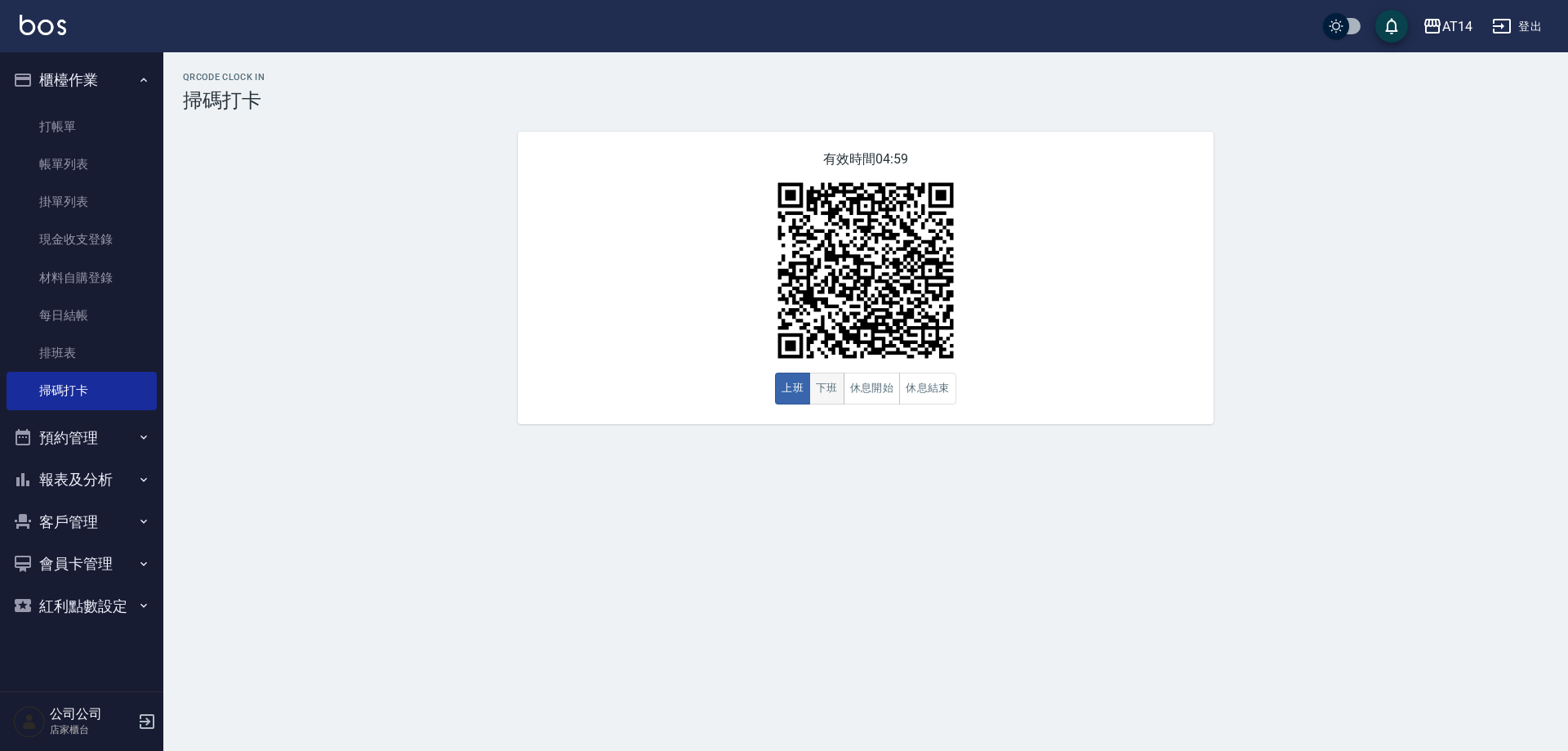
click at [810, 389] on button "下班" at bounding box center [826, 389] width 35 height 32
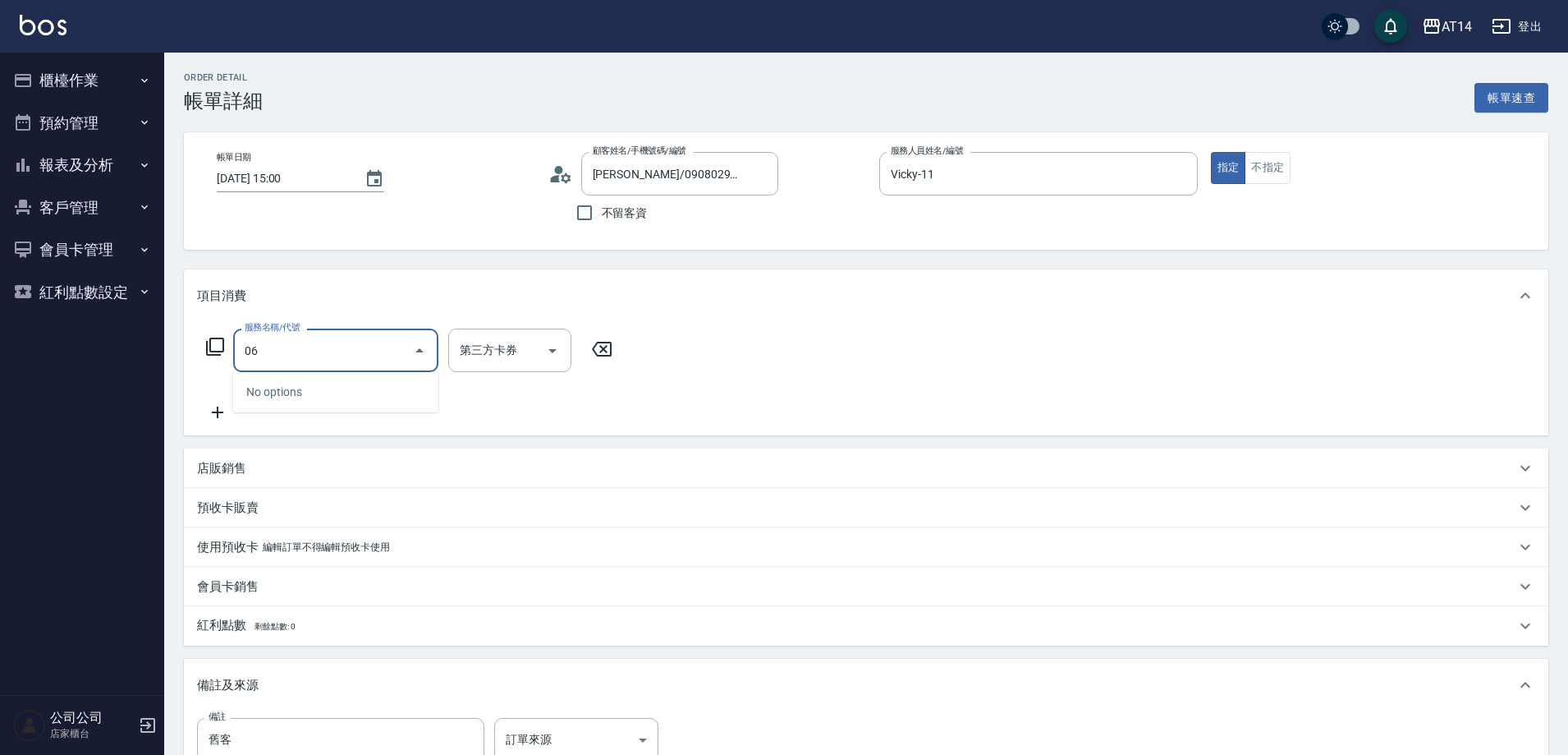
type input "061"
type input "4"
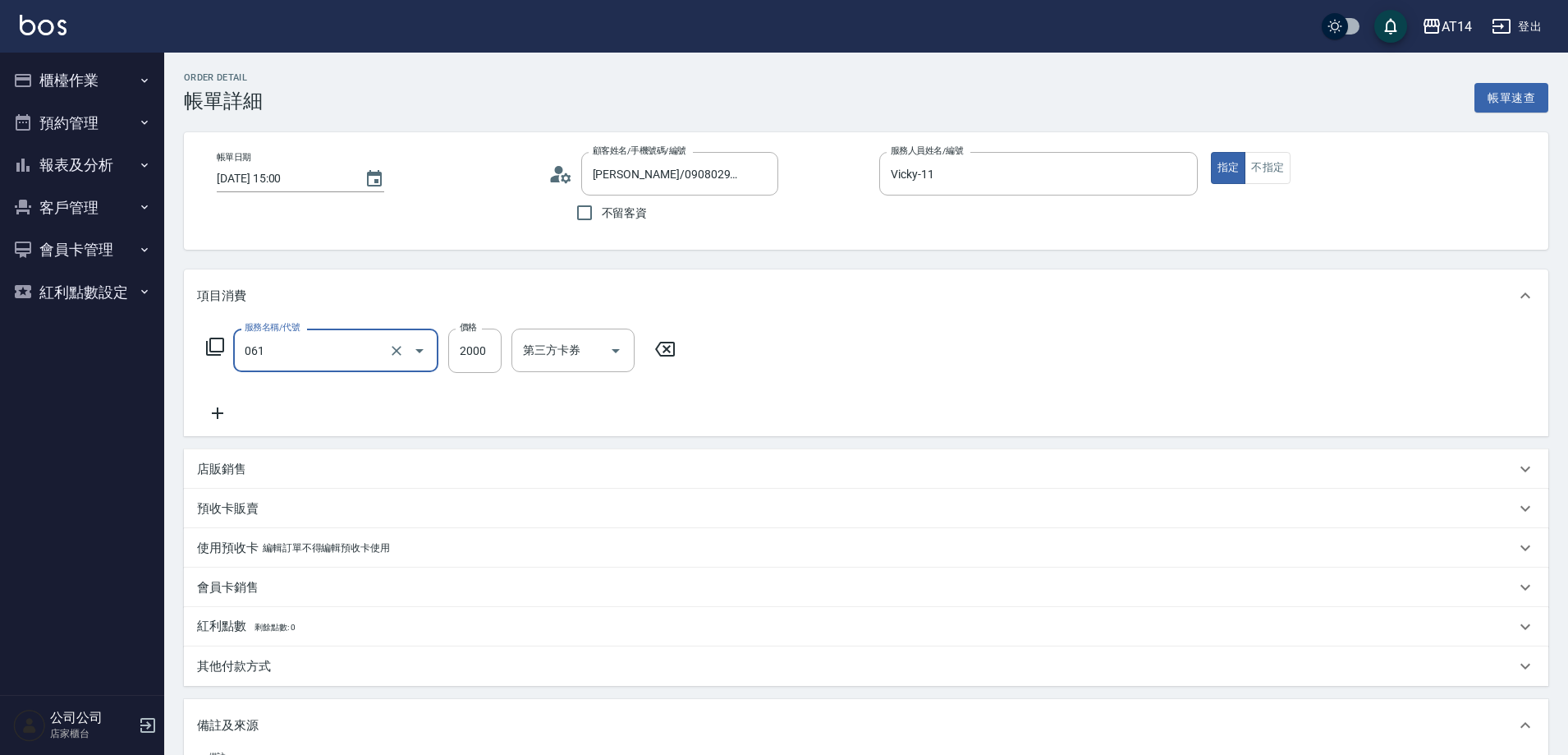
type input "接髮(061)"
type input "6"
type input "0"
type input "640"
type input "1"
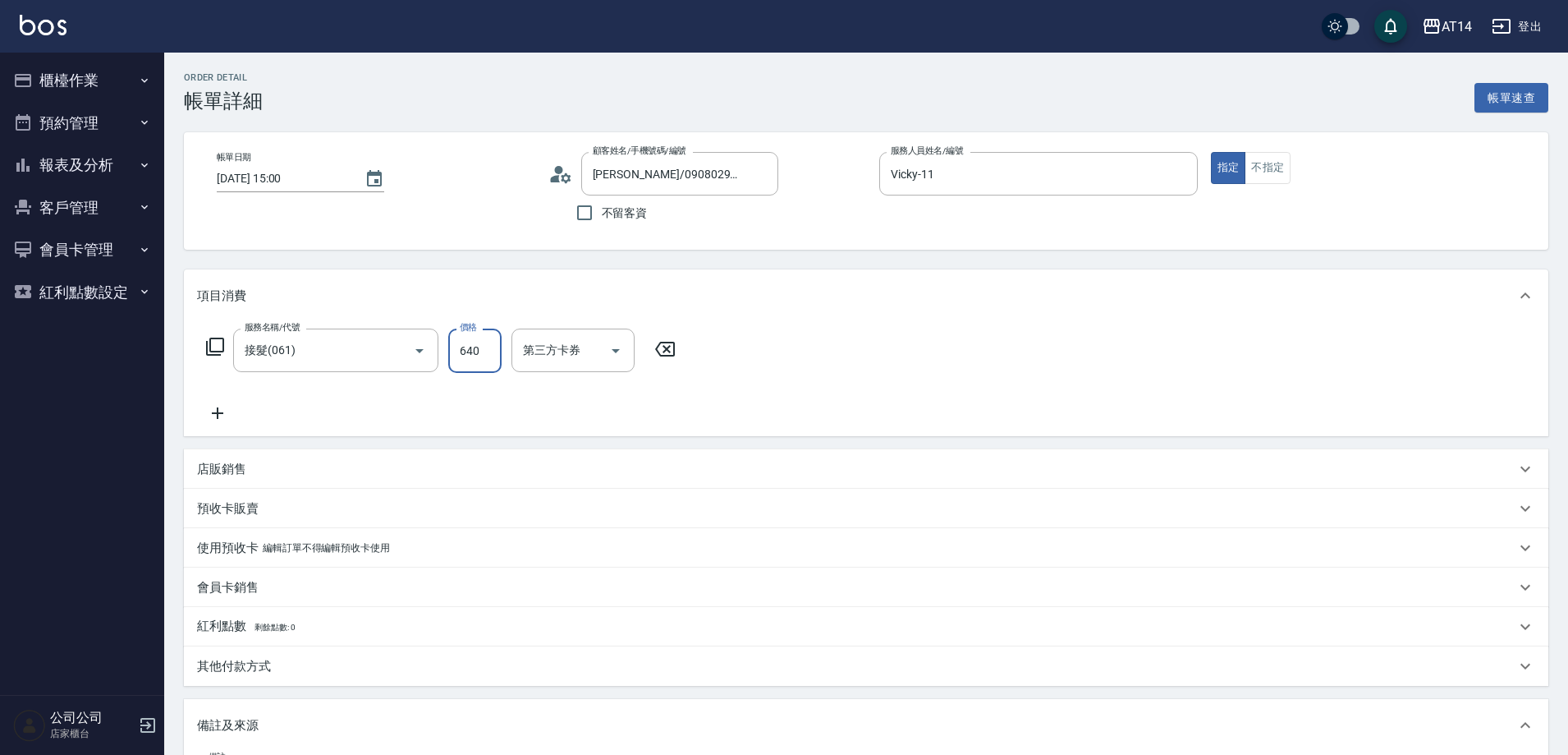
type input "6400"
type input "13"
type input "6400"
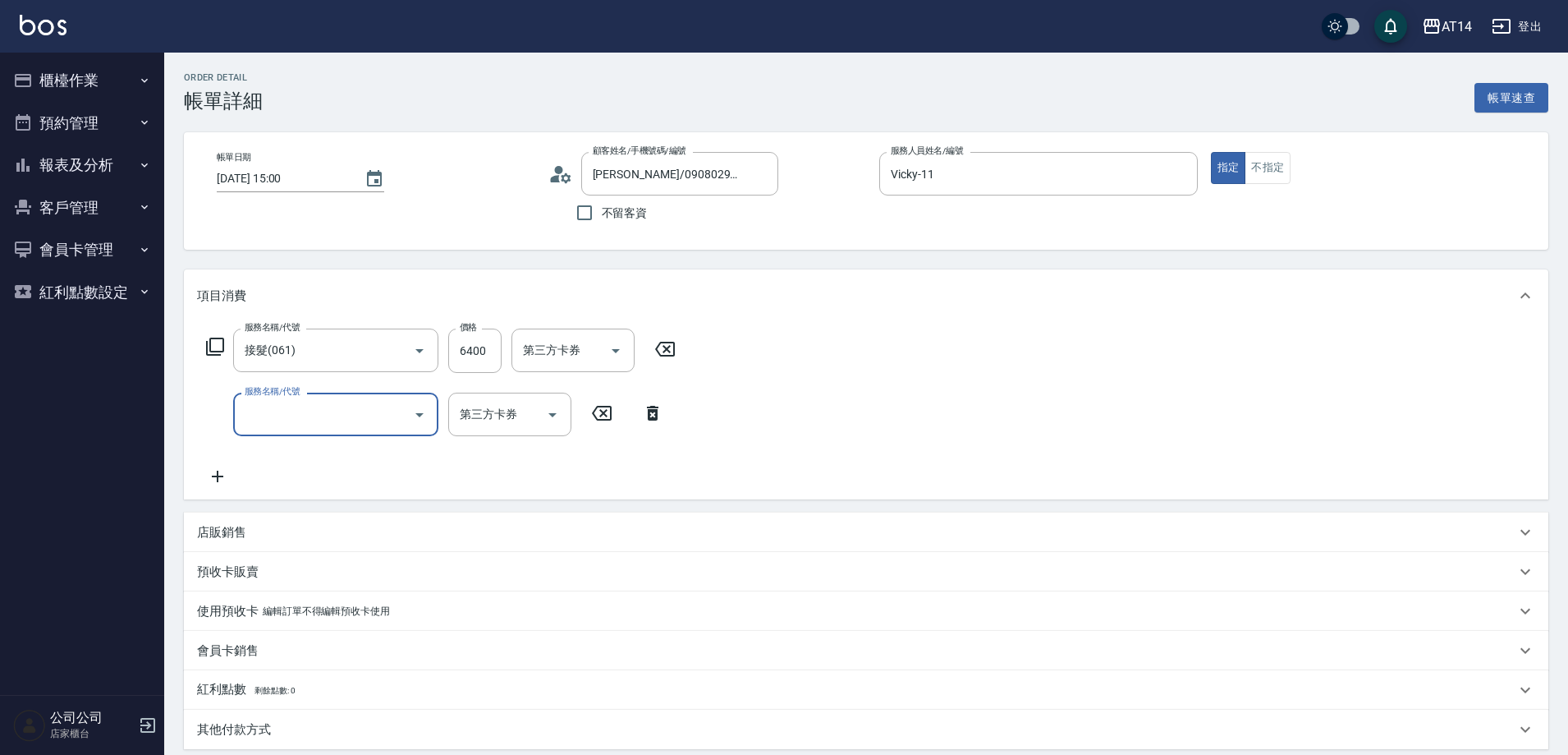
click at [358, 402] on input "服務名稱/代號" at bounding box center [324, 414] width 166 height 29
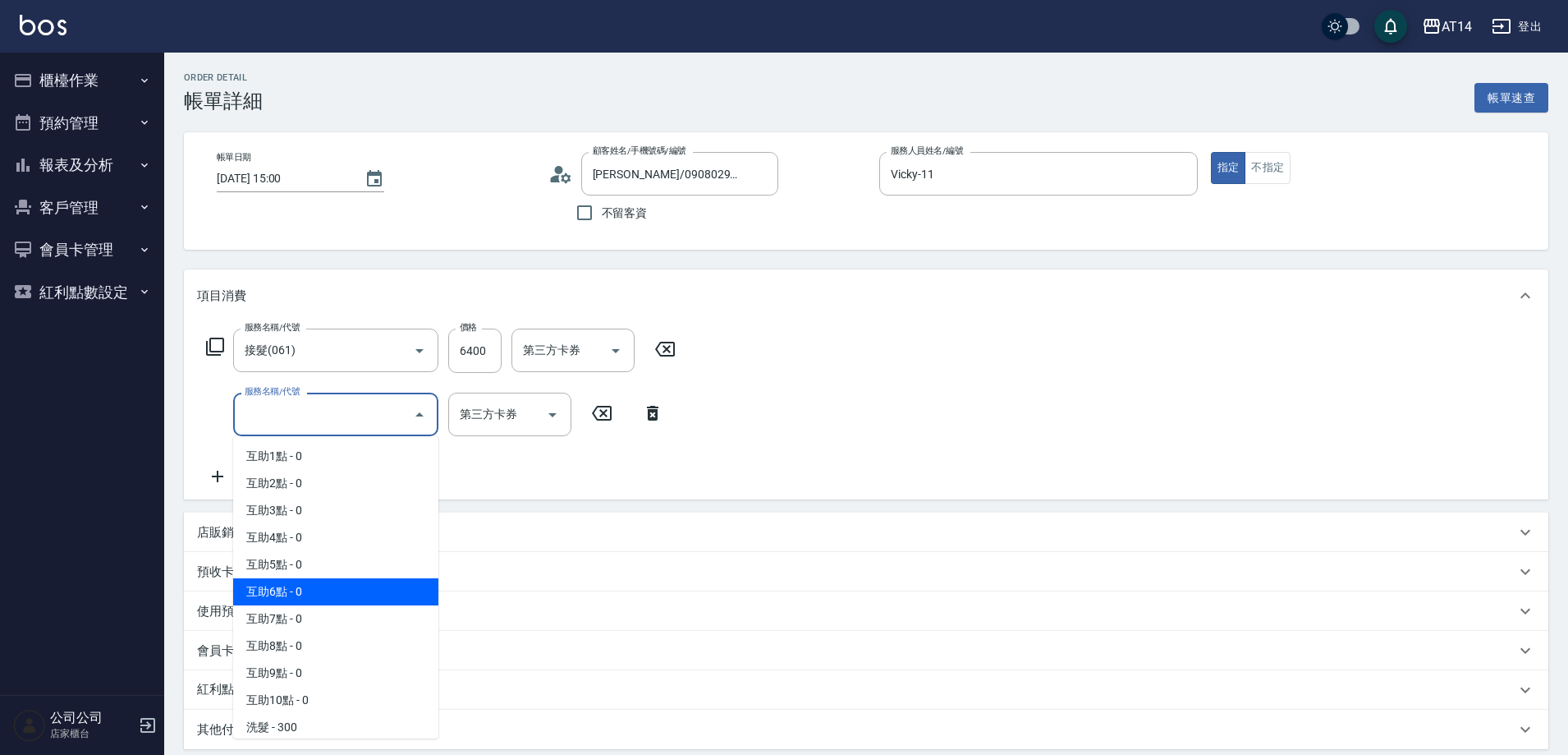
click at [318, 584] on span "互助6點 - 0" at bounding box center [335, 591] width 205 height 27
type input "互助6點(006)"
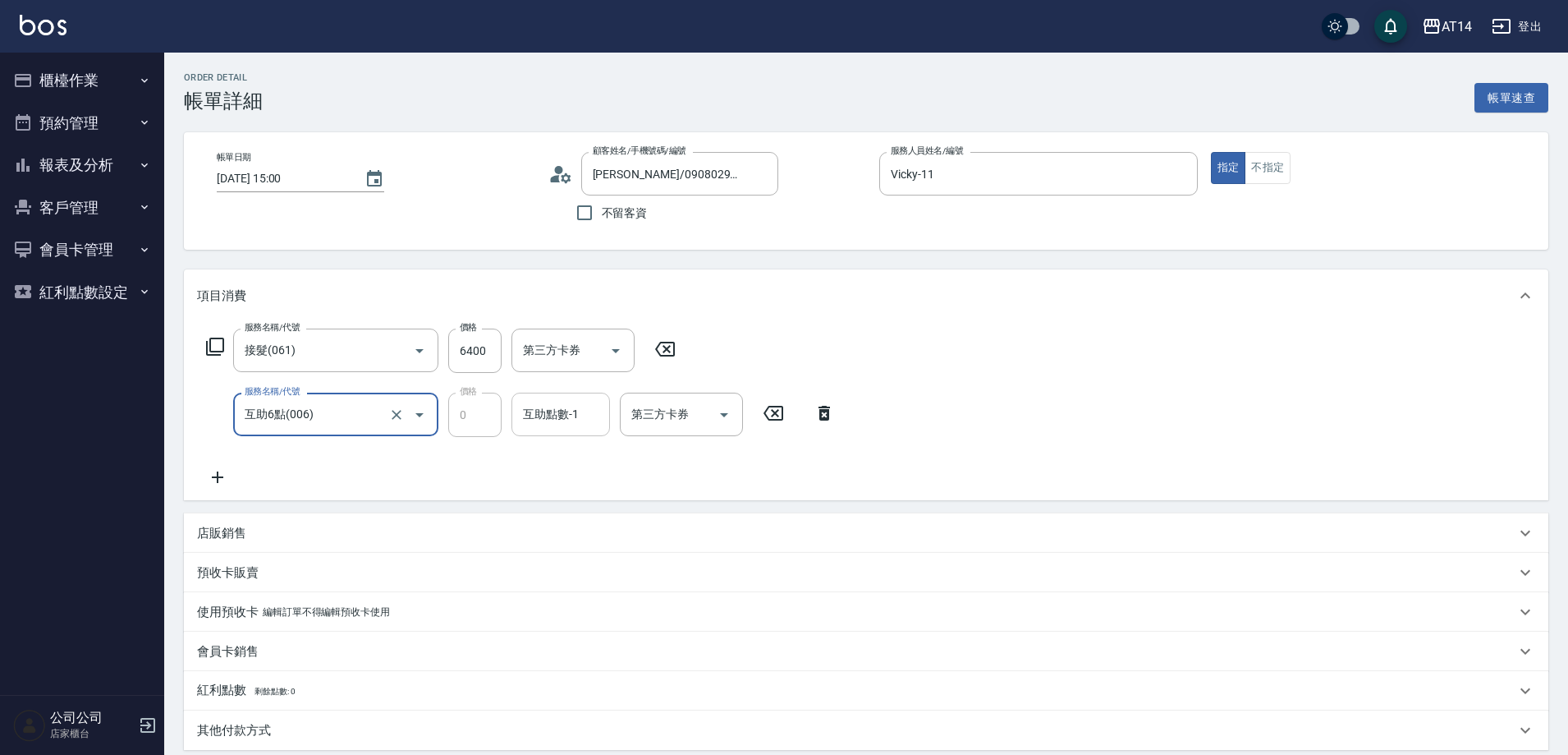
click at [564, 420] on div "互助點數-1 互助點數-1" at bounding box center [561, 415] width 99 height 44
type input "蘇逸婕-66"
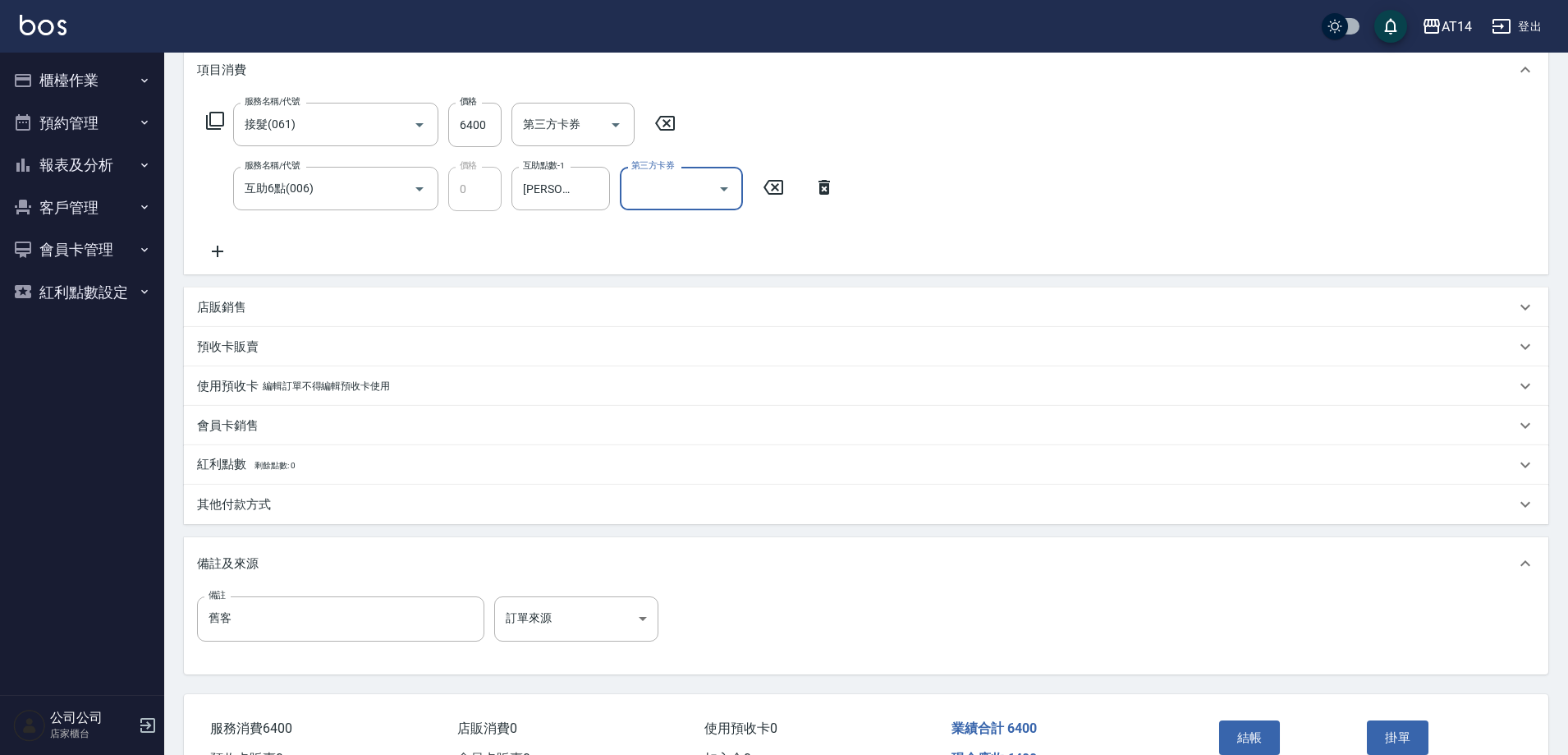
scroll to position [323, 0]
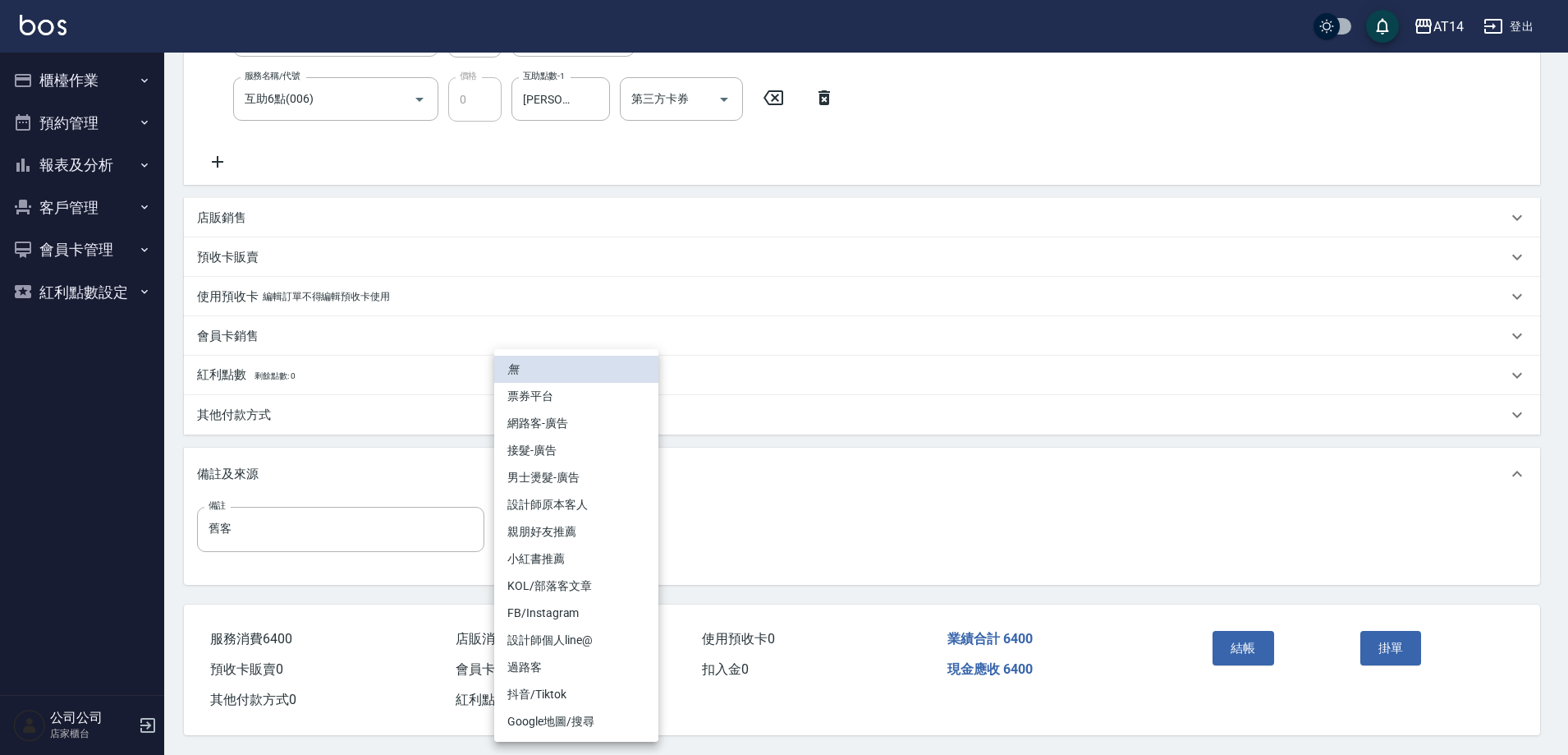
click at [576, 515] on body "AT14 登出 櫃檯作業 打帳單 帳單列表 掛單列表 現金收支登錄 材料自購登錄 每日結帳 排班表 掃碼打卡 預約管理 預約管理 單日預約紀錄 單週預約紀錄 …" at bounding box center [784, 220] width 1568 height 1070
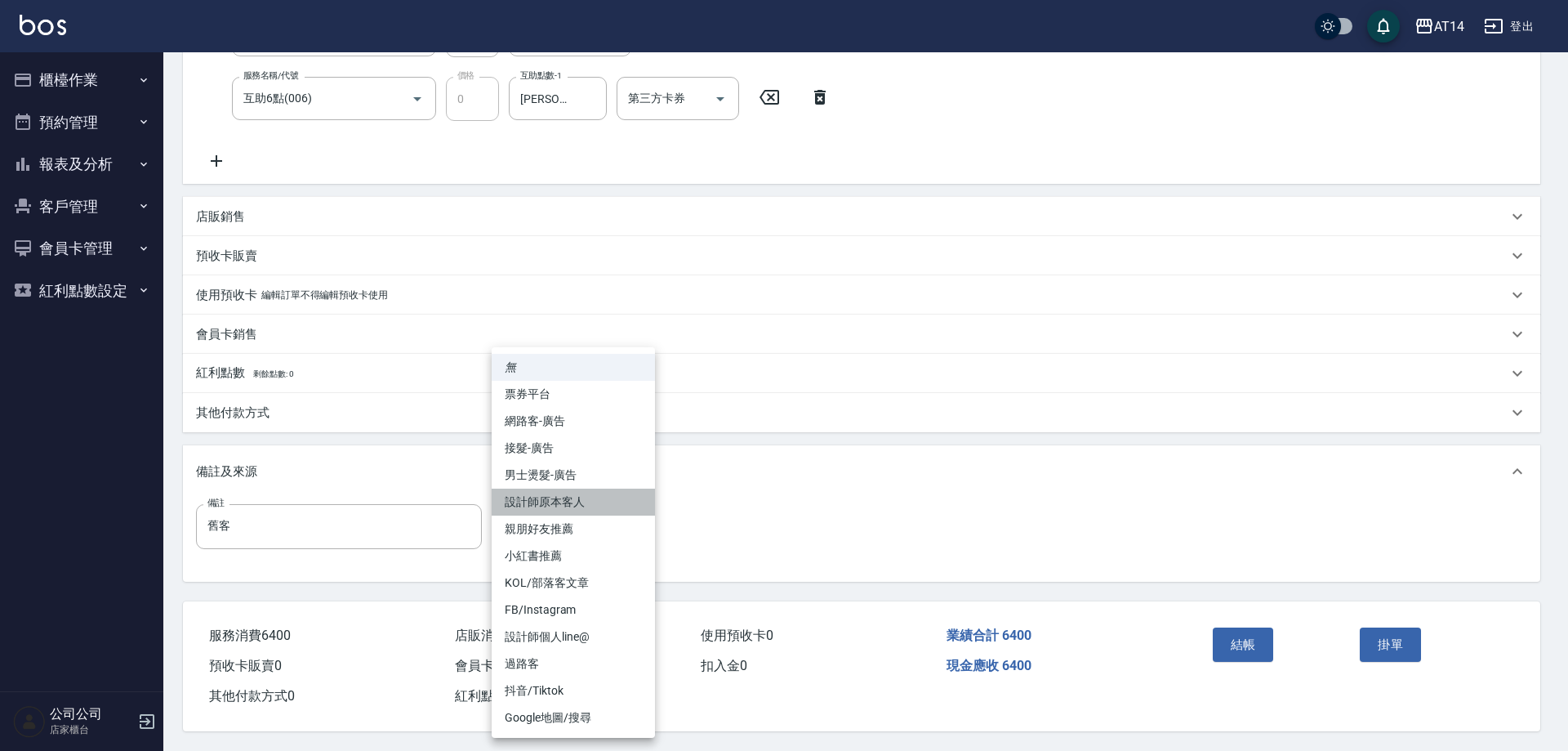
click at [583, 510] on li "設計師原本客人" at bounding box center [574, 501] width 163 height 27
type input "設計師原本客人"
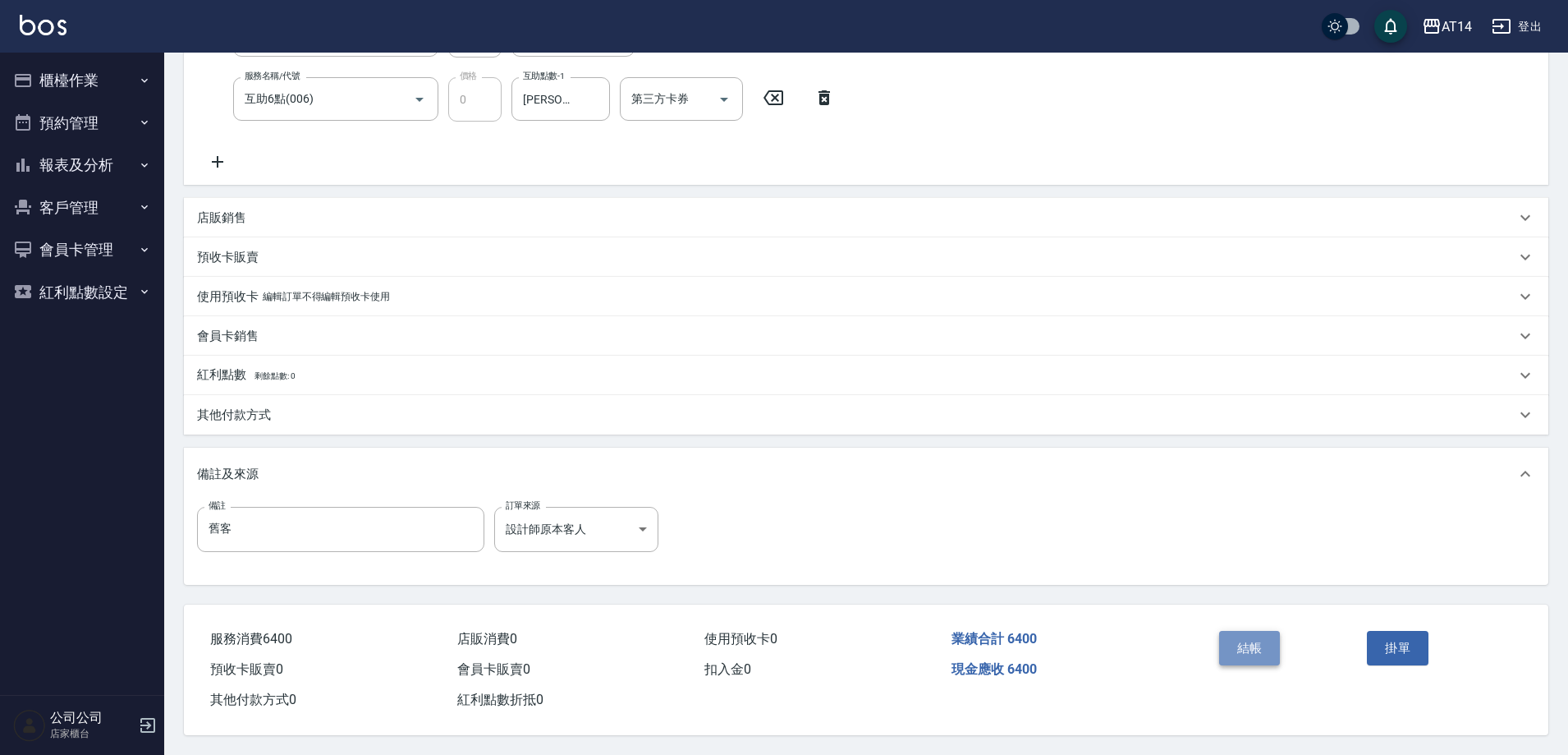
click at [1245, 638] on button "結帳" at bounding box center [1250, 648] width 62 height 35
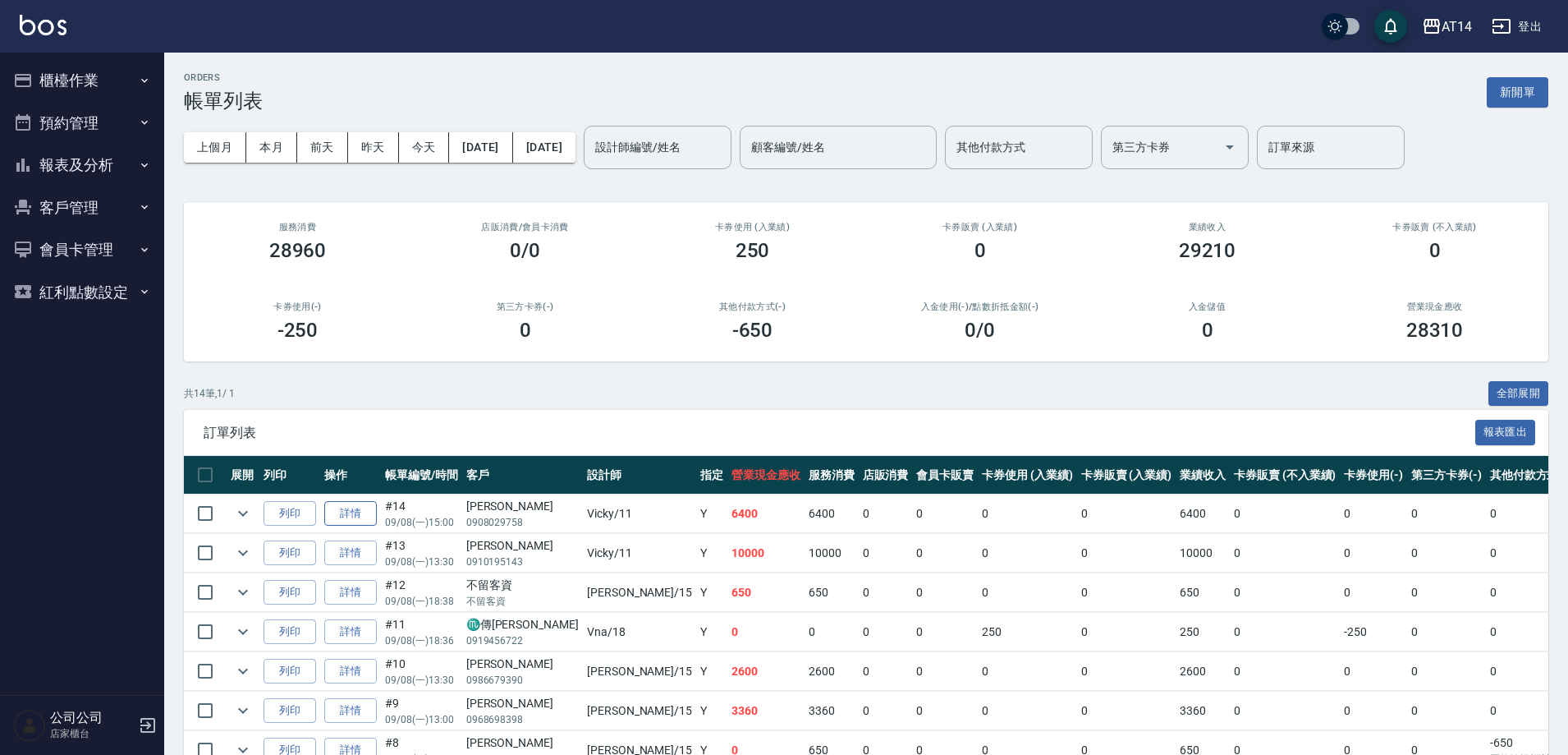
click at [349, 518] on link "詳情" at bounding box center [351, 513] width 53 height 25
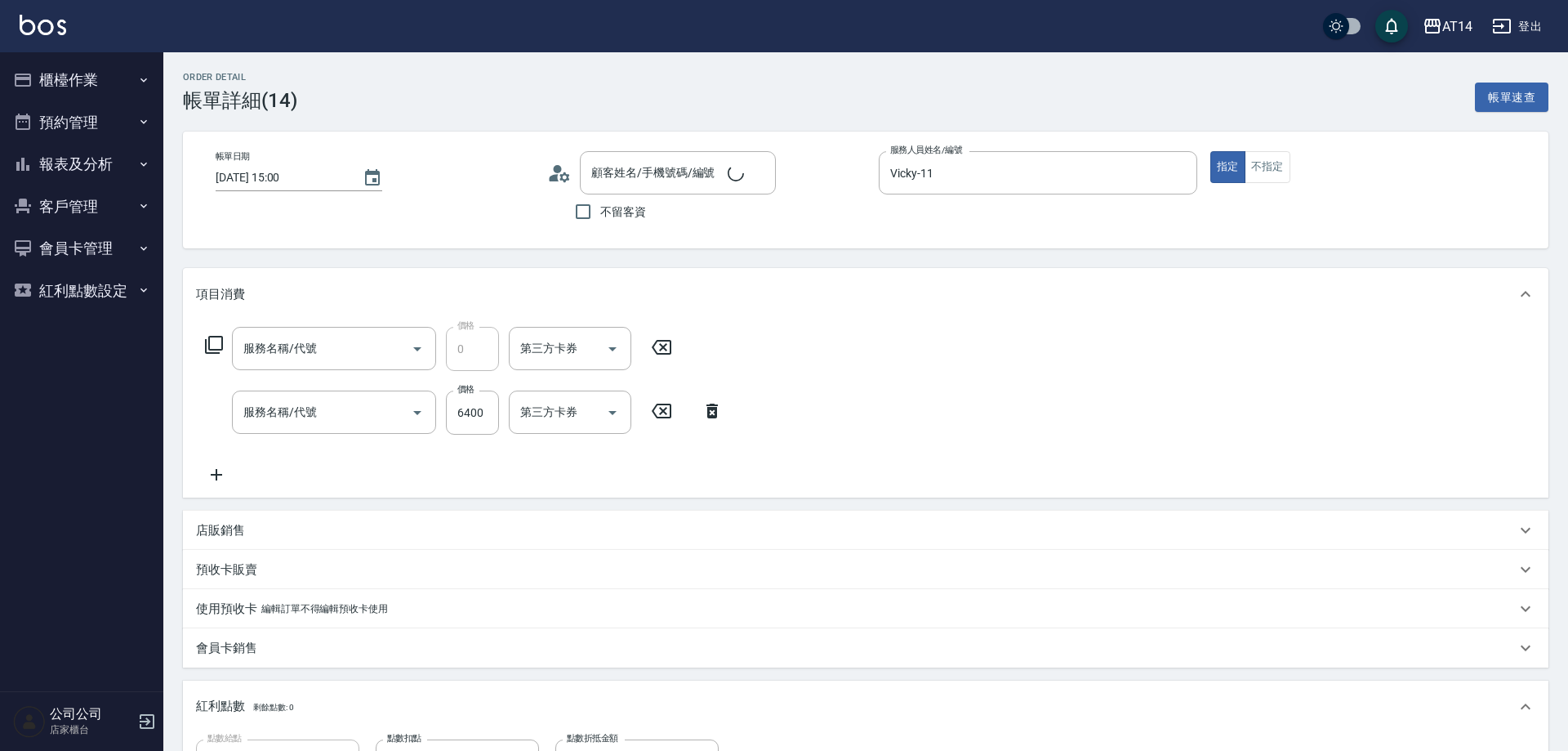
type input "2025/09/08 15:00"
type input "Vicky-11"
type input "13"
type input "舊客"
type input "設計師原本客人"
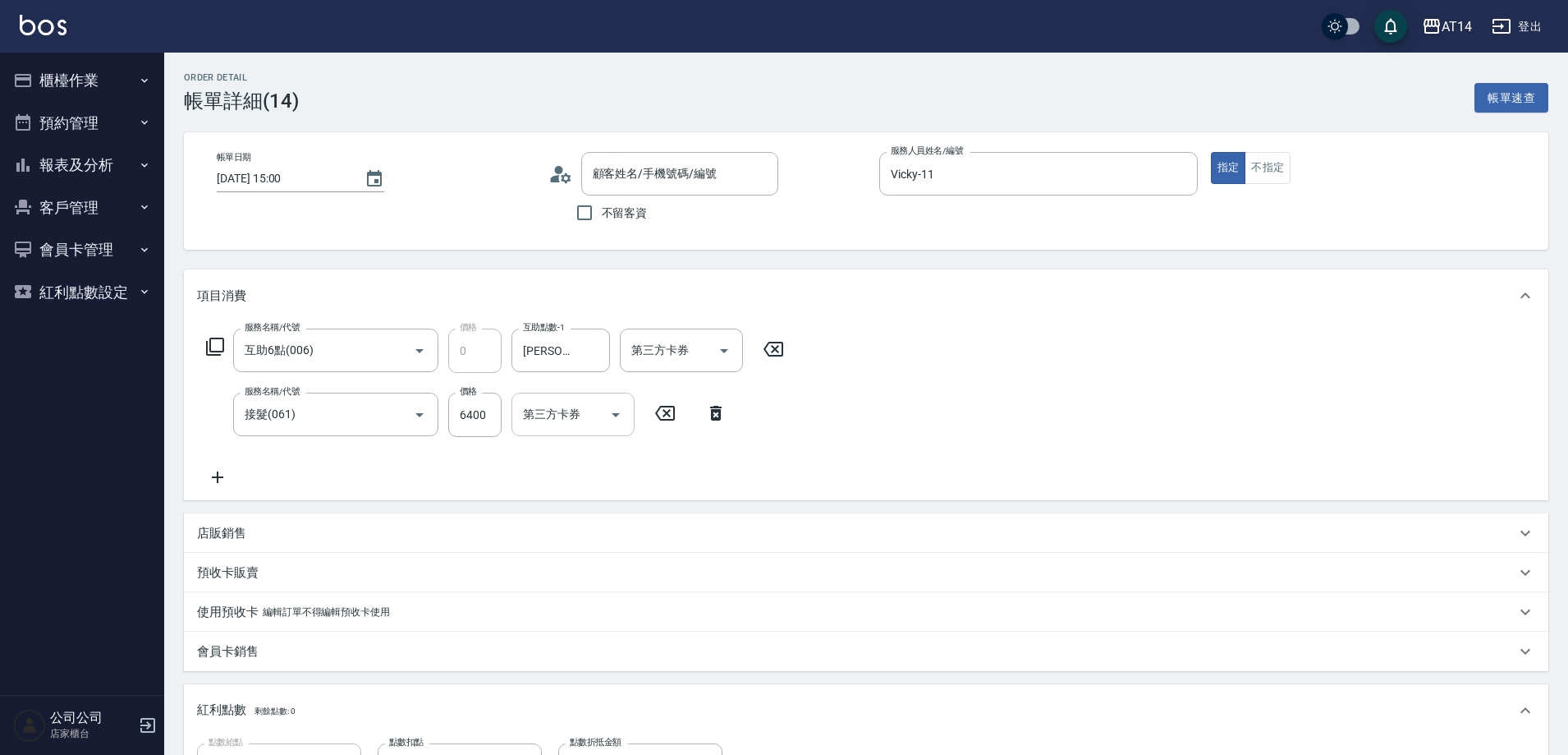
type input "互助6點(006)"
type input "接髮(061)"
type input "郭亞萱/0908029758/null"
click at [467, 415] on input "6400" at bounding box center [475, 415] width 53 height 44
click at [468, 409] on input "6400" at bounding box center [475, 415] width 53 height 44
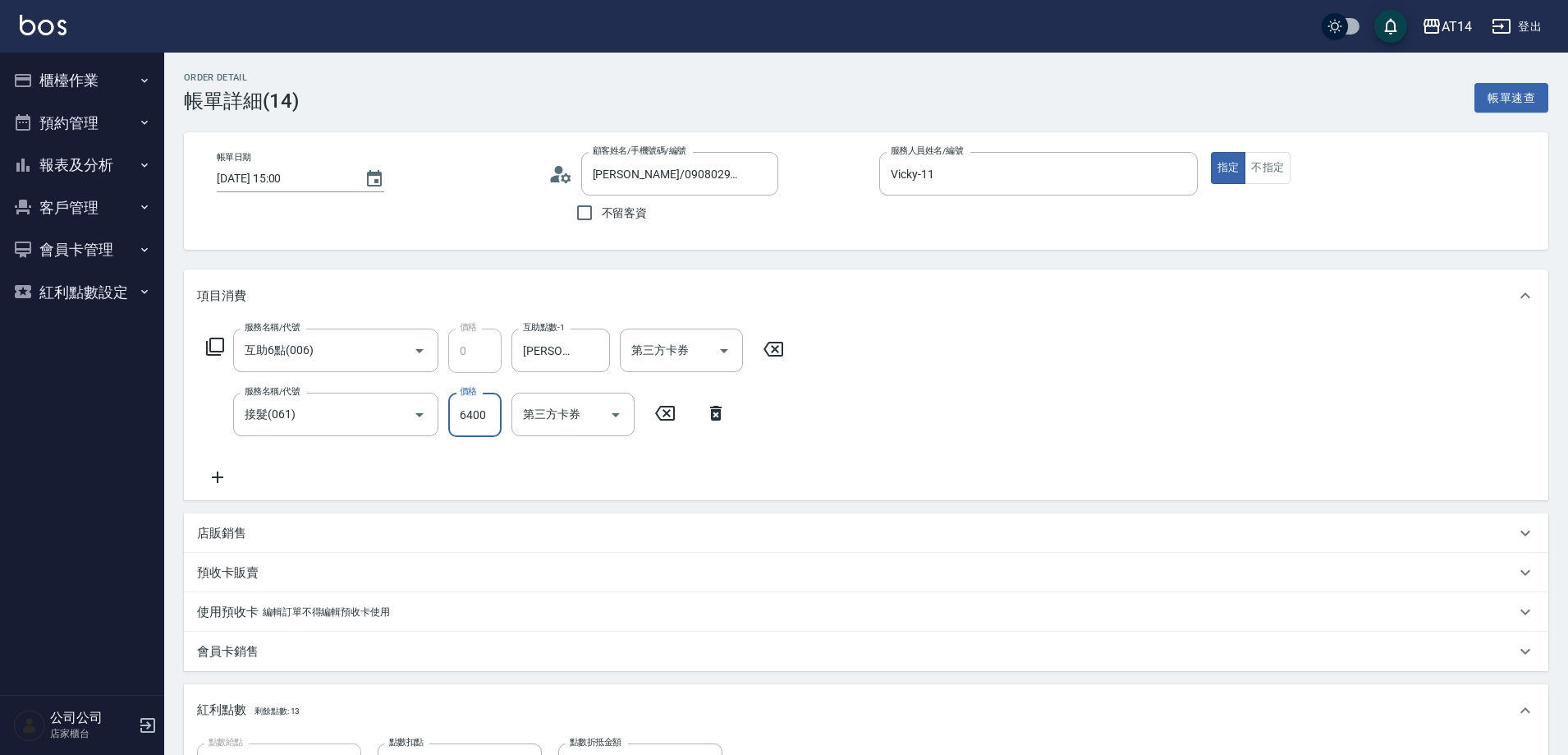
click at [468, 419] on input "6400" at bounding box center [475, 415] width 53 height 44
type input "400"
type input "1"
type input "7400"
type input "15"
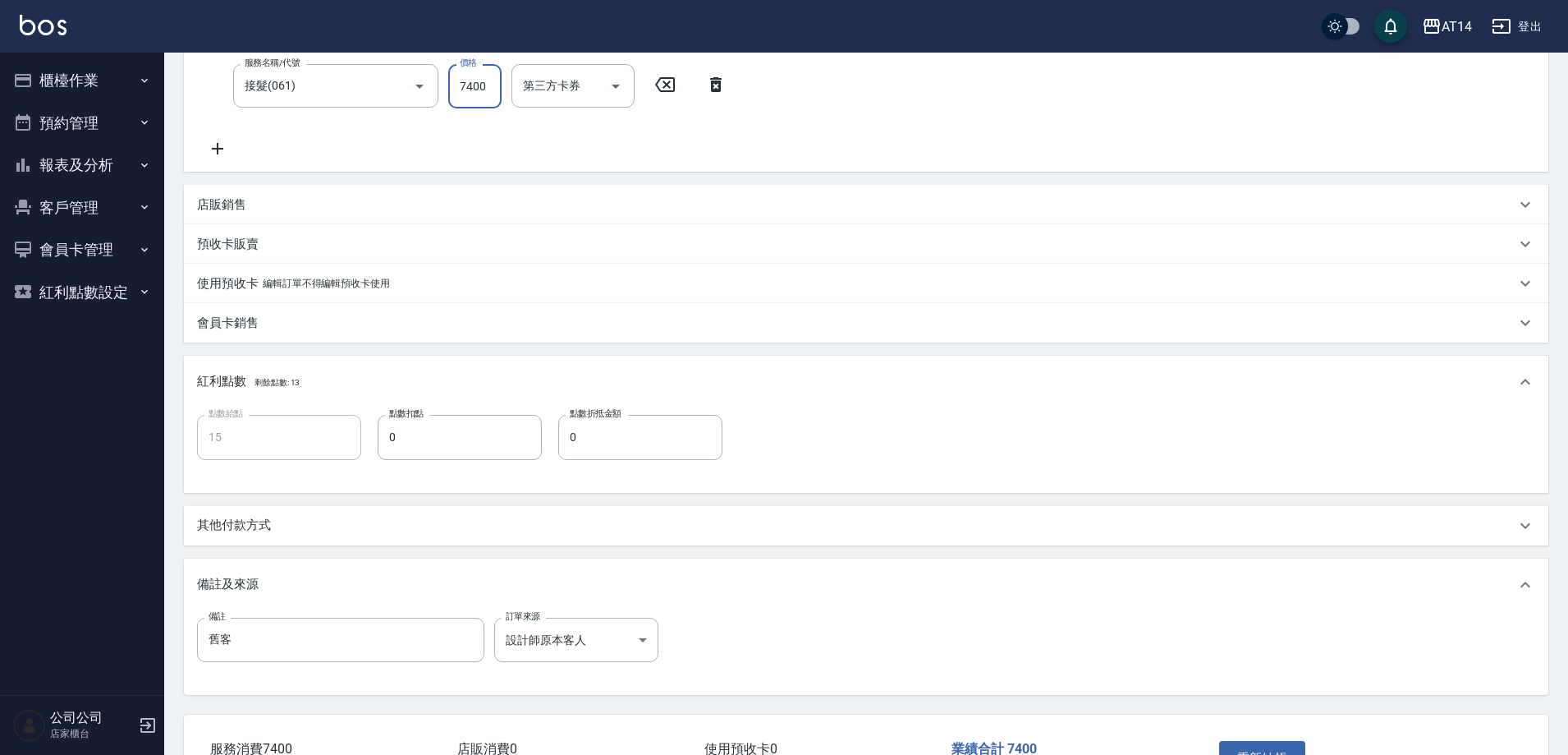
scroll to position [446, 0]
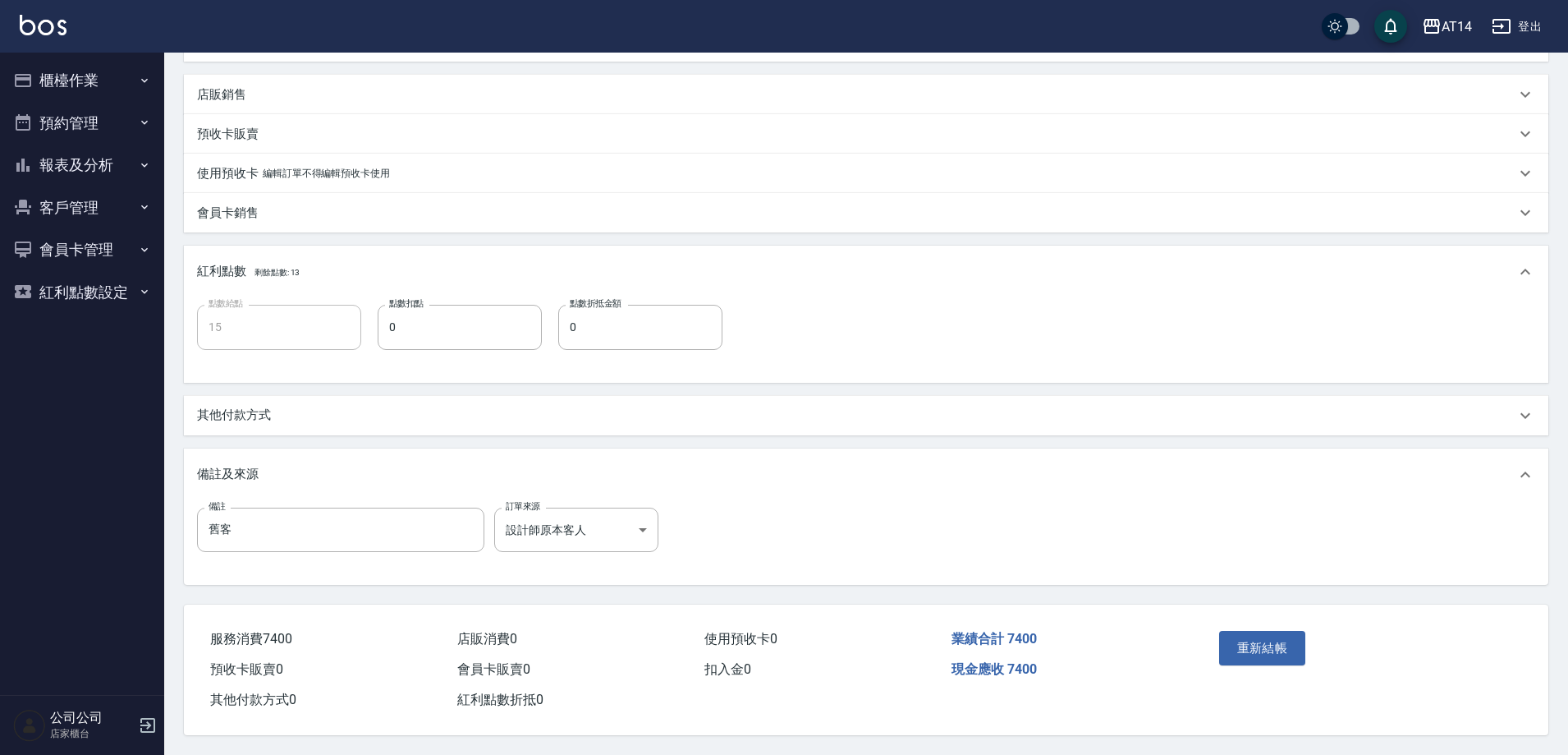
type input "7400"
click at [1306, 652] on div "重新結帳" at bounding box center [1286, 659] width 149 height 71
click at [1285, 647] on button "重新結帳" at bounding box center [1262, 648] width 87 height 35
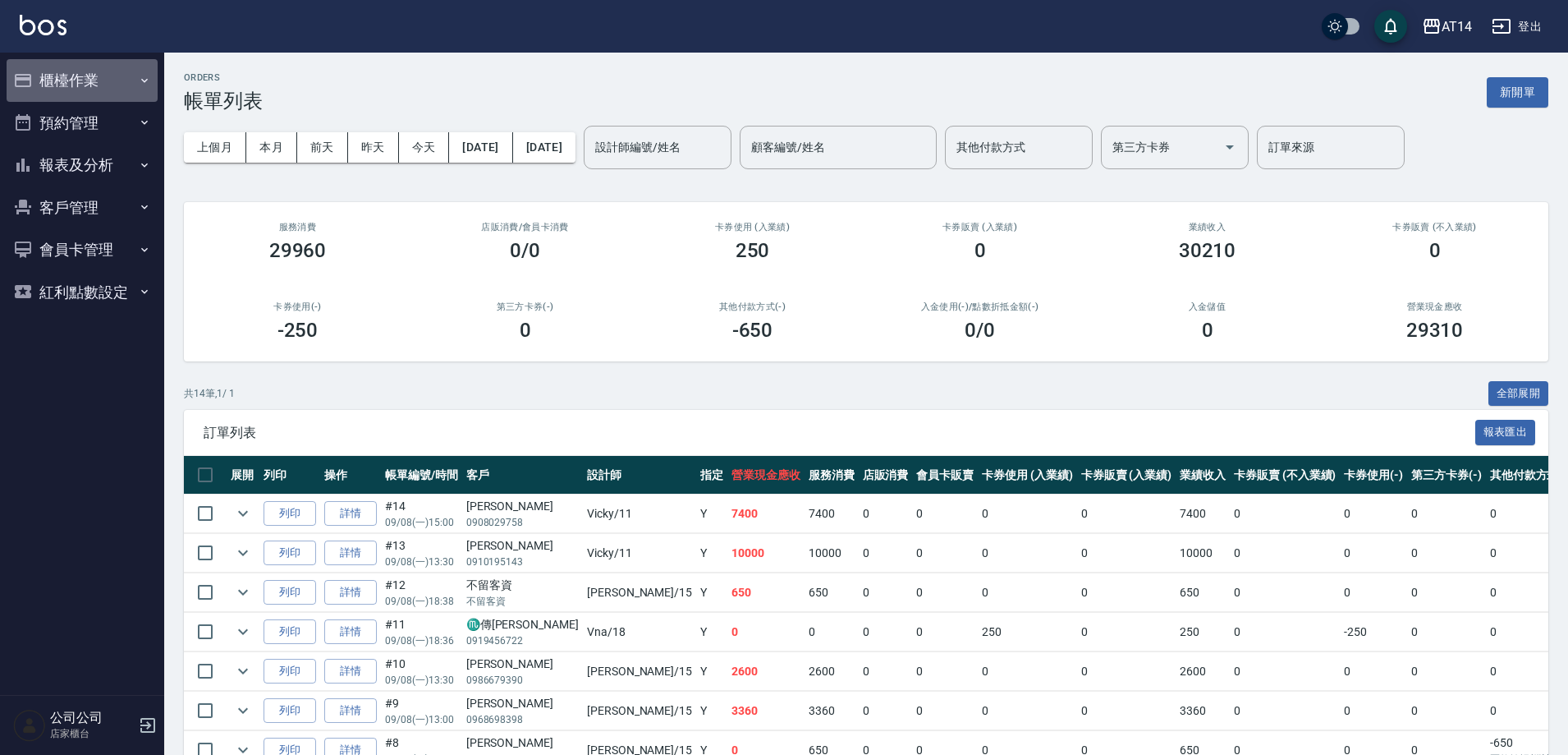
click at [84, 85] on button "櫃檯作業" at bounding box center [82, 80] width 151 height 43
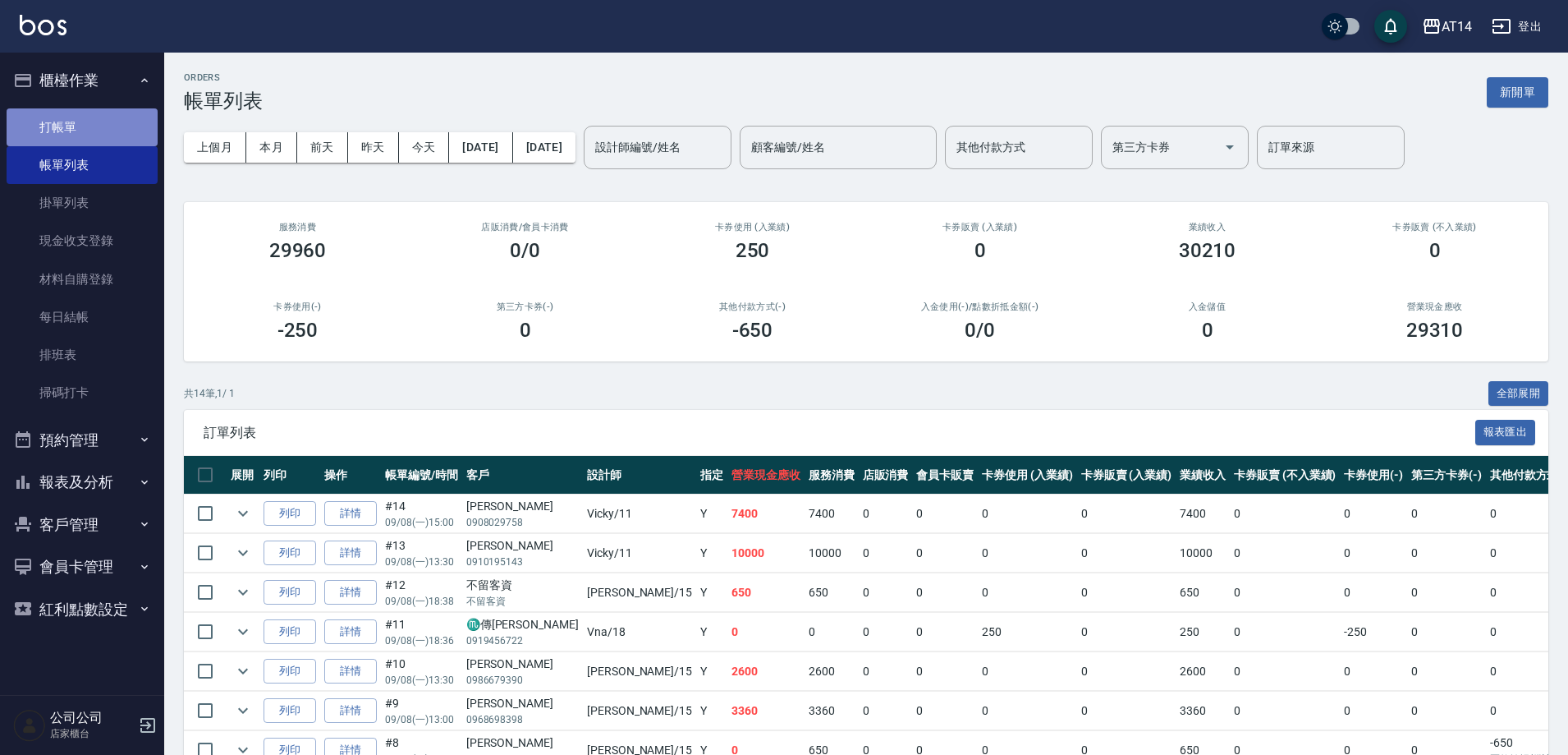
click at [100, 120] on link "打帳單" at bounding box center [82, 127] width 151 height 38
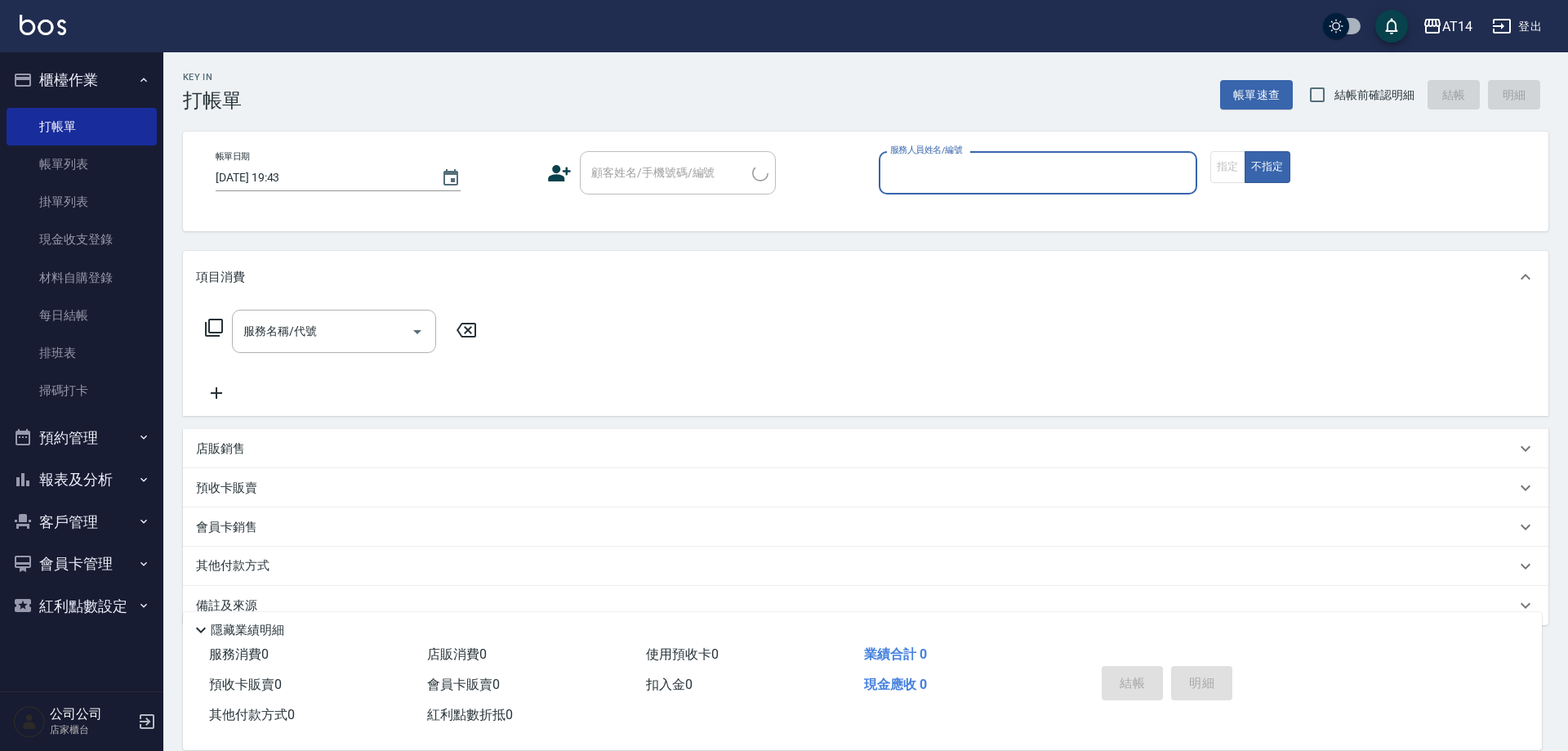
click at [950, 169] on input "服務人員姓名/編號" at bounding box center [1038, 172] width 304 height 29
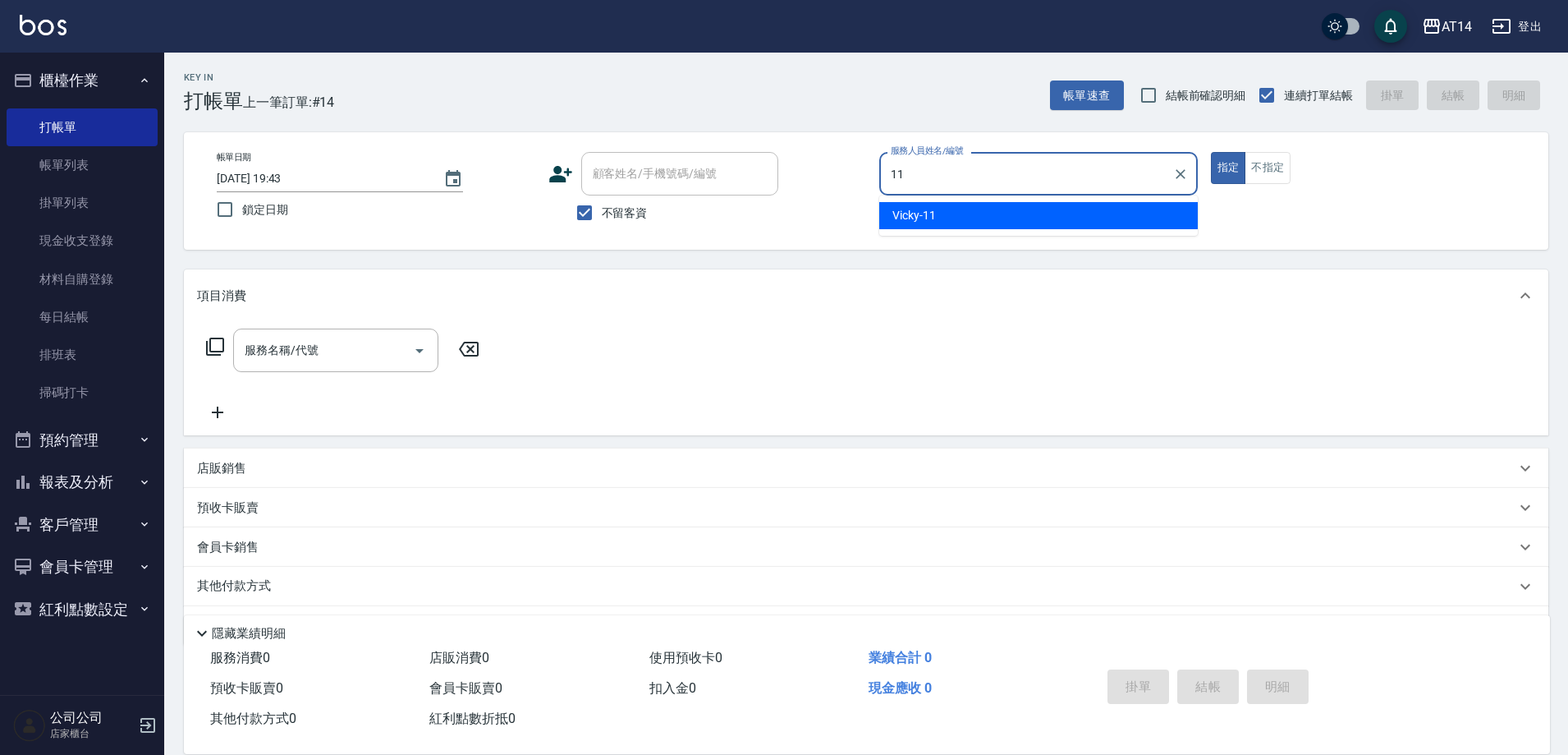
type input "Vicky-11"
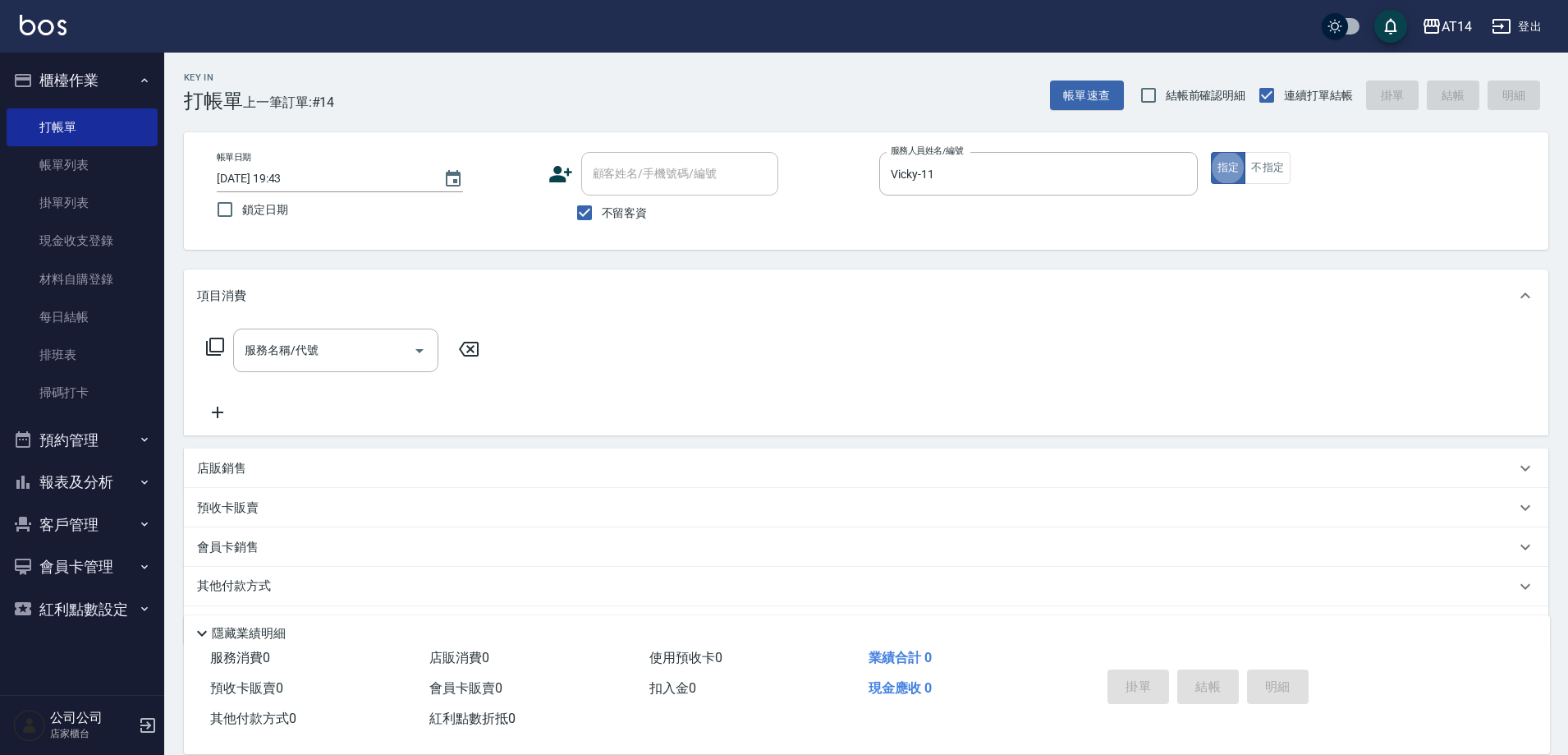
type button "true"
type input "洗髮(011)"
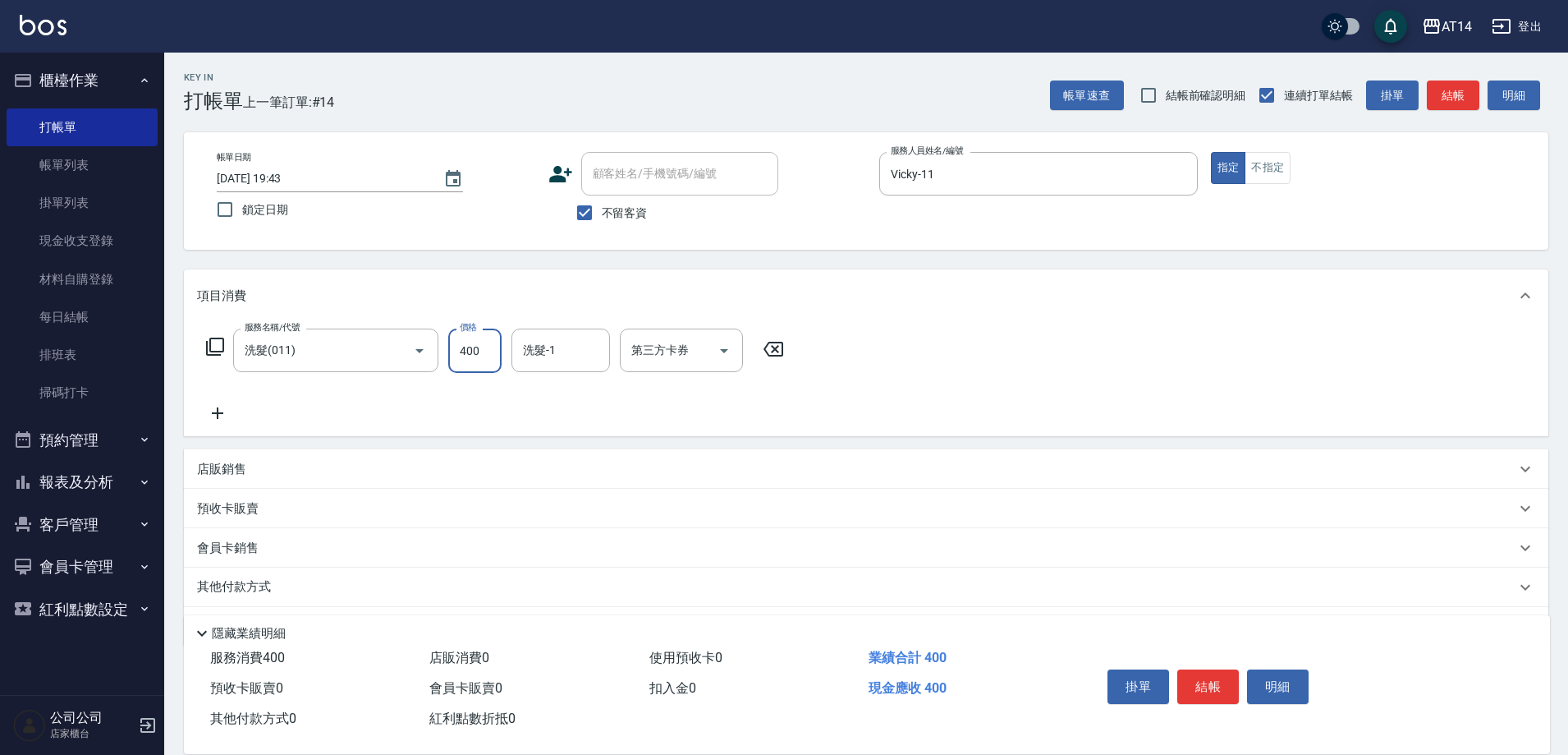
type input "400"
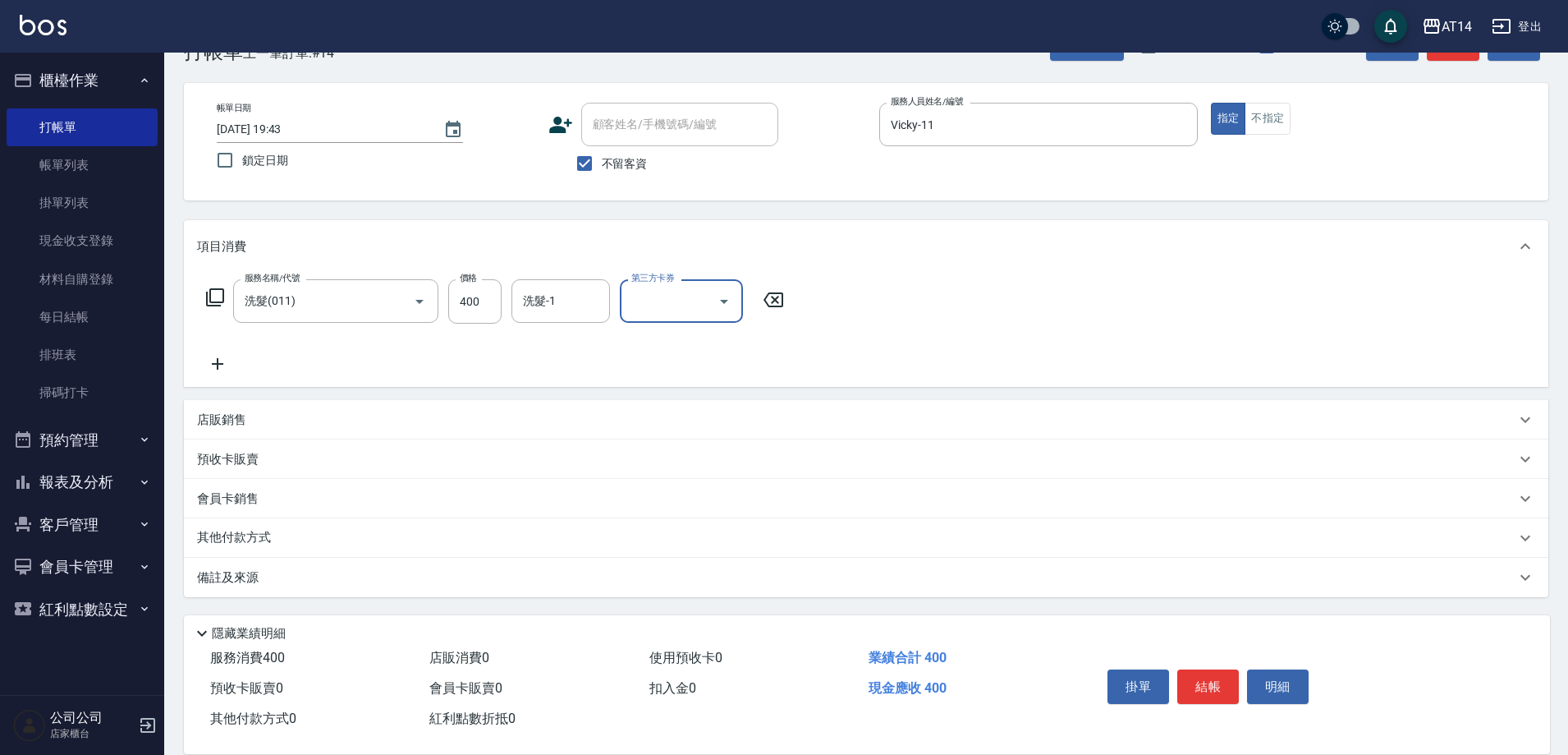
click at [588, 569] on div "備註及來源" at bounding box center [855, 577] width 1318 height 17
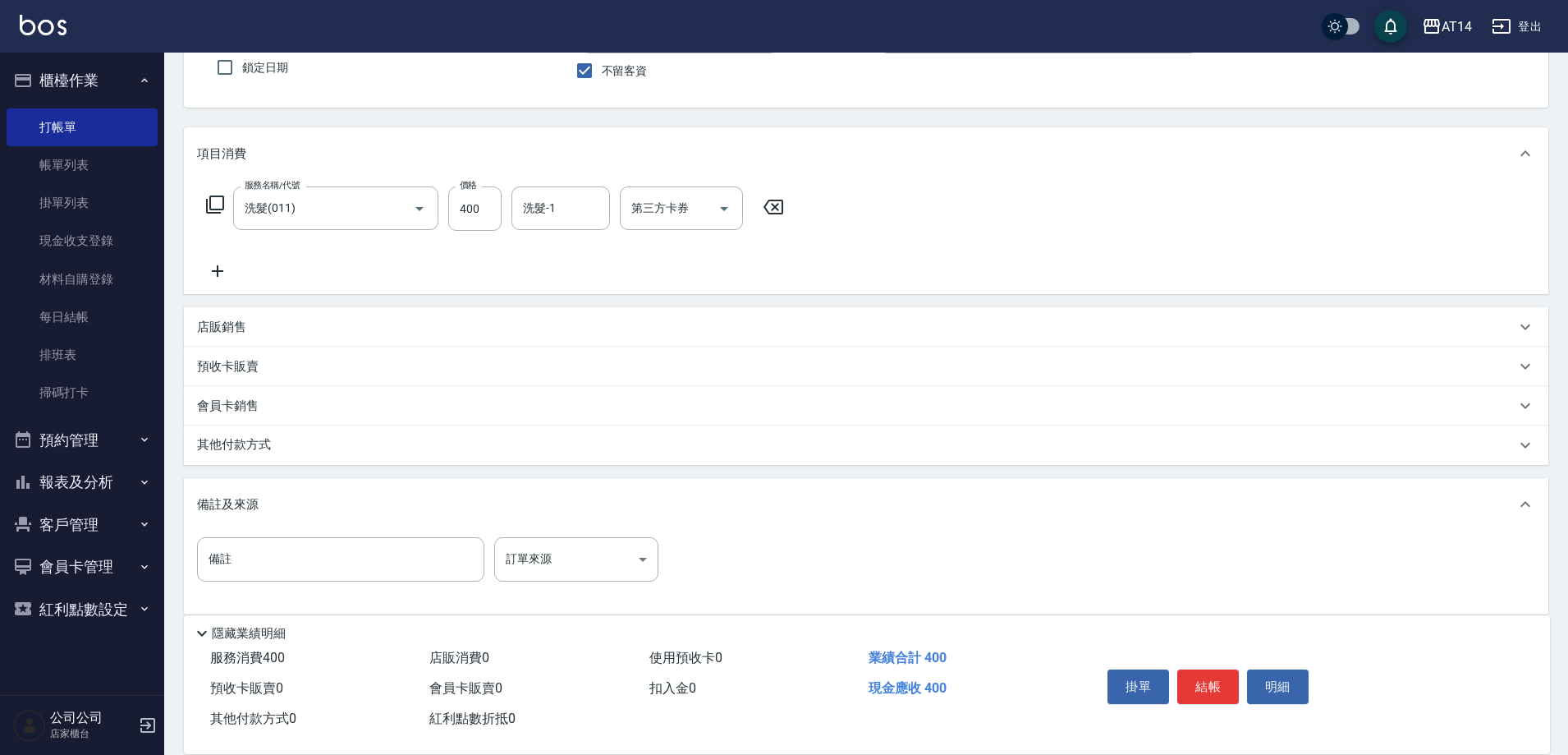
scroll to position [150, 0]
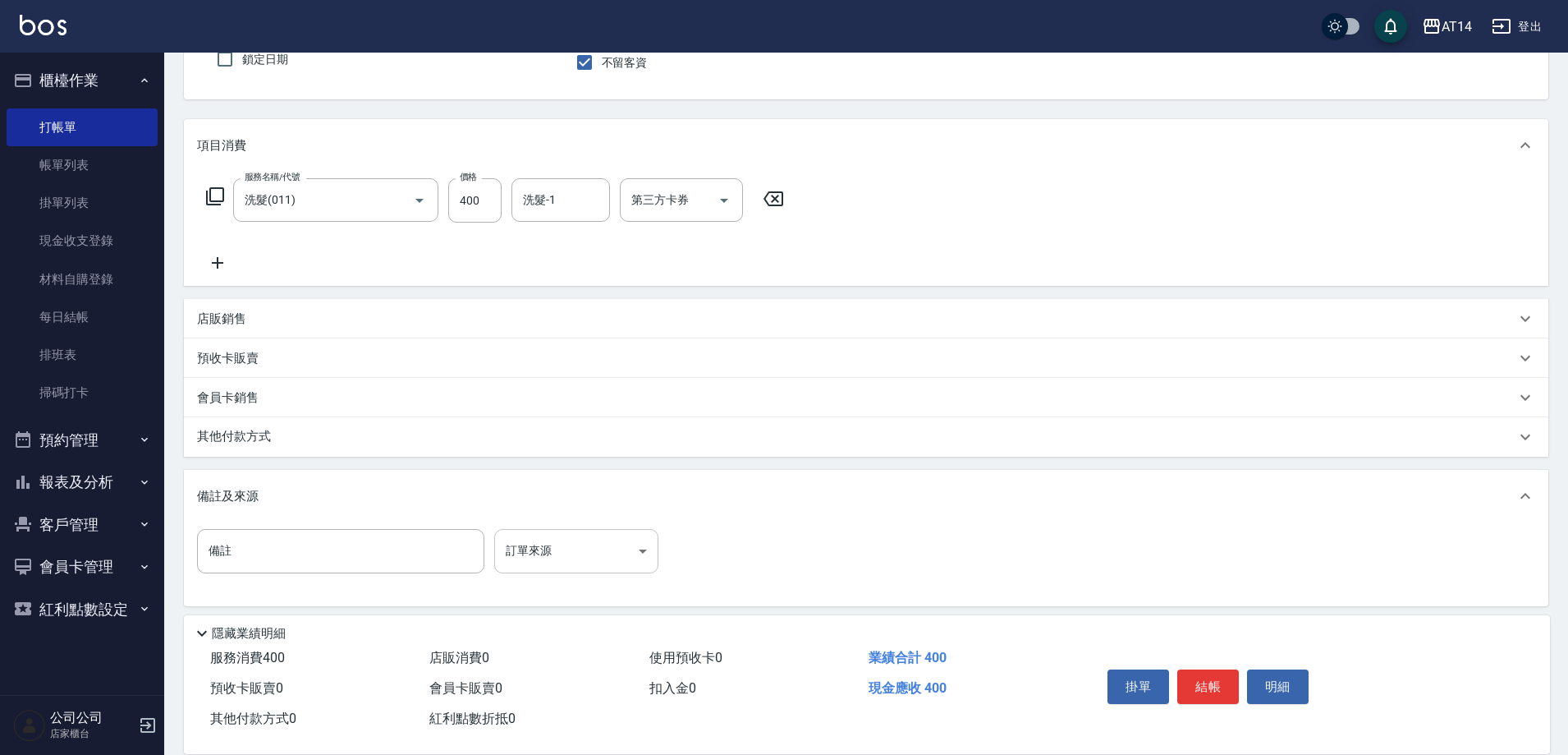
click at [596, 542] on body "AT14 登出 櫃檯作業 打帳單 帳單列表 掛單列表 現金收支登錄 材料自購登錄 每日結帳 排班表 掃碼打卡 預約管理 預約管理 單日預約紀錄 單週預約紀錄 …" at bounding box center [784, 307] width 1568 height 914
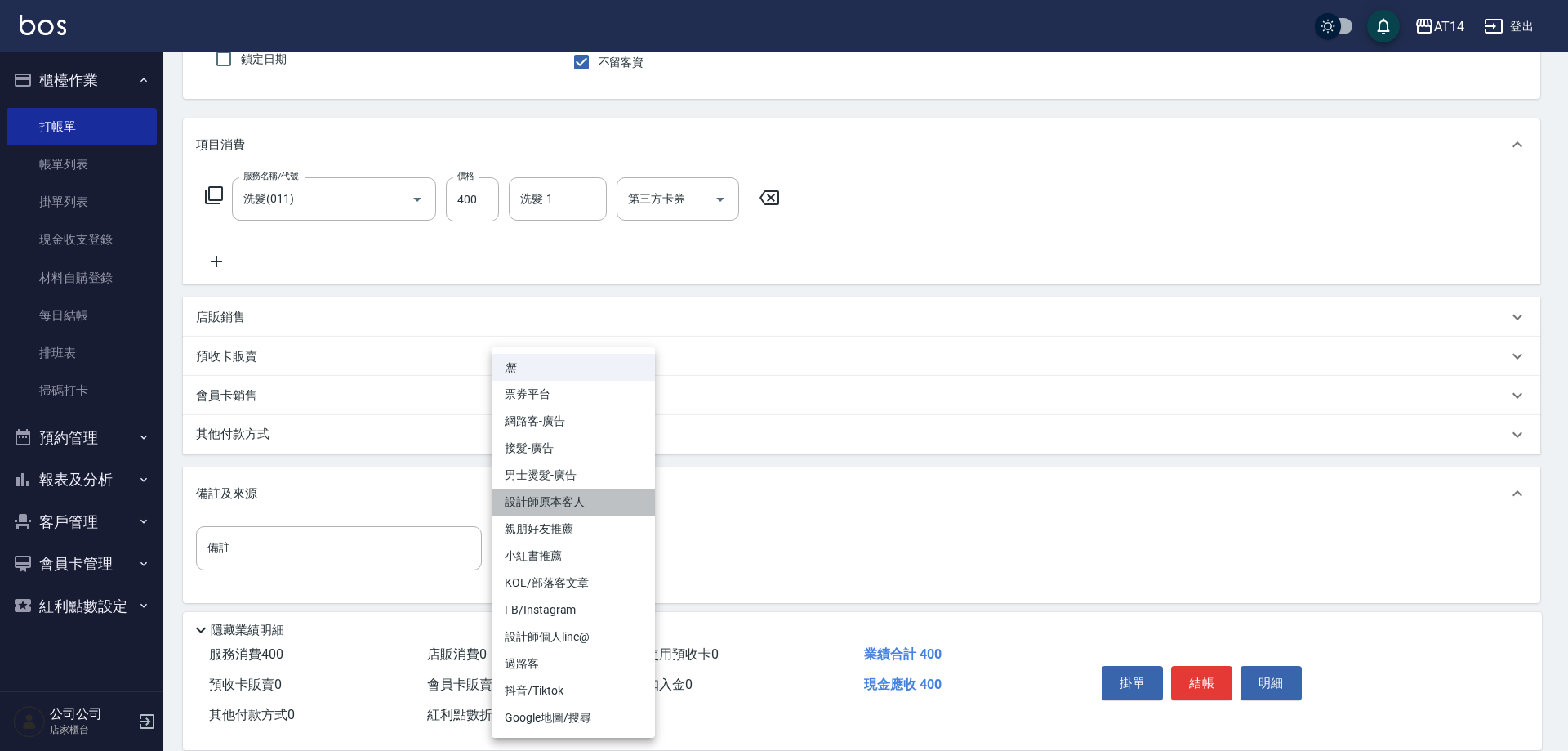
click at [595, 501] on li "設計師原本客人" at bounding box center [574, 501] width 163 height 27
type input "設計師原本客人"
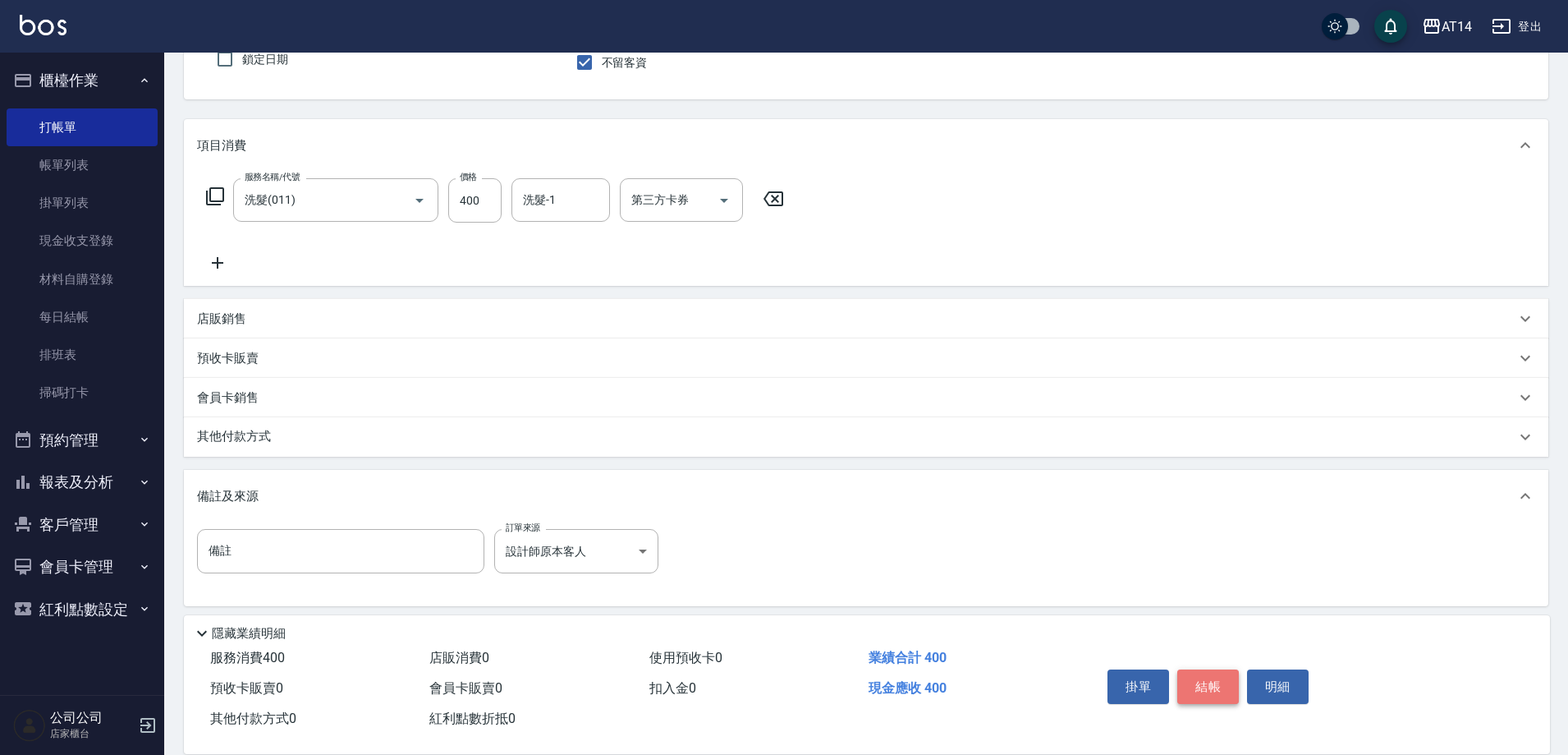
click at [1226, 683] on button "結帳" at bounding box center [1208, 687] width 62 height 35
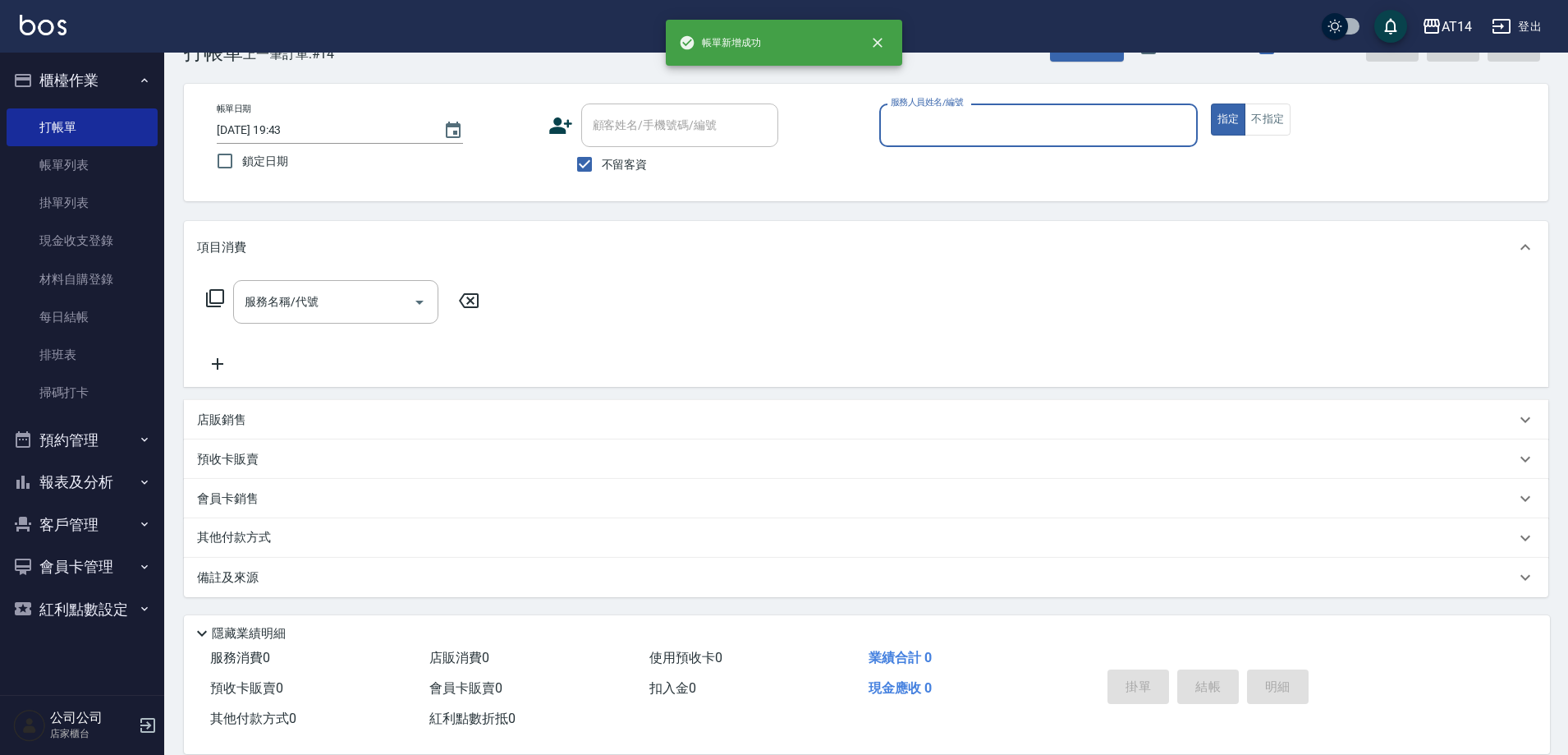
scroll to position [48, 0]
click at [24, 482] on icon "button" at bounding box center [22, 482] width 13 height 13
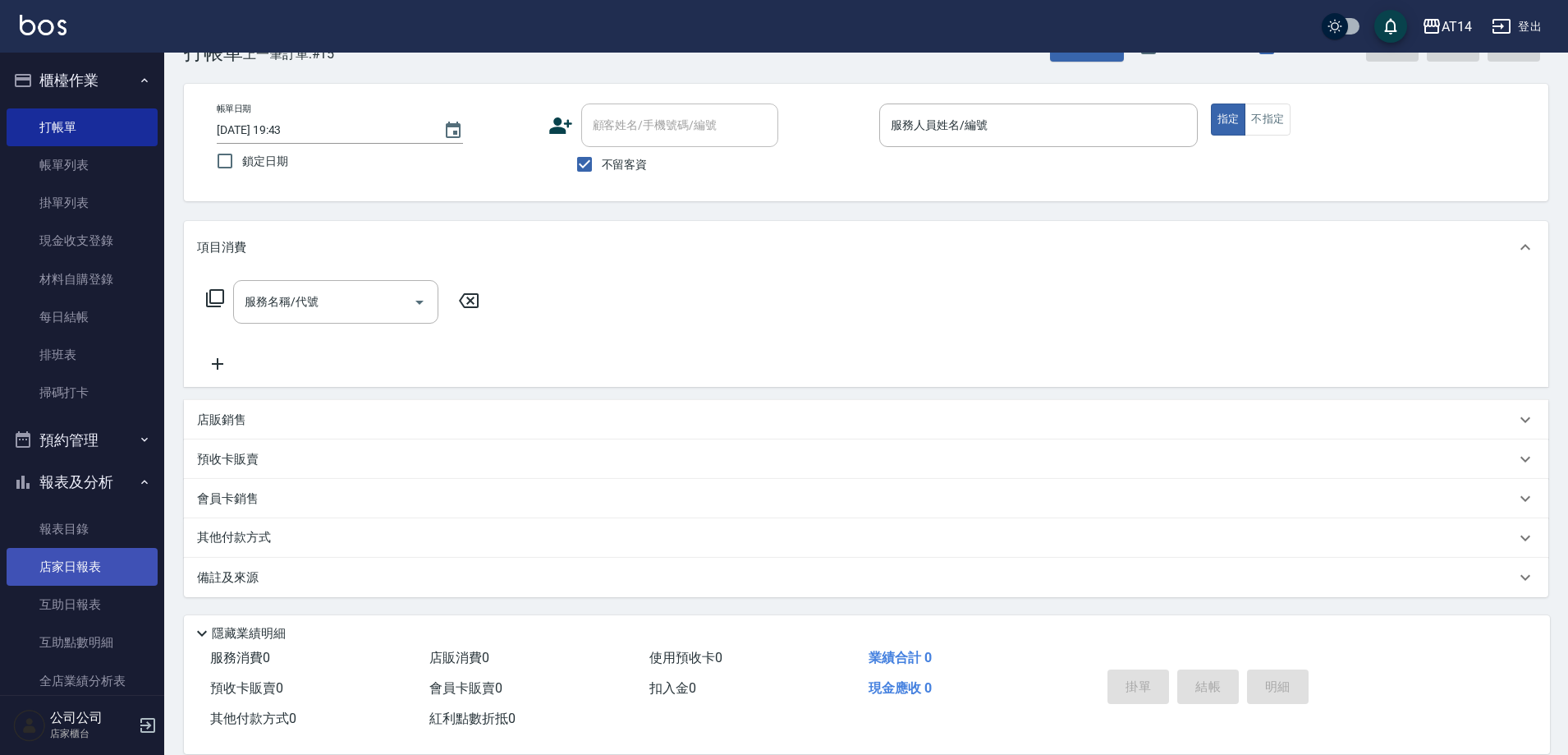
click at [67, 568] on link "店家日報表" at bounding box center [82, 567] width 151 height 38
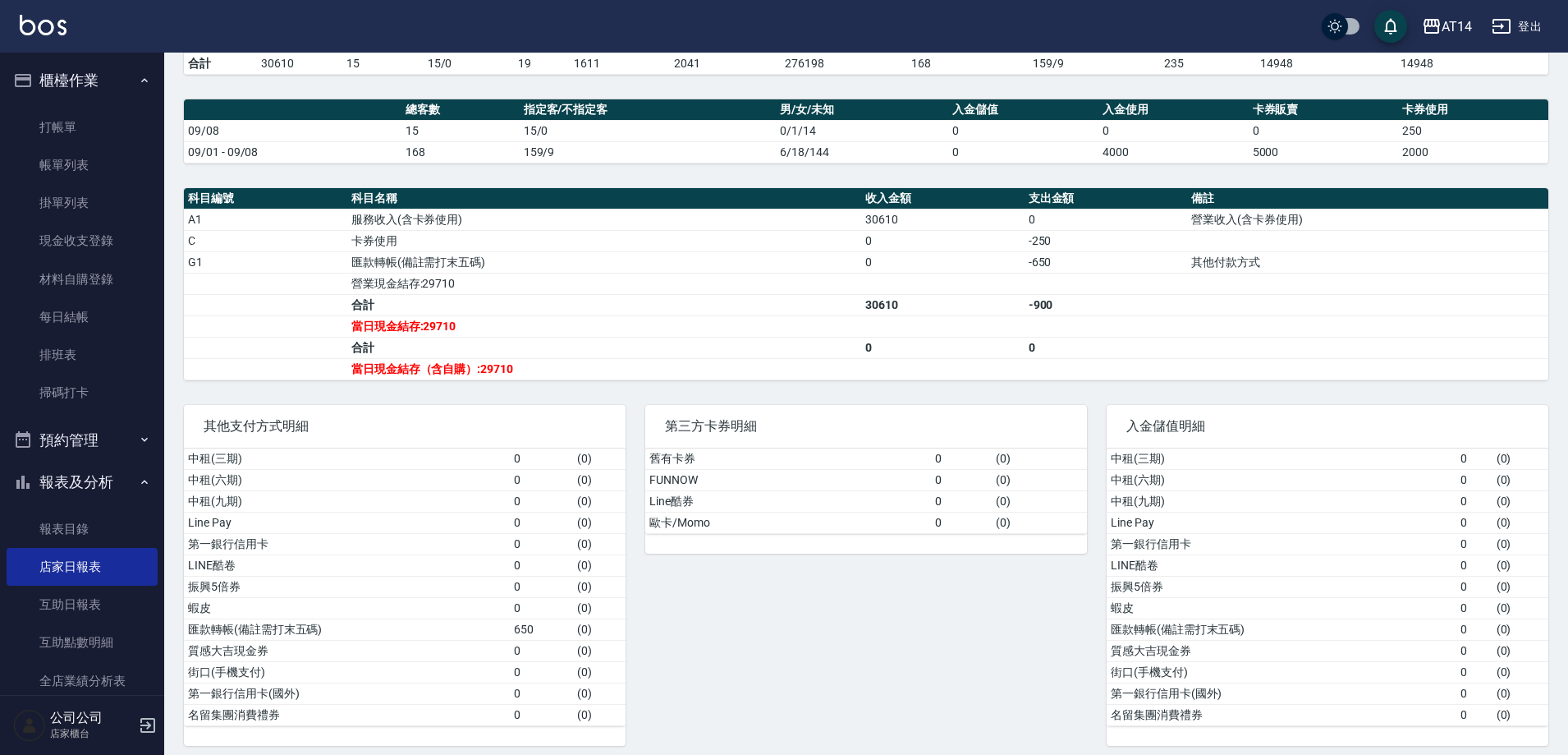
scroll to position [411, 0]
